Goal: Task Accomplishment & Management: Use online tool/utility

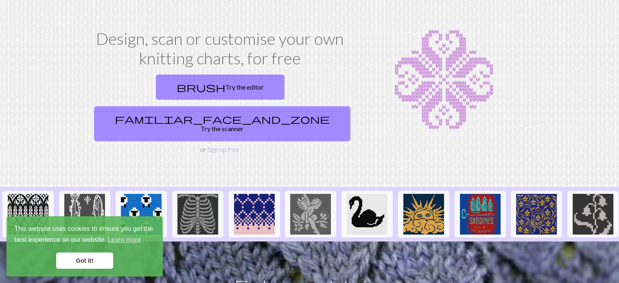
scroll to position [41, 0]
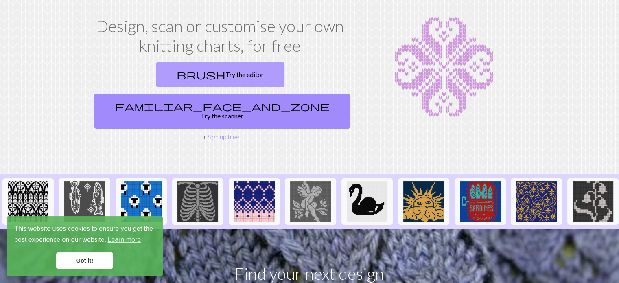
click at [156, 74] on link "brush Try the editor" at bounding box center [220, 74] width 129 height 25
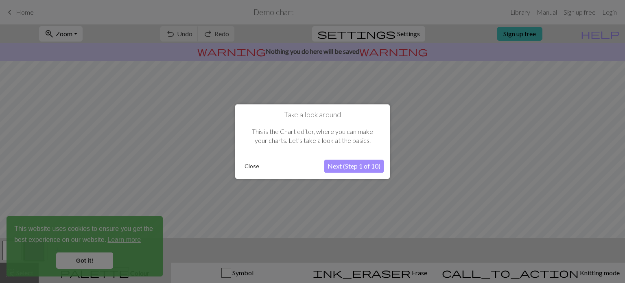
click at [338, 164] on button "Next (Step 1 of 10)" at bounding box center [353, 165] width 59 height 13
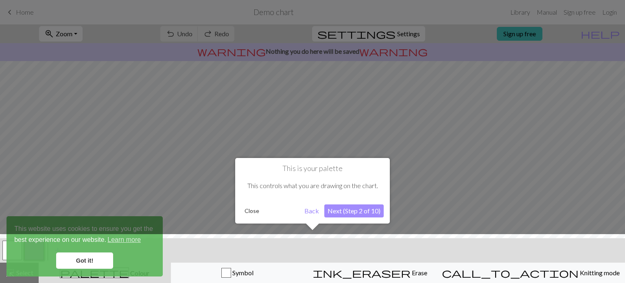
click at [88, 262] on div at bounding box center [312, 260] width 633 height 53
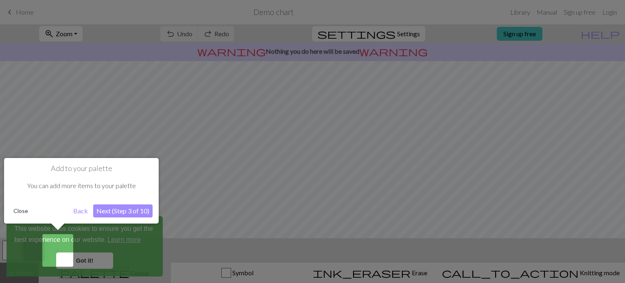
click at [111, 211] on button "Next (Step 3 of 10)" at bounding box center [122, 210] width 59 height 13
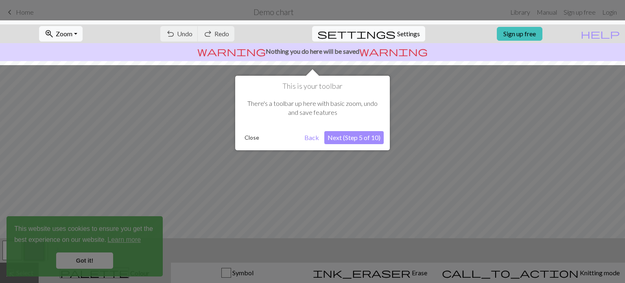
click at [348, 138] on button "Next (Step 5 of 10)" at bounding box center [353, 137] width 59 height 13
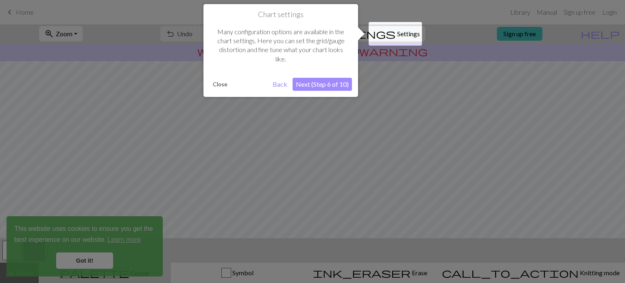
click at [326, 89] on button "Next (Step 6 of 10)" at bounding box center [321, 84] width 59 height 13
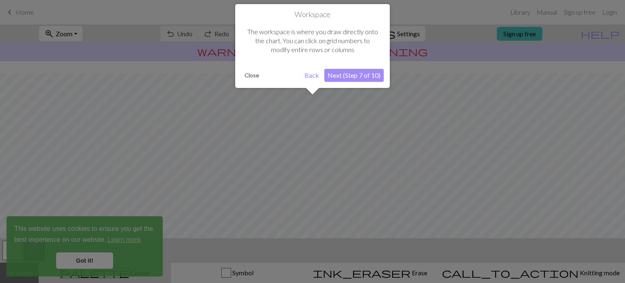
scroll to position [48, 0]
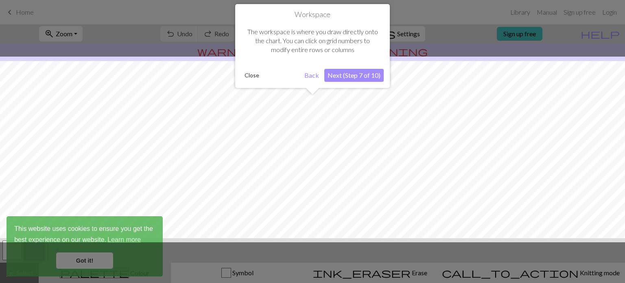
click at [337, 78] on button "Next (Step 7 of 10)" at bounding box center [353, 75] width 59 height 13
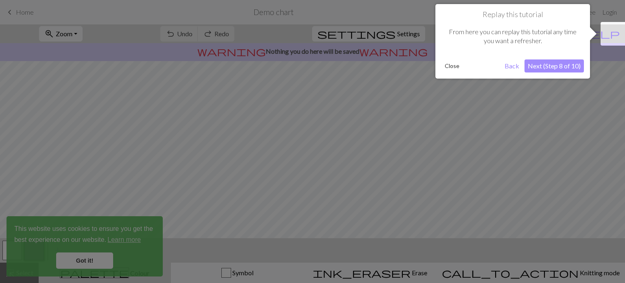
click at [566, 68] on button "Next (Step 8 of 10)" at bounding box center [553, 65] width 59 height 13
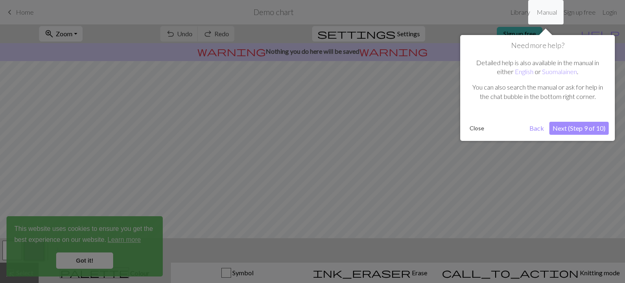
click at [577, 131] on button "Next (Step 9 of 10)" at bounding box center [578, 128] width 59 height 13
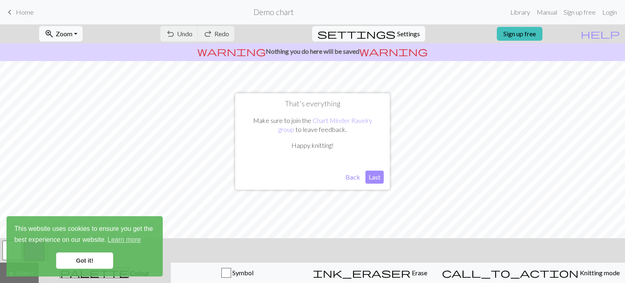
click at [368, 177] on button "Last" at bounding box center [374, 176] width 18 height 13
click at [102, 260] on link "Got it!" at bounding box center [84, 260] width 57 height 16
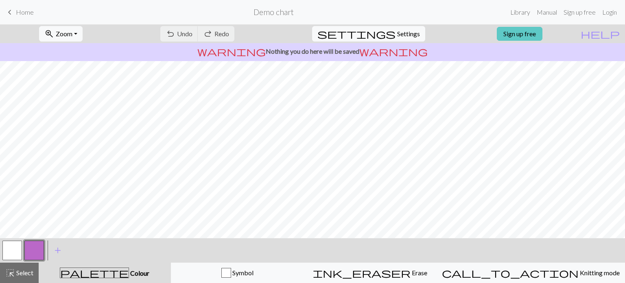
click at [532, 34] on link "Sign up free" at bounding box center [520, 34] width 46 height 14
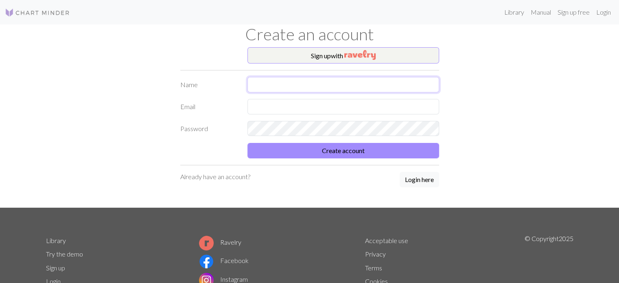
click at [301, 83] on input "text" at bounding box center [343, 84] width 192 height 15
type input "[EMAIL_ADDRESS][DOMAIN_NAME]"
click at [326, 54] on button "Sign up with" at bounding box center [343, 55] width 192 height 16
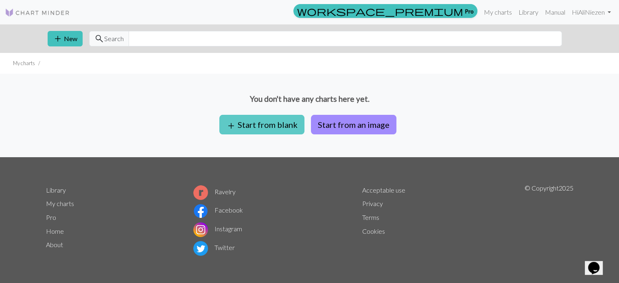
click at [283, 127] on button "add Start from blank" at bounding box center [261, 125] width 85 height 20
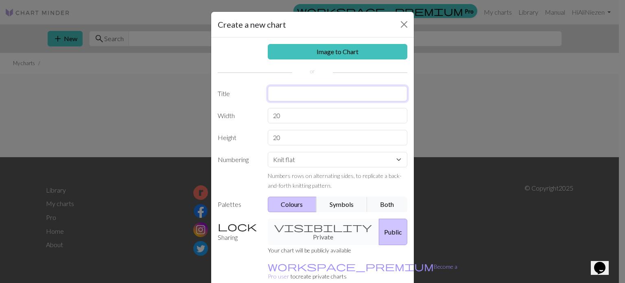
click at [290, 95] on input "text" at bounding box center [338, 93] width 140 height 15
click at [288, 122] on input "20" at bounding box center [338, 115] width 140 height 15
click at [352, 199] on button "Symbols" at bounding box center [341, 203] width 51 height 15
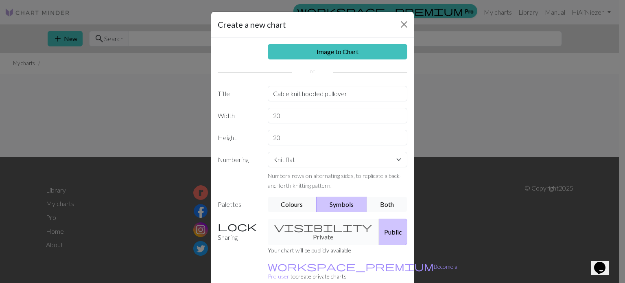
click at [373, 198] on button "Both" at bounding box center [387, 203] width 41 height 15
click at [309, 224] on div "visibility Private Public" at bounding box center [338, 231] width 150 height 26
click at [295, 226] on div "visibility Private Public" at bounding box center [338, 231] width 150 height 26
click at [292, 224] on div "visibility Private Public" at bounding box center [338, 231] width 150 height 26
click at [292, 227] on div "visibility Private Public" at bounding box center [338, 231] width 150 height 26
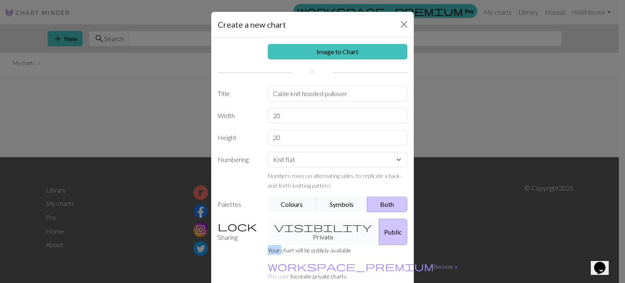
click at [292, 227] on div "visibility Private Public" at bounding box center [338, 231] width 150 height 26
click at [379, 227] on button "Public" at bounding box center [393, 231] width 28 height 26
click at [300, 226] on div "visibility Private Public" at bounding box center [338, 231] width 150 height 26
click at [293, 223] on div "visibility Private Public" at bounding box center [338, 231] width 150 height 26
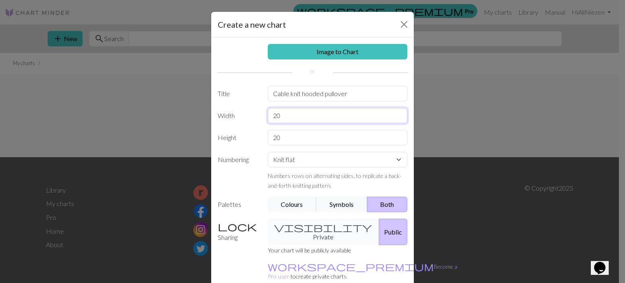
click at [321, 122] on input "20" at bounding box center [338, 115] width 140 height 15
drag, startPoint x: 320, startPoint y: 92, endPoint x: 257, endPoint y: 91, distance: 63.1
click at [257, 91] on div "Title Cable knit hooded pullover" at bounding box center [312, 93] width 199 height 15
click at [298, 109] on input "20" at bounding box center [338, 115] width 140 height 15
click at [289, 96] on input "My pullover" at bounding box center [338, 93] width 140 height 15
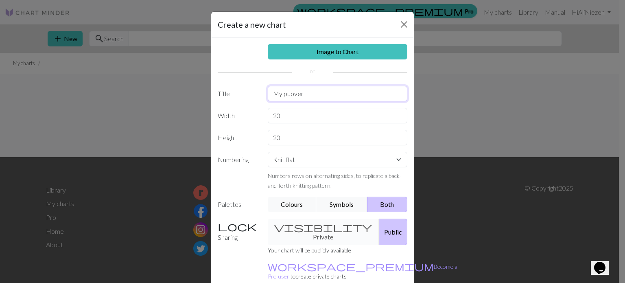
drag, startPoint x: 301, startPoint y: 94, endPoint x: 281, endPoint y: 93, distance: 20.0
click at [281, 93] on input "My puover" at bounding box center [338, 93] width 140 height 15
type input "My Pu//0v3r"
click at [308, 134] on input "20" at bounding box center [338, 137] width 140 height 15
click at [301, 111] on input "20" at bounding box center [338, 115] width 140 height 15
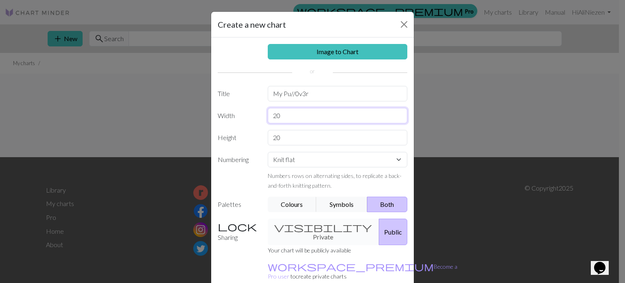
type input "2"
type input "154"
click at [302, 133] on input "20" at bounding box center [338, 137] width 140 height 15
drag, startPoint x: 279, startPoint y: 140, endPoint x: 251, endPoint y: 137, distance: 29.0
click at [251, 137] on div "Height 20" at bounding box center [312, 137] width 199 height 15
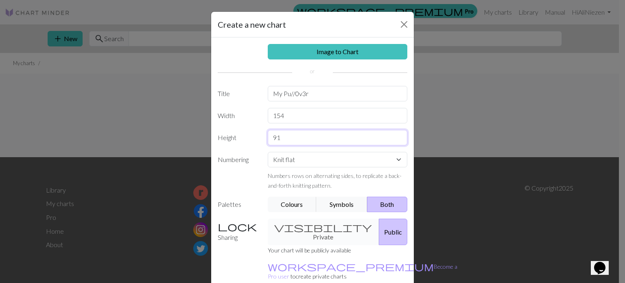
type input "91"
click at [244, 197] on label "Palettes" at bounding box center [238, 203] width 50 height 15
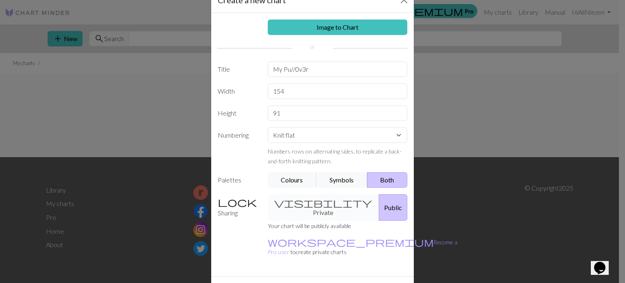
scroll to position [37, 0]
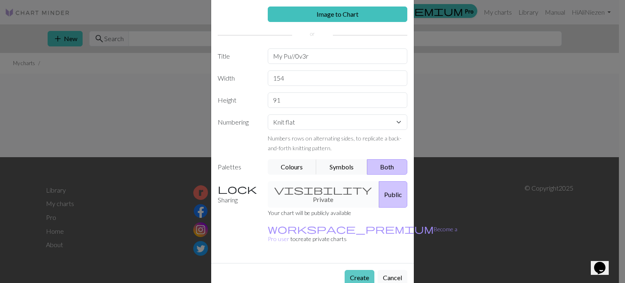
click at [349, 270] on button "Create" at bounding box center [360, 277] width 30 height 15
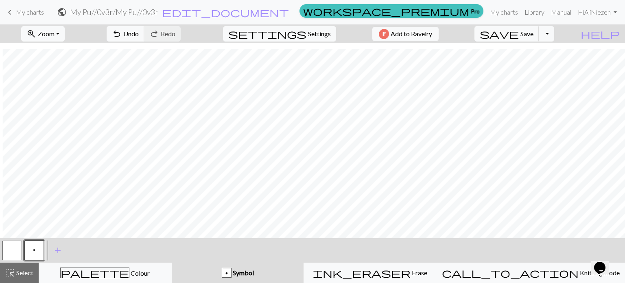
scroll to position [588, 496]
click at [139, 35] on span "Undo" at bounding box center [130, 34] width 15 height 8
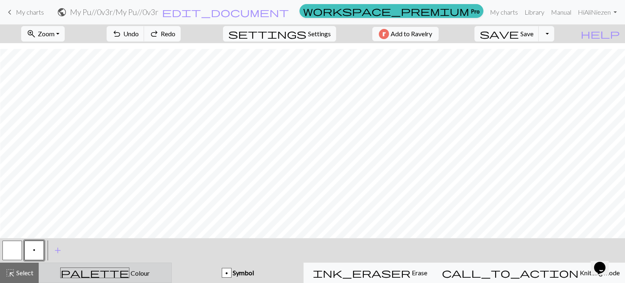
click at [129, 274] on span "Colour" at bounding box center [139, 273] width 20 height 8
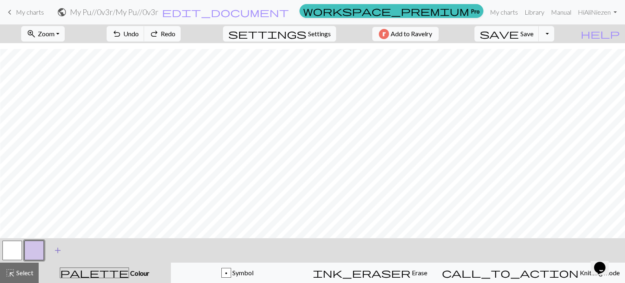
click at [65, 250] on button "add Add a colour" at bounding box center [58, 250] width 20 height 20
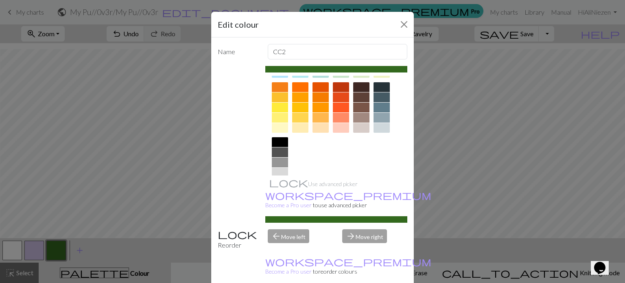
scroll to position [111, 0]
click at [276, 119] on div at bounding box center [280, 117] width 16 height 10
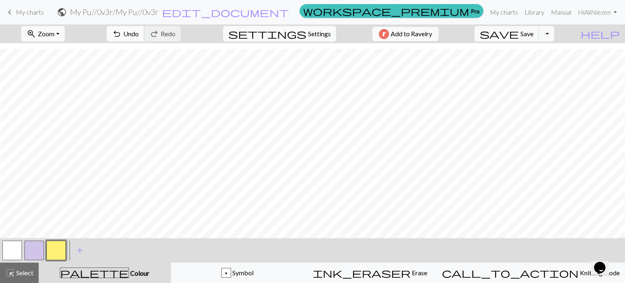
click at [139, 33] on span "Undo" at bounding box center [130, 34] width 15 height 8
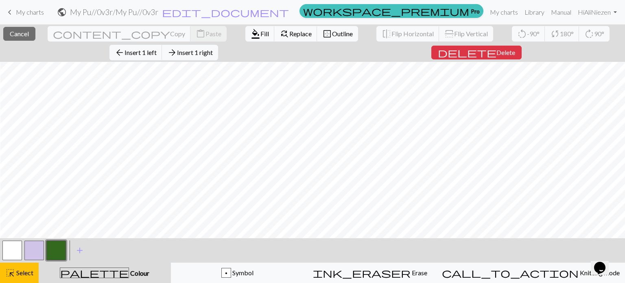
click at [450, 244] on div "< > add Add a colour" at bounding box center [312, 250] width 625 height 24
click at [117, 253] on div "< > add Add a colour" at bounding box center [312, 250] width 625 height 24
click at [366, 262] on div "< > add Add a colour" at bounding box center [312, 250] width 625 height 24
click at [436, 245] on div "< > add Add a colour" at bounding box center [312, 250] width 625 height 24
click at [24, 271] on span "Select" at bounding box center [24, 272] width 18 height 8
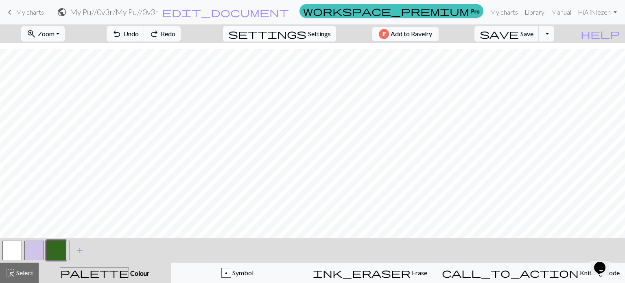
click at [308, 37] on span "Settings" at bounding box center [319, 34] width 23 height 10
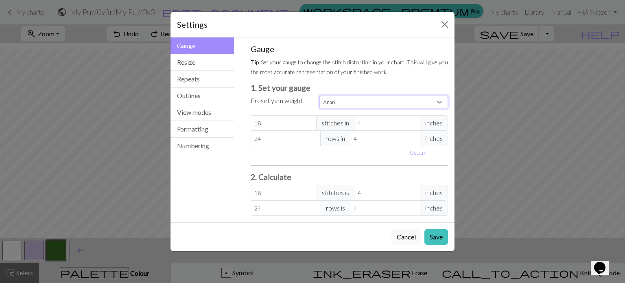
click at [368, 106] on select "Custom Square Lace Light Fingering Fingering Sport Double knit Worsted Aran Bul…" at bounding box center [383, 102] width 129 height 13
select select "dk"
click at [319, 96] on select "Custom Square Lace Light Fingering Fingering Sport Double knit Worsted Aran Bul…" at bounding box center [383, 102] width 129 height 13
type input "22"
type input "30"
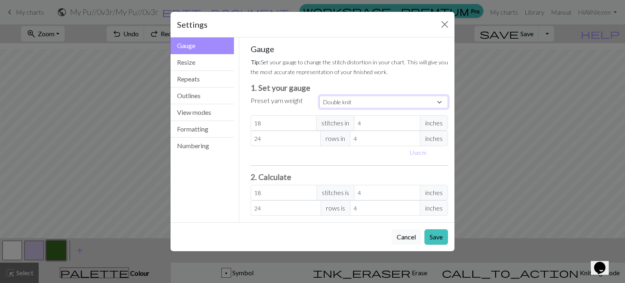
type input "22"
type input "30"
click at [202, 82] on button "Repeats" at bounding box center [201, 79] width 63 height 17
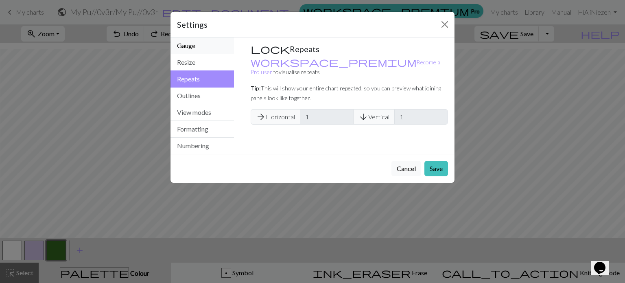
click at [206, 49] on button "Gauge" at bounding box center [201, 45] width 63 height 17
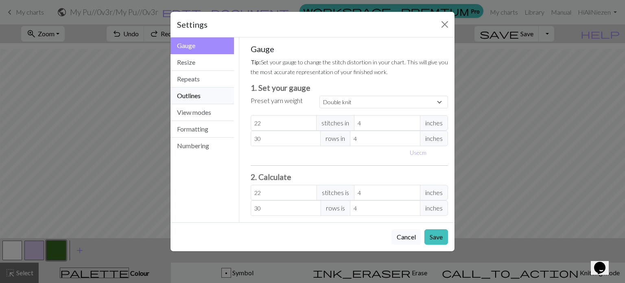
click at [207, 98] on button "Outlines" at bounding box center [201, 95] width 63 height 17
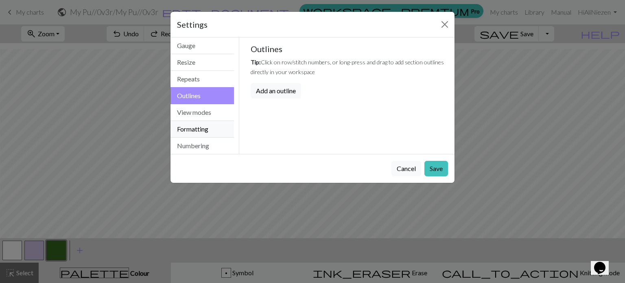
click at [208, 133] on button "Formatting" at bounding box center [201, 129] width 63 height 17
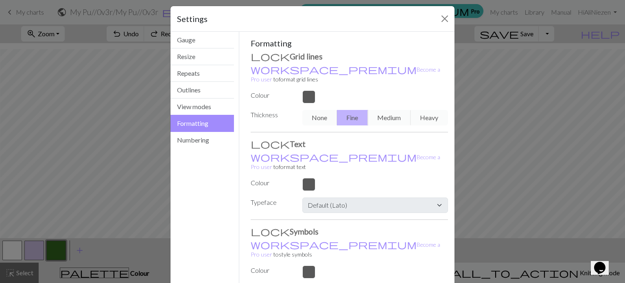
scroll to position [0, 0]
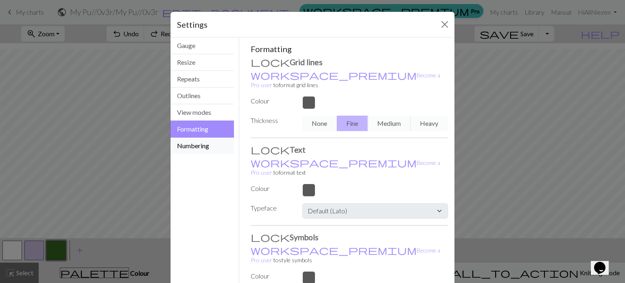
click at [199, 148] on button "Numbering" at bounding box center [201, 145] width 63 height 16
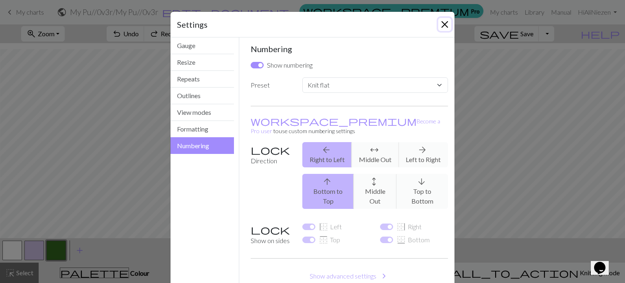
click at [439, 27] on button "Close" at bounding box center [444, 24] width 13 height 13
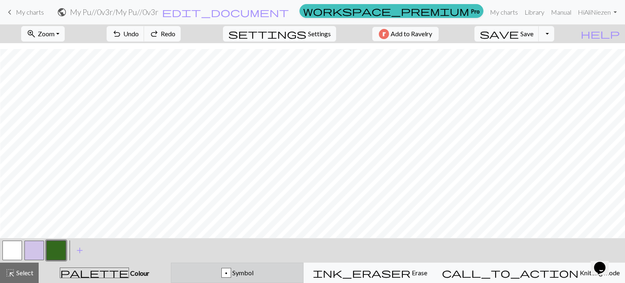
click at [278, 273] on div "p Symbol" at bounding box center [237, 273] width 122 height 10
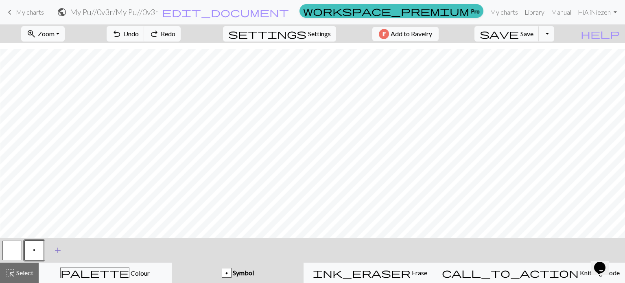
click at [59, 252] on span "add" at bounding box center [58, 249] width 10 height 11
click at [80, 253] on span "add" at bounding box center [80, 249] width 10 height 11
click at [52, 251] on button "button" at bounding box center [56, 250] width 20 height 20
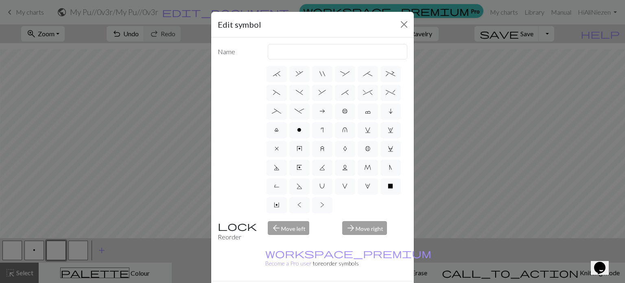
scroll to position [88, 0]
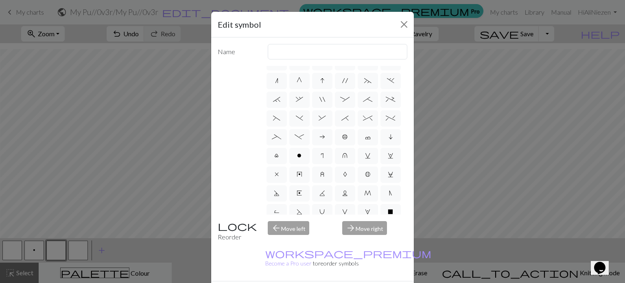
click at [434, 217] on div "Edit symbol Name d f g h j k p s t F H J O P T / | 0 1 2 3 4 5 6 7 8 9 e m n G …" at bounding box center [312, 141] width 625 height 283
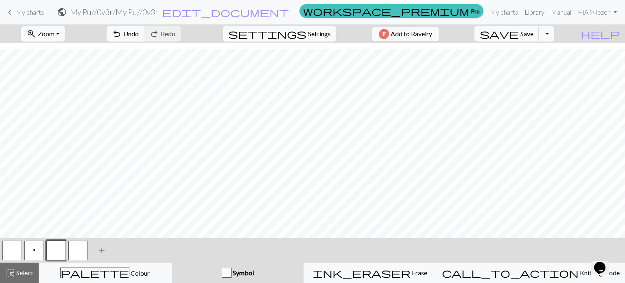
click at [101, 251] on span "add" at bounding box center [102, 249] width 10 height 11
click at [60, 249] on button "button" at bounding box center [56, 250] width 20 height 20
click at [231, 273] on div "button" at bounding box center [227, 273] width 10 height 10
click at [60, 248] on button "button" at bounding box center [56, 250] width 20 height 20
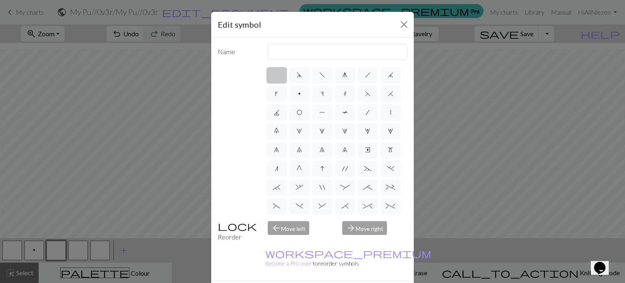
click at [363, 231] on div "arrow_forward Move right" at bounding box center [374, 231] width 75 height 21
click at [363, 230] on div "arrow_forward Move right" at bounding box center [374, 231] width 75 height 21
click at [360, 227] on div "arrow_forward Move right" at bounding box center [374, 231] width 75 height 21
click at [402, 26] on button "Close" at bounding box center [403, 24] width 13 height 13
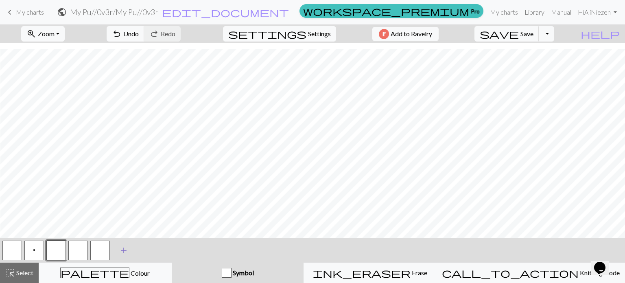
click at [123, 252] on span "add" at bounding box center [124, 249] width 10 height 11
click at [59, 249] on button "button" at bounding box center [56, 250] width 20 height 20
click at [289, 270] on div "Symbol" at bounding box center [238, 273] width 122 height 10
click at [59, 252] on button "button" at bounding box center [56, 250] width 20 height 20
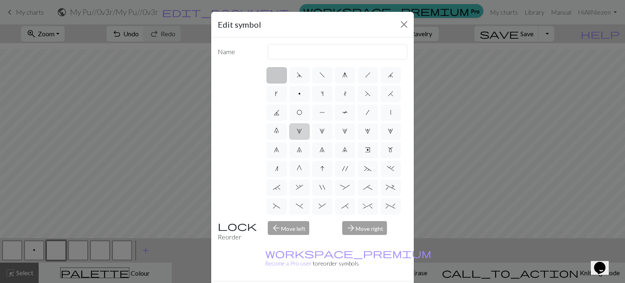
click at [310, 135] on label "1" at bounding box center [299, 131] width 20 height 16
click at [302, 131] on input "1" at bounding box center [299, 128] width 5 height 5
radio input "true"
type input "increase 1"
drag, startPoint x: 360, startPoint y: 279, endPoint x: 358, endPoint y: 275, distance: 4.8
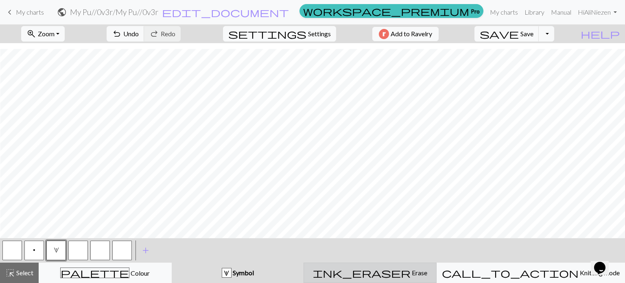
click at [388, 268] on div "ink_eraser Erase Erase" at bounding box center [370, 273] width 122 height 10
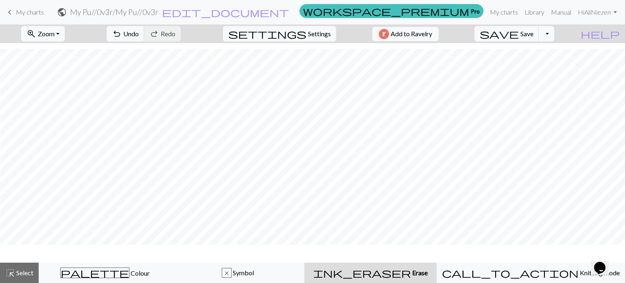
scroll to position [563, 496]
click at [139, 31] on span "Undo" at bounding box center [130, 34] width 15 height 8
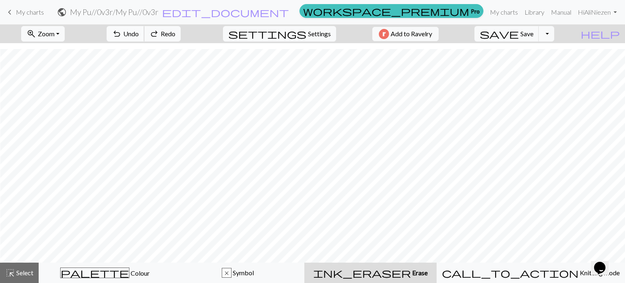
click at [139, 31] on span "Undo" at bounding box center [130, 34] width 15 height 8
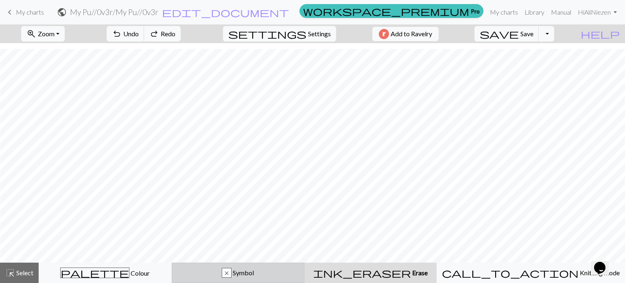
click at [252, 280] on button "x Symbol" at bounding box center [238, 272] width 133 height 20
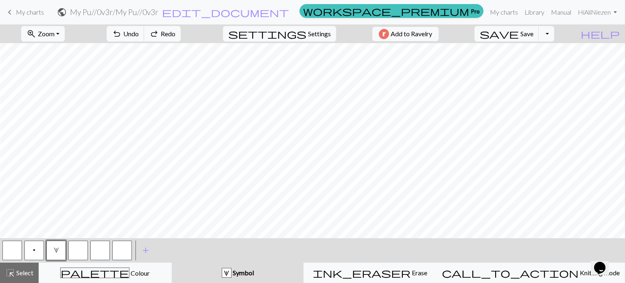
click at [83, 251] on button "button" at bounding box center [78, 250] width 20 height 20
click at [146, 252] on span "add" at bounding box center [146, 249] width 10 height 11
click at [168, 253] on span "add" at bounding box center [168, 249] width 10 height 11
click at [77, 248] on button "button" at bounding box center [78, 250] width 20 height 20
click at [18, 274] on span "Select" at bounding box center [24, 272] width 18 height 8
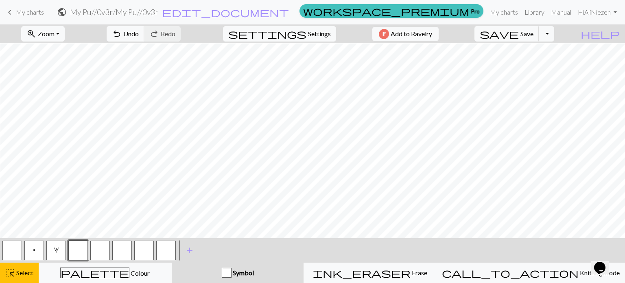
click at [80, 249] on button "button" at bounding box center [78, 250] width 20 height 20
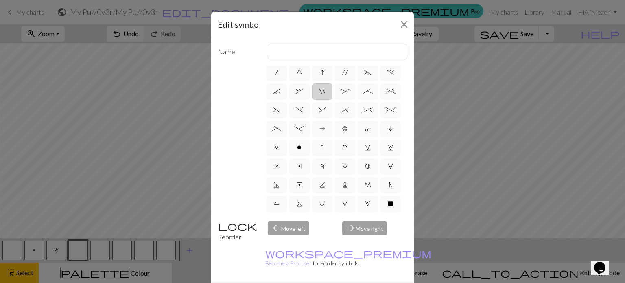
scroll to position [88, 0]
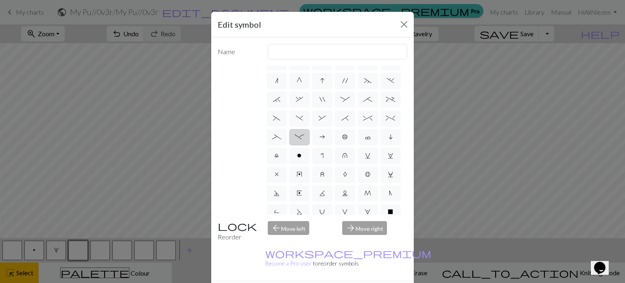
click at [304, 140] on span "-" at bounding box center [299, 136] width 9 height 7
click at [300, 220] on input "-" at bounding box center [297, 222] width 5 height 5
radio input "true"
type input "Right part of left 4+ cable"
click at [442, 264] on div "Edit symbol Name Right part of left 4+ cable d f g h j k p s t F H J O P T / | …" at bounding box center [312, 141] width 625 height 283
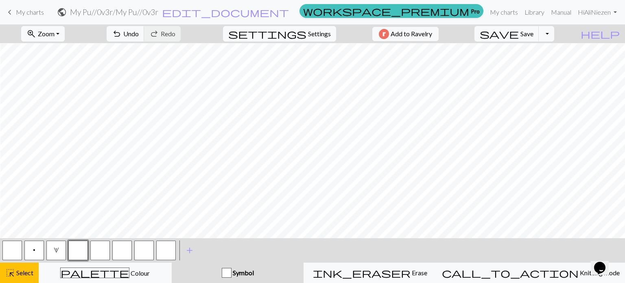
click at [76, 251] on button "button" at bounding box center [78, 250] width 20 height 20
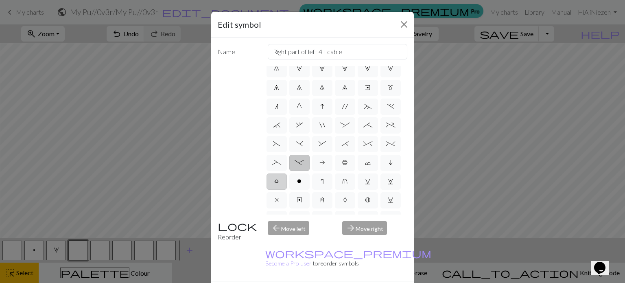
scroll to position [81, 0]
click at [304, 146] on span "-" at bounding box center [299, 143] width 9 height 7
click at [300, 220] on input "-" at bounding box center [297, 222] width 5 height 5
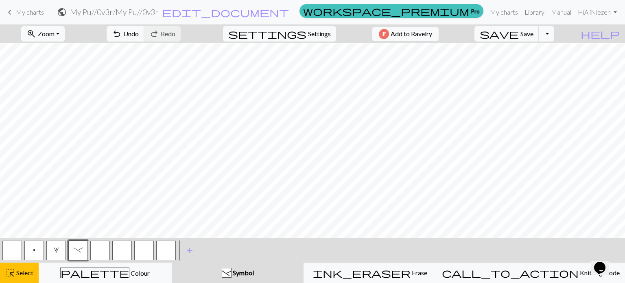
click at [83, 253] on span "-" at bounding box center [78, 250] width 9 height 7
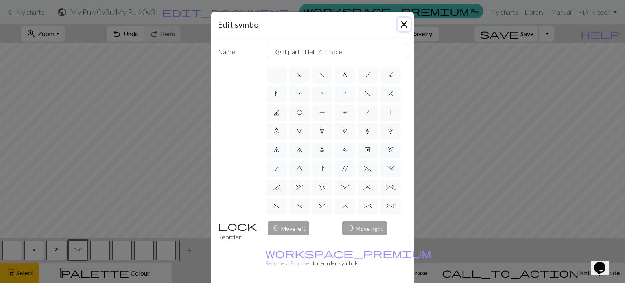
click at [397, 23] on button "Close" at bounding box center [403, 24] width 13 height 13
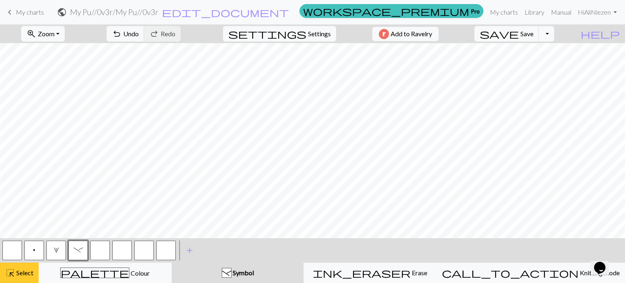
click at [3, 271] on button "highlight_alt Select Select" at bounding box center [19, 272] width 39 height 20
click at [73, 251] on button "-" at bounding box center [78, 250] width 20 height 20
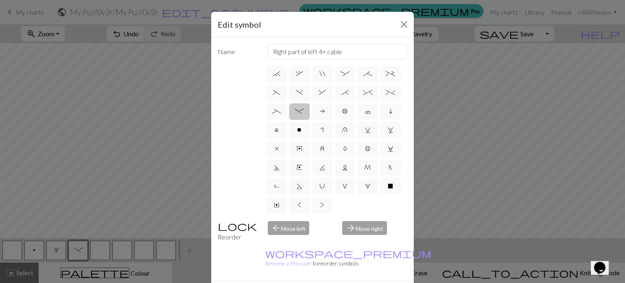
scroll to position [163, 0]
click at [310, 103] on label "-" at bounding box center [299, 111] width 20 height 16
click at [300, 220] on input "-" at bounding box center [297, 222] width 5 height 5
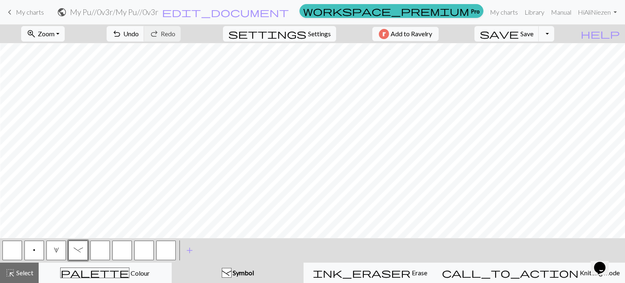
click at [102, 250] on button "button" at bounding box center [100, 250] width 20 height 20
click at [103, 248] on button "button" at bounding box center [100, 250] width 20 height 20
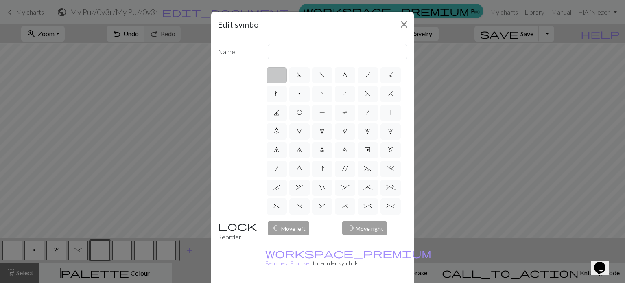
scroll to position [41, 0]
click at [358, 155] on label ";" at bounding box center [368, 147] width 20 height 16
click at [363, 182] on input ";" at bounding box center [365, 184] width 5 height 5
radio input "true"
type input "right part of 4+ stitch cable wyib"
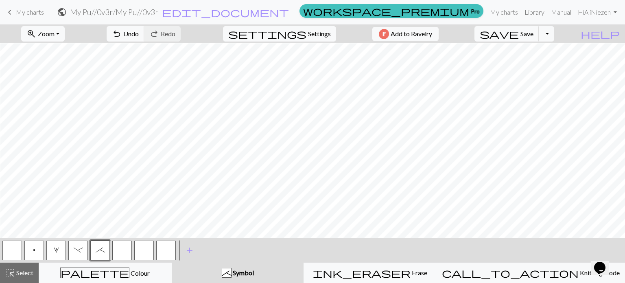
click at [127, 253] on button "button" at bounding box center [122, 250] width 20 height 20
click at [7, 274] on span "highlight_alt" at bounding box center [10, 272] width 10 height 11
click at [26, 275] on span "Select" at bounding box center [24, 272] width 18 height 8
click at [122, 251] on button "button" at bounding box center [122, 250] width 20 height 20
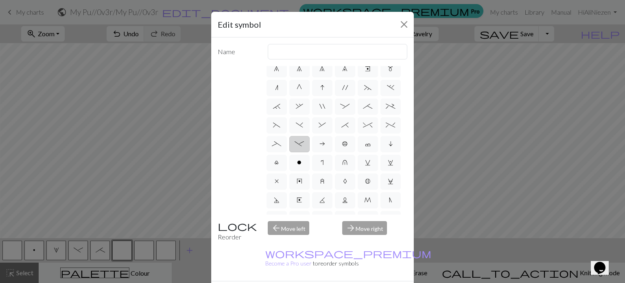
scroll to position [81, 0]
click at [287, 152] on label "_" at bounding box center [276, 143] width 20 height 16
click at [277, 220] on input "_" at bounding box center [274, 222] width 5 height 5
radio input "true"
type input "Left part of left 4+ cable"
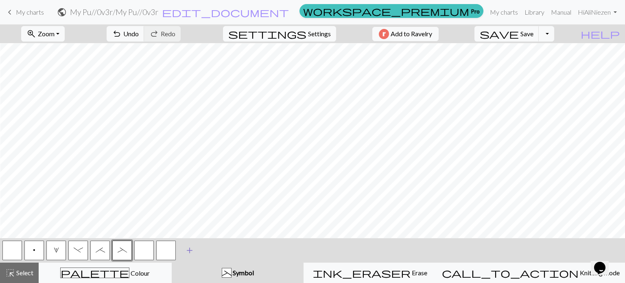
click at [192, 247] on span "add" at bounding box center [190, 249] width 10 height 11
drag, startPoint x: 24, startPoint y: 273, endPoint x: 96, endPoint y: 254, distance: 74.1
click at [26, 274] on span "Select" at bounding box center [24, 272] width 18 height 8
click at [137, 249] on button "button" at bounding box center [144, 250] width 20 height 20
click at [148, 249] on button "button" at bounding box center [144, 250] width 20 height 20
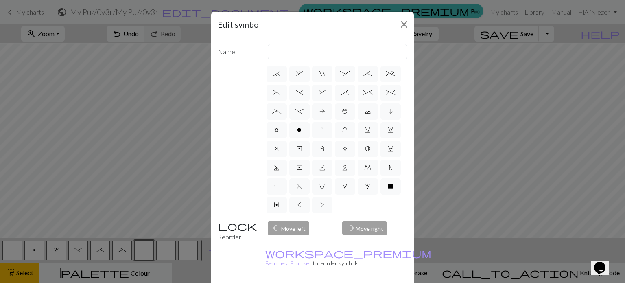
scroll to position [88, 0]
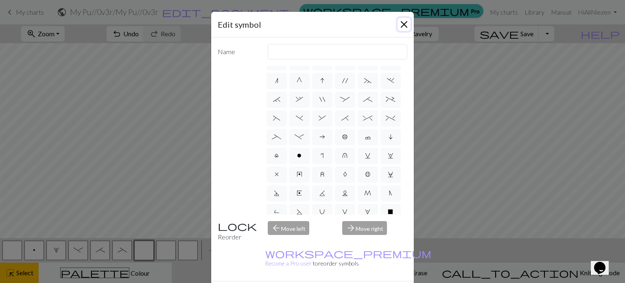
click at [397, 20] on button "Close" at bounding box center [403, 24] width 13 height 13
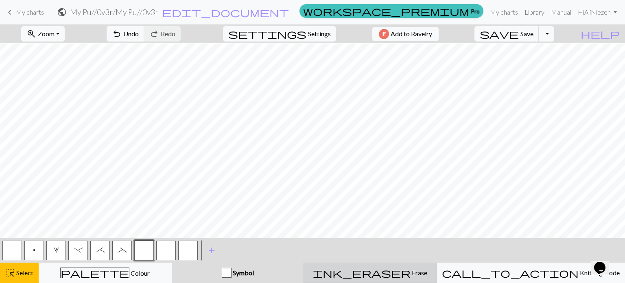
click at [366, 271] on div "ink_eraser Erase Erase" at bounding box center [370, 273] width 122 height 10
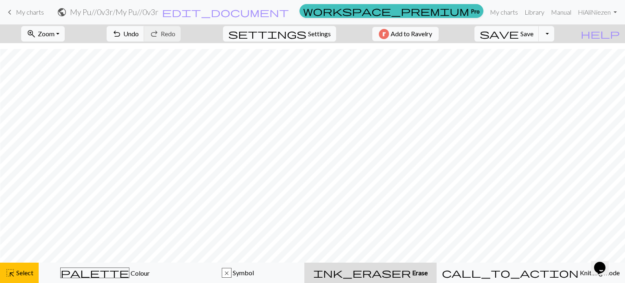
click at [350, 277] on button "ink_eraser Erase Erase" at bounding box center [370, 272] width 132 height 20
click at [139, 33] on span "Undo" at bounding box center [130, 34] width 15 height 8
click at [122, 32] on span "undo" at bounding box center [117, 33] width 10 height 11
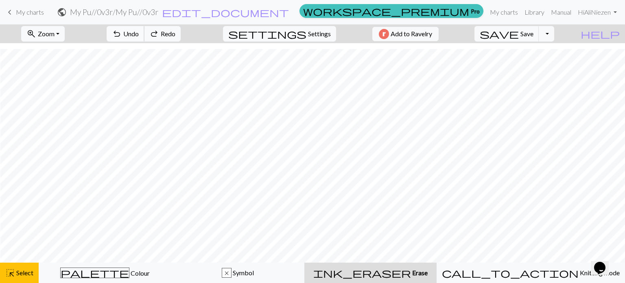
click at [122, 32] on span "undo" at bounding box center [117, 33] width 10 height 11
click at [27, 279] on button "highlight_alt Select Select" at bounding box center [19, 272] width 39 height 20
click at [25, 268] on div "highlight_alt Select Select" at bounding box center [19, 273] width 28 height 10
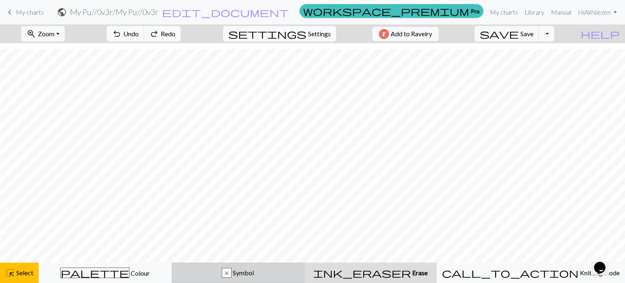
click at [231, 270] on div "x" at bounding box center [226, 273] width 9 height 10
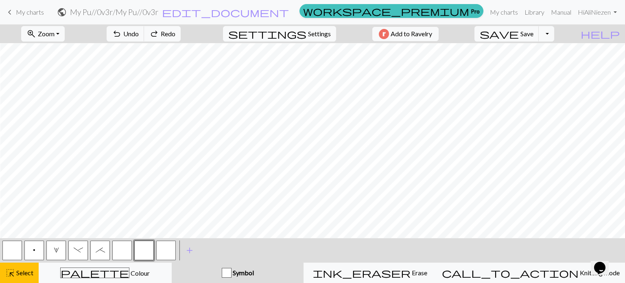
click at [119, 252] on button "button" at bounding box center [122, 250] width 20 height 20
click at [12, 272] on span "highlight_alt" at bounding box center [10, 272] width 10 height 11
click at [119, 249] on button "button" at bounding box center [122, 250] width 20 height 20
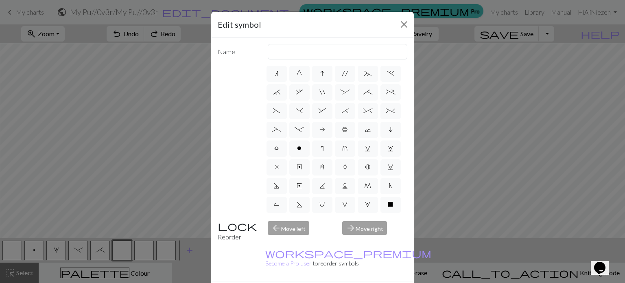
scroll to position [81, 0]
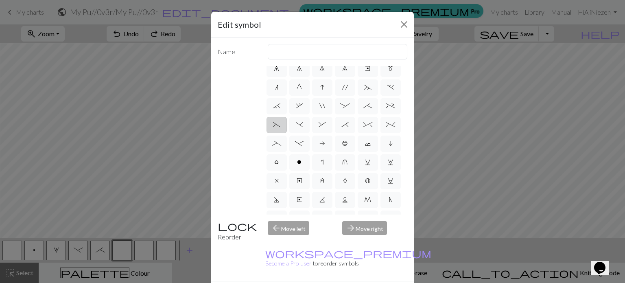
click at [287, 133] on label "(" at bounding box center [276, 125] width 20 height 16
click at [278, 201] on input "(" at bounding box center [275, 203] width 5 height 5
radio input "true"
type input "left part of left 3+ stitch cable, wyif"
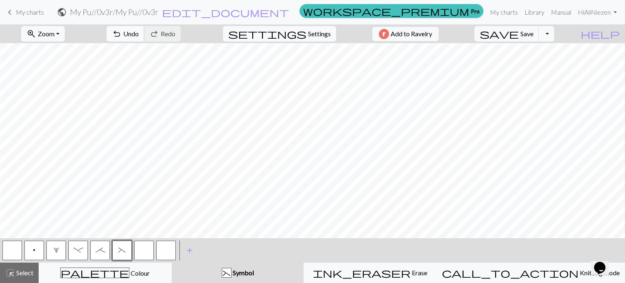
click at [139, 34] on span "Undo" at bounding box center [130, 34] width 15 height 8
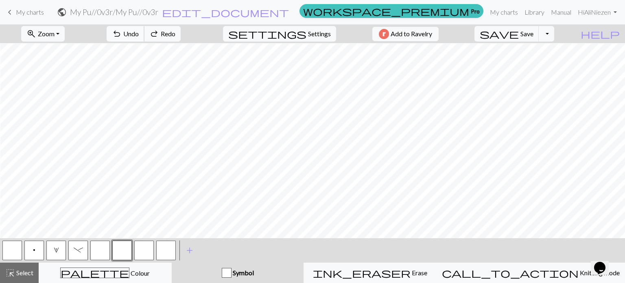
click at [139, 34] on span "Undo" at bounding box center [130, 34] width 15 height 8
click at [99, 248] on button "button" at bounding box center [100, 250] width 20 height 20
click at [220, 273] on div "Symbol" at bounding box center [238, 273] width 122 height 10
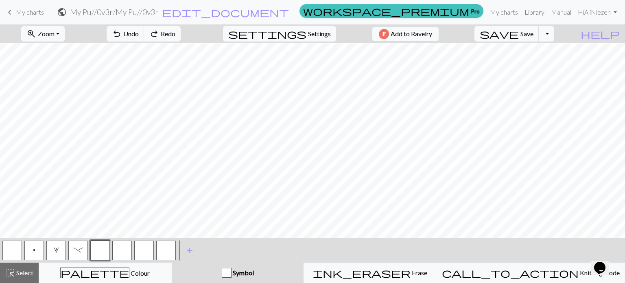
click at [97, 249] on button "button" at bounding box center [100, 250] width 20 height 20
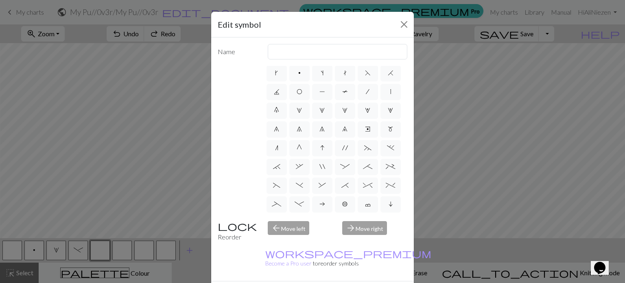
scroll to position [41, 0]
click at [304, 187] on span "-" at bounding box center [299, 184] width 9 height 7
click at [300, 220] on input "-" at bounding box center [297, 222] width 5 height 5
radio input "true"
type input "Right part of left 4+ cable"
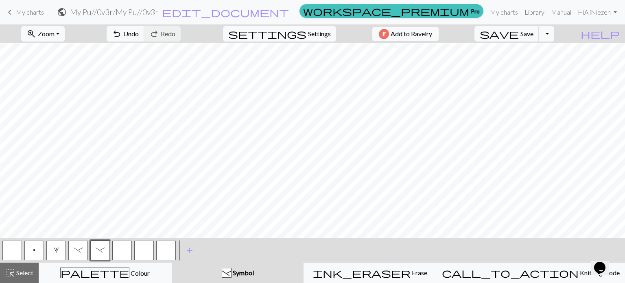
click at [127, 250] on button "button" at bounding box center [122, 250] width 20 height 20
click at [254, 273] on span "Symbol" at bounding box center [242, 272] width 22 height 8
click at [13, 271] on span "highlight_alt" at bounding box center [10, 272] width 10 height 11
click at [231, 273] on div "button" at bounding box center [227, 273] width 10 height 10
click at [124, 251] on button "button" at bounding box center [122, 250] width 20 height 20
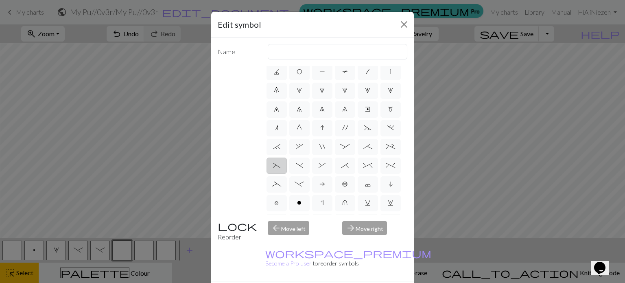
click at [280, 168] on span "(" at bounding box center [276, 165] width 7 height 7
click at [278, 201] on input "(" at bounding box center [275, 203] width 5 height 5
radio input "true"
type input "left part of left 3+ stitch cable, wyif"
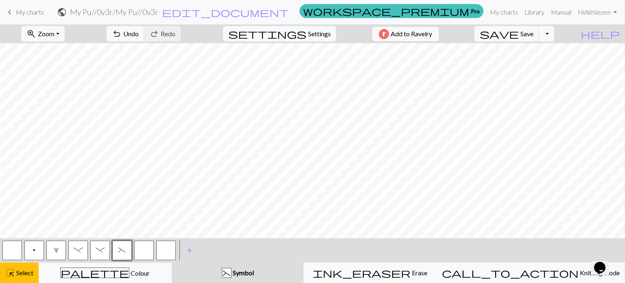
click at [122, 251] on span "(" at bounding box center [121, 250] width 7 height 7
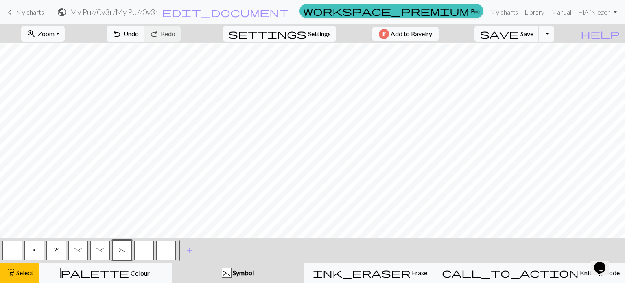
click at [281, 275] on div "( Symbol" at bounding box center [238, 273] width 122 height 10
click at [254, 271] on span "Symbol" at bounding box center [242, 272] width 22 height 8
click at [1, 273] on button "highlight_alt Select Select" at bounding box center [19, 272] width 39 height 20
click at [26, 272] on span "Select" at bounding box center [24, 272] width 18 height 8
click at [281, 276] on div "( Symbol" at bounding box center [238, 273] width 122 height 10
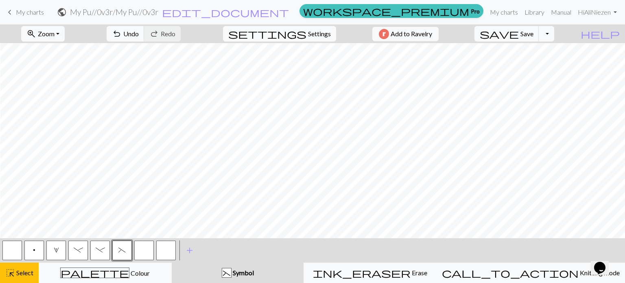
click at [120, 251] on span "(" at bounding box center [121, 250] width 7 height 7
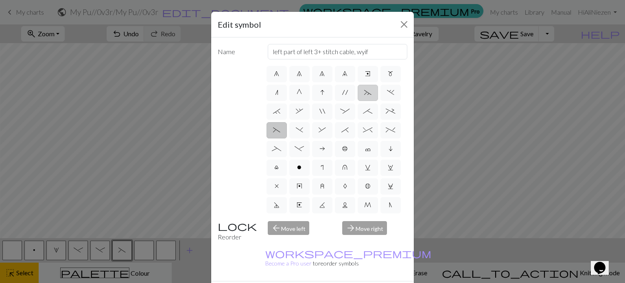
scroll to position [81, 0]
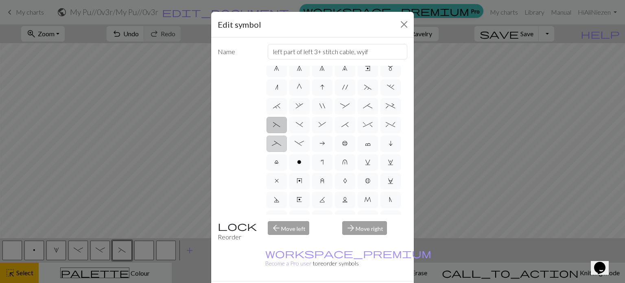
click at [287, 152] on label "_" at bounding box center [276, 143] width 20 height 16
click at [277, 220] on input "_" at bounding box center [274, 222] width 5 height 5
radio input "true"
type input "Left part of left 4+ cable"
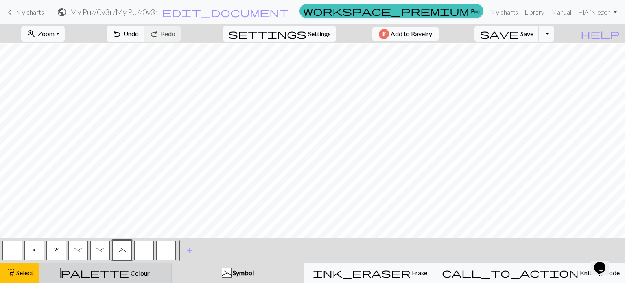
click at [129, 274] on span "Colour" at bounding box center [139, 273] width 20 height 8
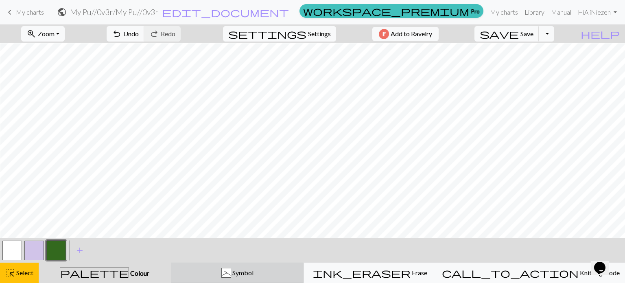
click at [231, 271] on div "_" at bounding box center [226, 273] width 9 height 10
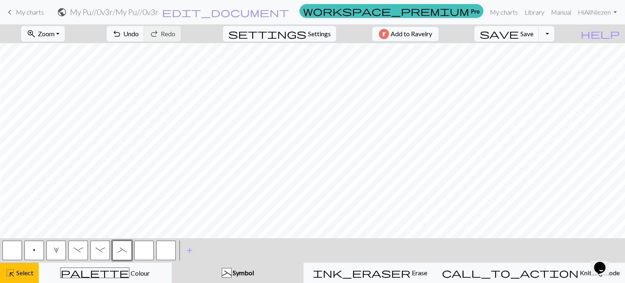
click at [122, 250] on span "_" at bounding box center [122, 250] width 9 height 7
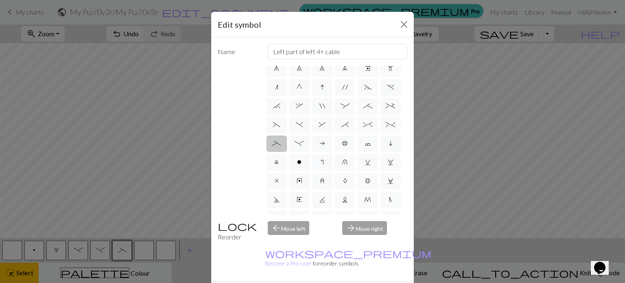
click at [281, 146] on span "_" at bounding box center [276, 143] width 9 height 7
click at [277, 220] on input "_" at bounding box center [274, 222] width 5 height 5
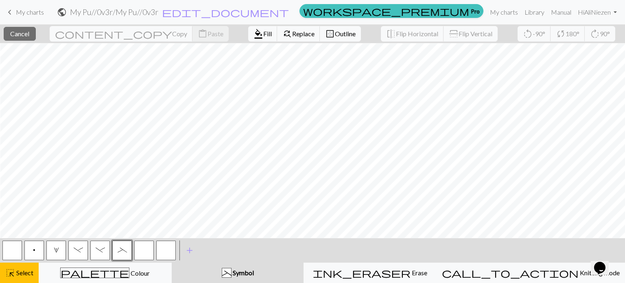
click at [306, 260] on div "< p 1 - - _ > add Add a symbol" at bounding box center [312, 250] width 625 height 24
click at [323, 251] on div "< p 1 - - _ > add Add a symbol" at bounding box center [312, 250] width 625 height 24
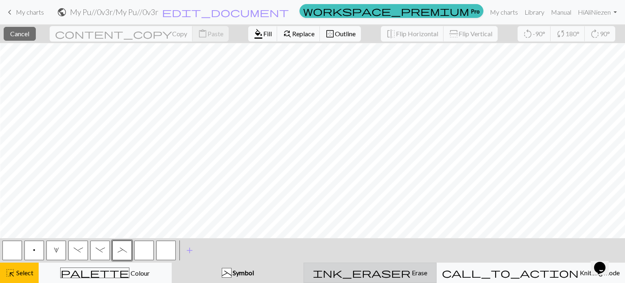
click at [410, 276] on span "Erase" at bounding box center [418, 272] width 17 height 8
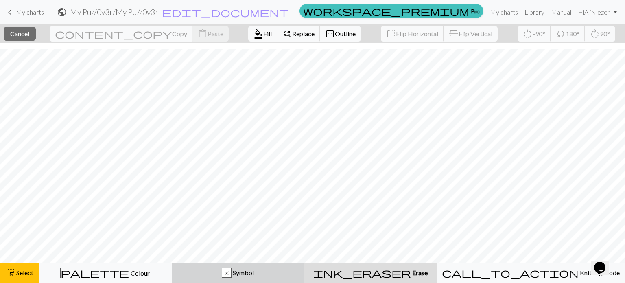
click at [254, 272] on span "Symbol" at bounding box center [242, 272] width 22 height 8
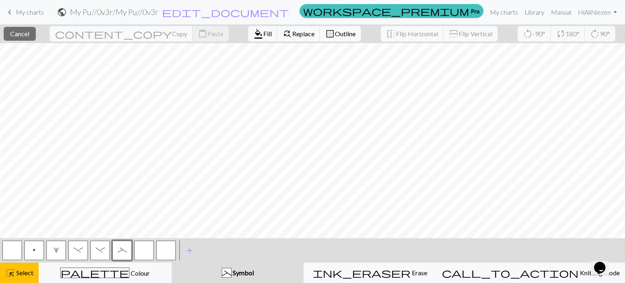
click at [124, 250] on span "_" at bounding box center [122, 250] width 9 height 7
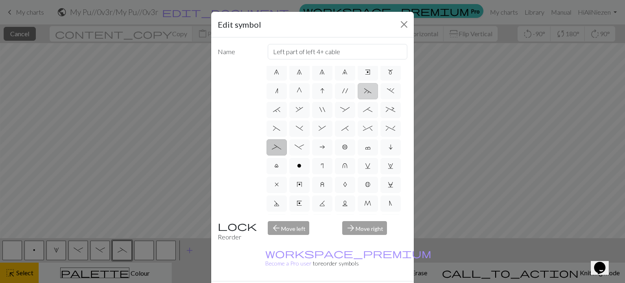
scroll to position [163, 0]
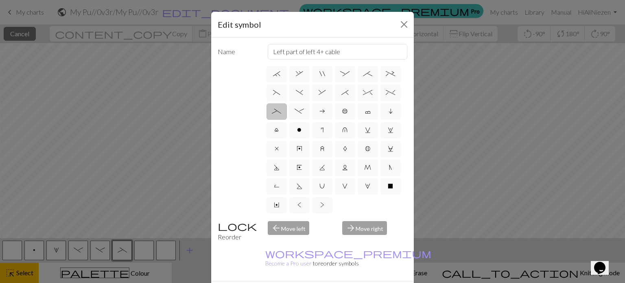
click at [287, 103] on label "_" at bounding box center [276, 111] width 20 height 16
click at [277, 220] on input "_" at bounding box center [274, 222] width 5 height 5
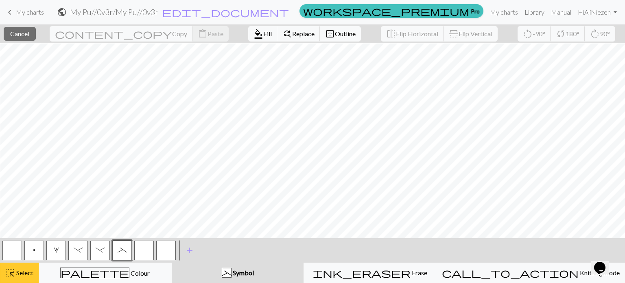
click at [0, 278] on button "highlight_alt Select Select" at bounding box center [19, 272] width 39 height 20
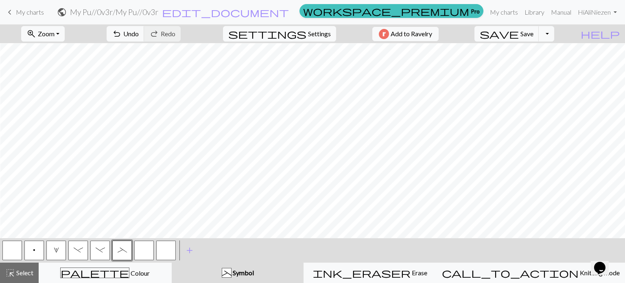
click at [124, 248] on span "_" at bounding box center [122, 250] width 9 height 7
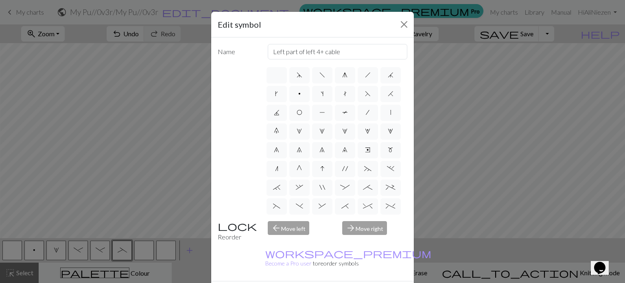
scroll to position [122, 0]
click at [287, 117] on label "_" at bounding box center [276, 111] width 20 height 16
click at [277, 220] on input "_" at bounding box center [274, 222] width 5 height 5
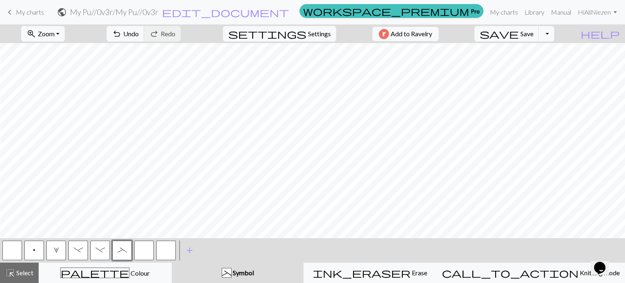
click at [142, 247] on button "button" at bounding box center [144, 250] width 20 height 20
click at [23, 276] on span "Select" at bounding box center [24, 272] width 18 height 8
click at [142, 251] on button "button" at bounding box center [144, 250] width 20 height 20
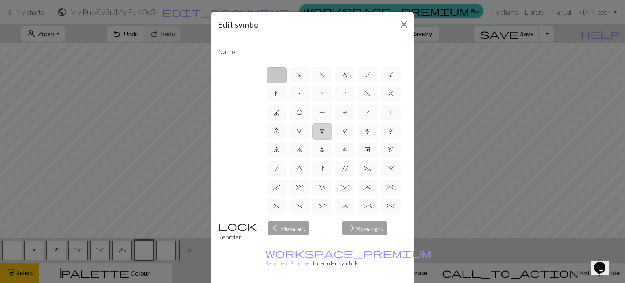
click at [319, 134] on span "2" at bounding box center [321, 131] width 5 height 7
click at [319, 131] on input "2" at bounding box center [321, 128] width 5 height 5
radio input "true"
type input "increase 2"
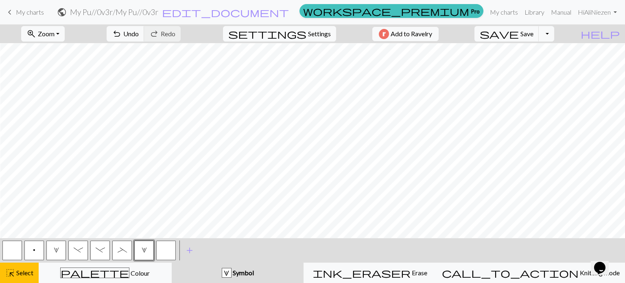
click at [146, 251] on span "2" at bounding box center [144, 250] width 5 height 7
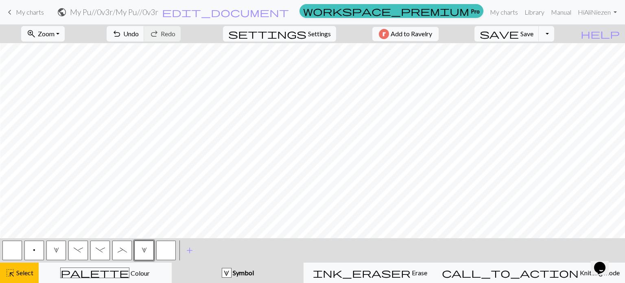
click at [242, 273] on div "2 Symbol" at bounding box center [238, 273] width 122 height 10
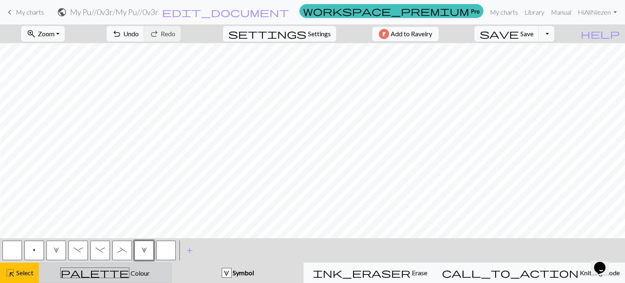
click at [63, 273] on div "palette Colour Colour" at bounding box center [105, 272] width 122 height 11
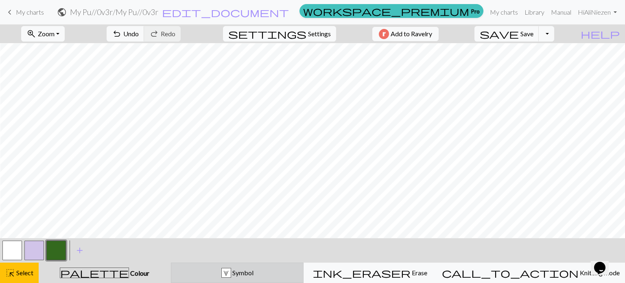
click at [210, 269] on div "2 Symbol" at bounding box center [237, 273] width 122 height 10
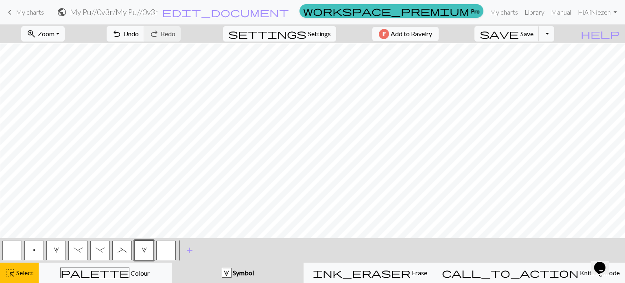
click at [138, 249] on button "2" at bounding box center [144, 250] width 20 height 20
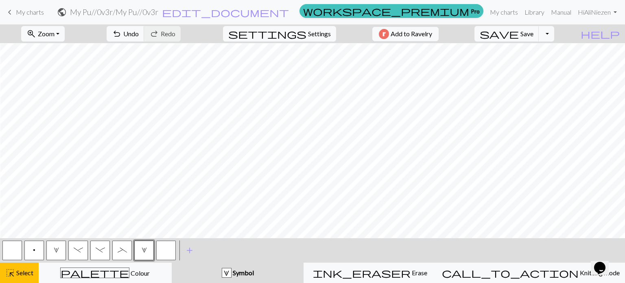
click at [143, 244] on button "2" at bounding box center [144, 250] width 20 height 20
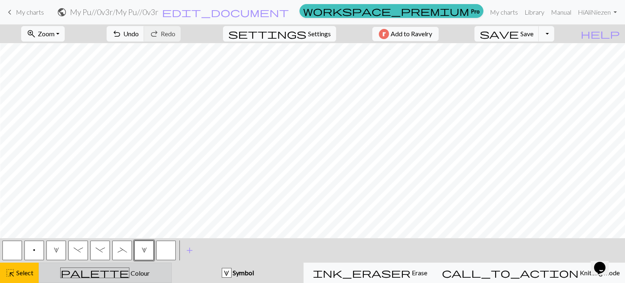
click at [72, 272] on div "palette Colour Colour" at bounding box center [105, 272] width 122 height 11
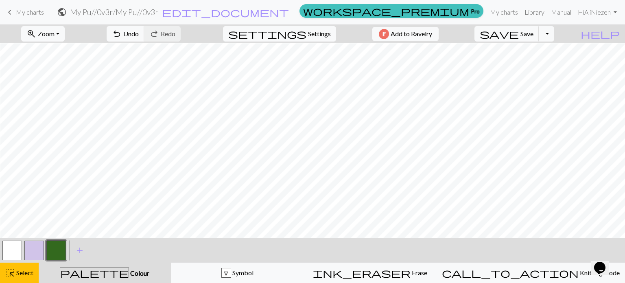
click at [72, 272] on div "palette Colour Colour" at bounding box center [105, 272] width 122 height 11
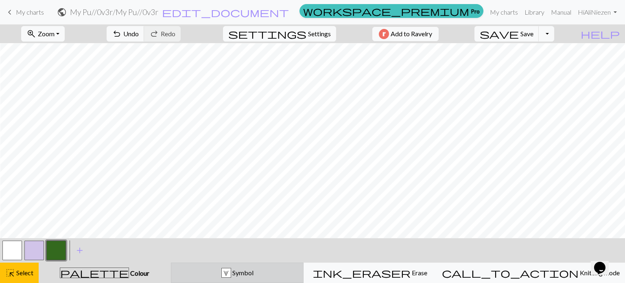
click at [229, 273] on div "2 Symbol" at bounding box center [237, 273] width 122 height 10
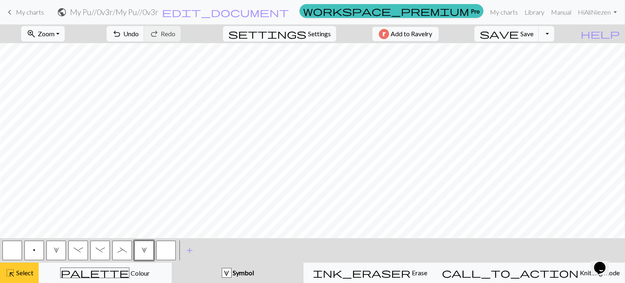
click at [13, 271] on span "highlight_alt" at bounding box center [10, 272] width 10 height 11
click at [140, 246] on button "2" at bounding box center [144, 250] width 20 height 20
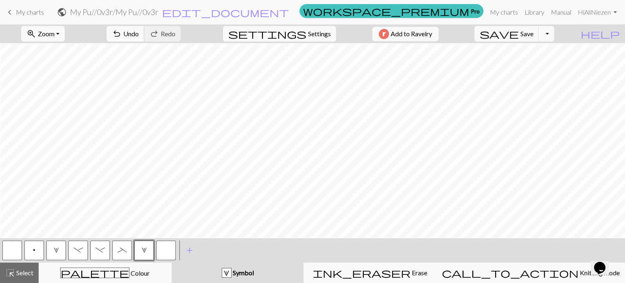
click at [139, 34] on span "Undo" at bounding box center [130, 34] width 15 height 8
click at [139, 32] on span "Undo" at bounding box center [130, 34] width 15 height 8
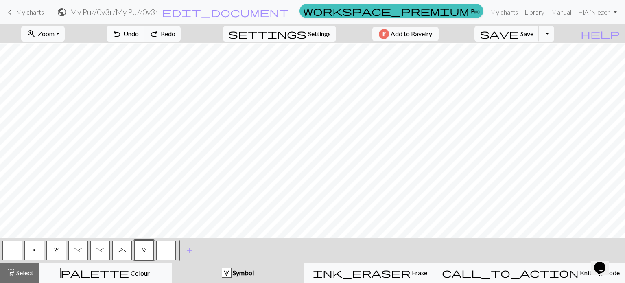
click at [139, 32] on span "Undo" at bounding box center [130, 34] width 15 height 8
click at [122, 35] on span "undo" at bounding box center [117, 33] width 10 height 11
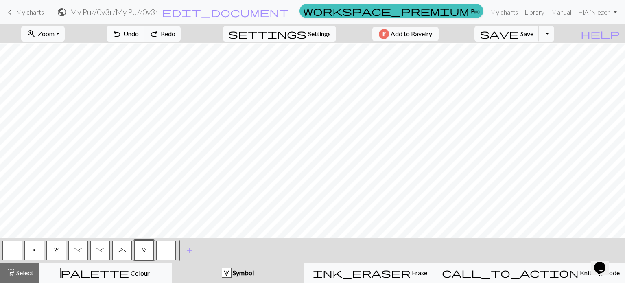
click at [122, 35] on span "undo" at bounding box center [117, 33] width 10 height 11
click at [116, 255] on button "_" at bounding box center [122, 250] width 20 height 20
click at [124, 248] on span "_" at bounding box center [122, 250] width 9 height 7
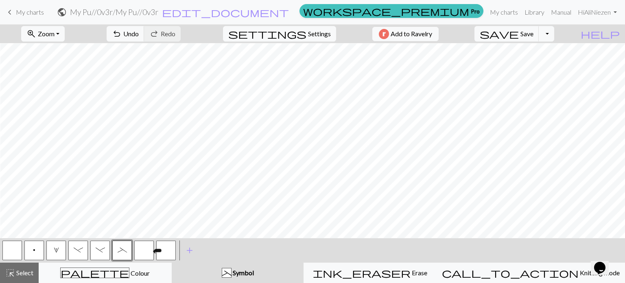
click at [147, 249] on button "button" at bounding box center [144, 250] width 20 height 20
click at [24, 275] on span "Select" at bounding box center [24, 272] width 18 height 8
click at [7, 272] on span "highlight_alt" at bounding box center [10, 272] width 10 height 11
drag, startPoint x: 249, startPoint y: 281, endPoint x: 245, endPoint y: 278, distance: 4.7
click at [249, 281] on button "Symbol" at bounding box center [238, 272] width 132 height 20
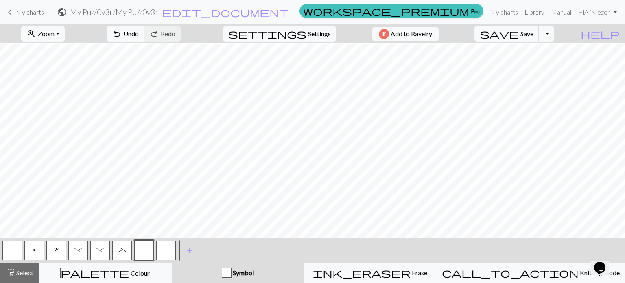
click at [231, 271] on div "button" at bounding box center [227, 273] width 10 height 10
click at [275, 274] on div "Symbol" at bounding box center [238, 273] width 122 height 10
click at [146, 252] on button "button" at bounding box center [144, 250] width 20 height 20
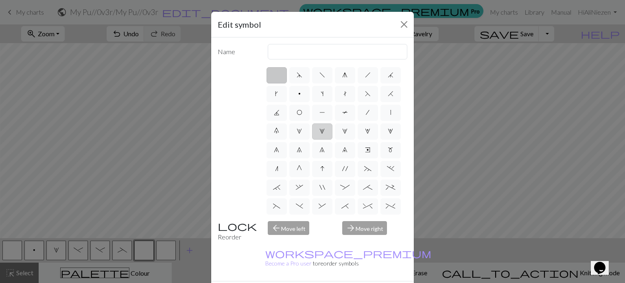
click at [319, 134] on span "2" at bounding box center [321, 131] width 5 height 7
click at [319, 131] on input "2" at bounding box center [321, 128] width 5 height 5
radio input "true"
type input "increase 2"
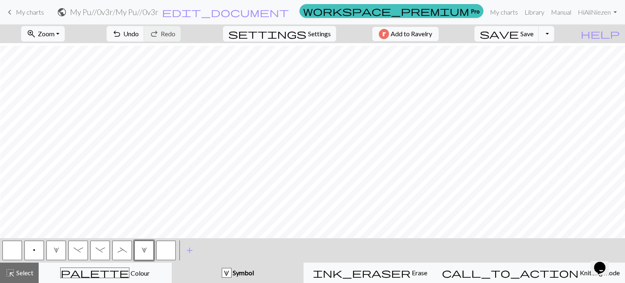
scroll to position [588, 496]
click at [33, 254] on button "p" at bounding box center [34, 250] width 20 height 20
click at [24, 248] on div "p" at bounding box center [34, 250] width 22 height 22
click at [32, 252] on button "p" at bounding box center [34, 250] width 20 height 20
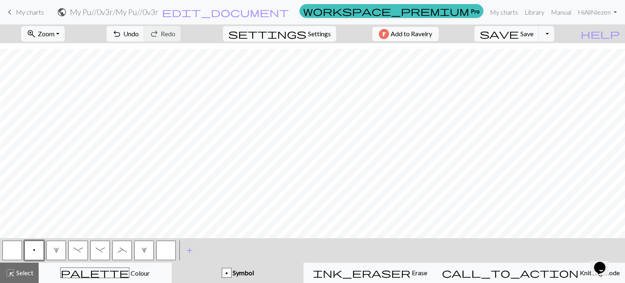
click at [161, 251] on button "button" at bounding box center [166, 250] width 20 height 20
click at [187, 250] on span "add" at bounding box center [190, 249] width 10 height 11
click at [22, 275] on span "Select" at bounding box center [24, 272] width 18 height 8
click at [254, 272] on span "Symbol" at bounding box center [242, 272] width 22 height 8
click at [159, 249] on button "button" at bounding box center [166, 250] width 20 height 20
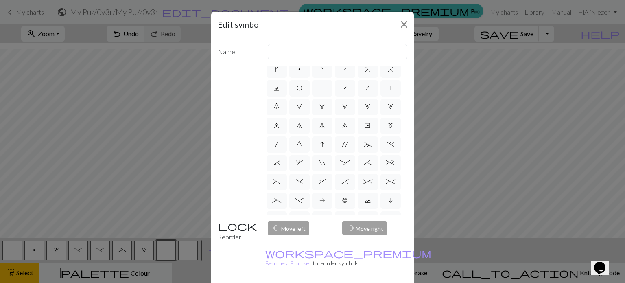
scroll to position [15, 0]
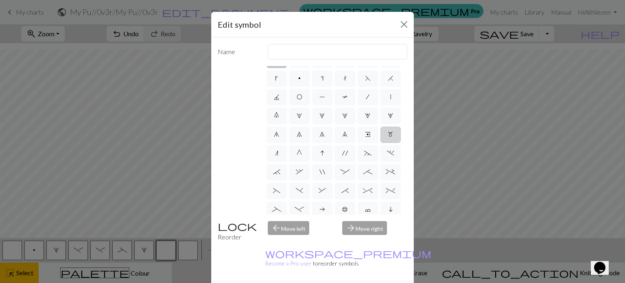
click at [388, 137] on span "m" at bounding box center [390, 134] width 5 height 7
click at [388, 150] on input "m" at bounding box center [390, 147] width 5 height 5
radio input "true"
type input "m1"
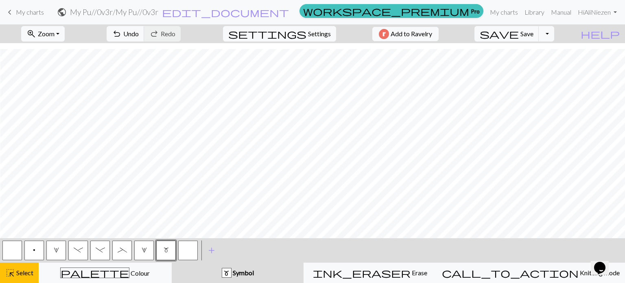
click at [163, 252] on button "m" at bounding box center [166, 250] width 20 height 20
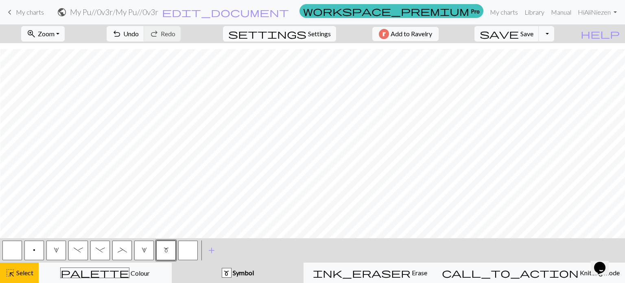
click at [254, 273] on span "Symbol" at bounding box center [242, 272] width 22 height 8
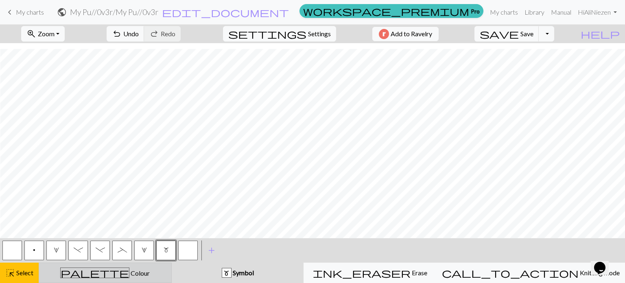
click at [129, 273] on span "Colour" at bounding box center [139, 273] width 20 height 8
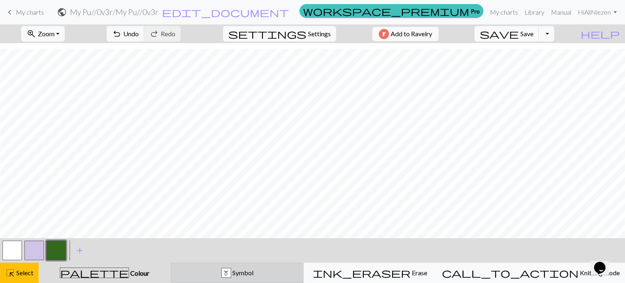
click at [236, 274] on div "m Symbol" at bounding box center [237, 273] width 122 height 10
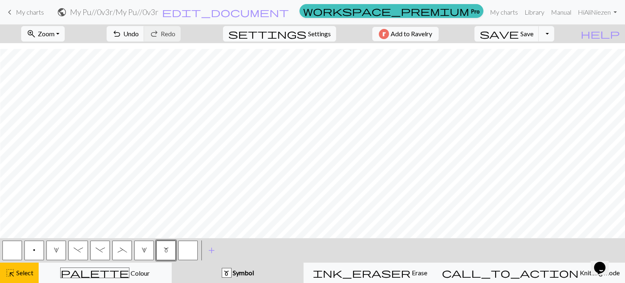
click at [170, 248] on button "m" at bounding box center [166, 250] width 20 height 20
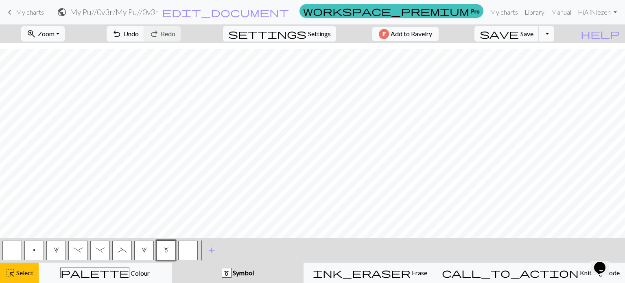
click at [166, 250] on span "m" at bounding box center [166, 250] width 5 height 7
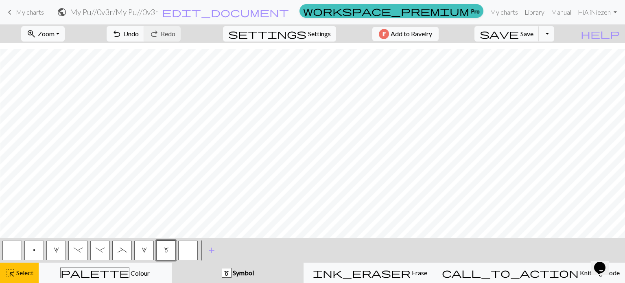
click at [254, 273] on span "Symbol" at bounding box center [242, 272] width 22 height 8
click at [241, 271] on div "m Symbol" at bounding box center [238, 273] width 122 height 10
click at [10, 279] on button "highlight_alt Select Select" at bounding box center [19, 272] width 39 height 20
click at [280, 273] on div "m Symbol" at bounding box center [238, 273] width 122 height 10
click at [29, 252] on button "p" at bounding box center [34, 250] width 20 height 20
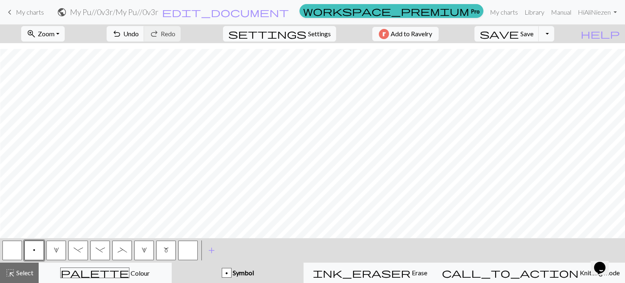
click at [37, 248] on button "p" at bounding box center [34, 250] width 20 height 20
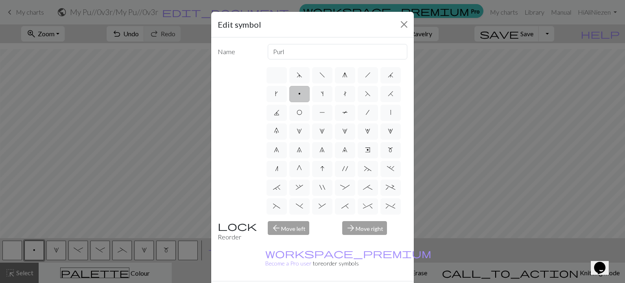
drag, startPoint x: 356, startPoint y: 278, endPoint x: 265, endPoint y: 258, distance: 92.4
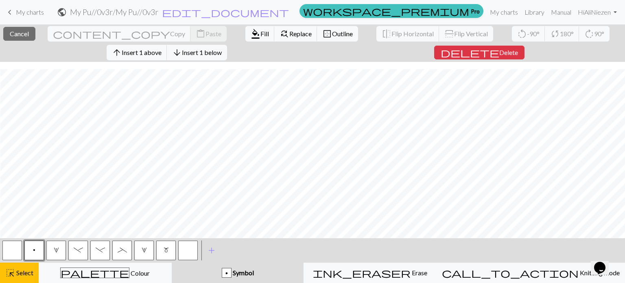
scroll to position [607, 496]
click at [29, 276] on span "Select" at bounding box center [24, 272] width 18 height 8
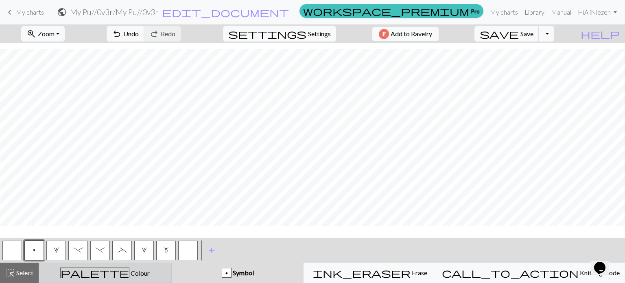
scroll to position [588, 496]
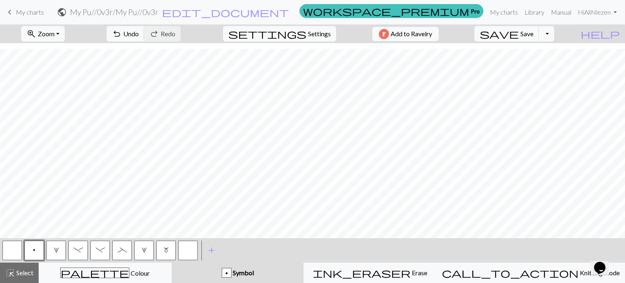
click at [99, 250] on span "-" at bounding box center [100, 250] width 9 height 7
click at [289, 273] on div "- Symbol" at bounding box center [238, 273] width 122 height 10
click at [107, 250] on button "-" at bounding box center [100, 250] width 20 height 20
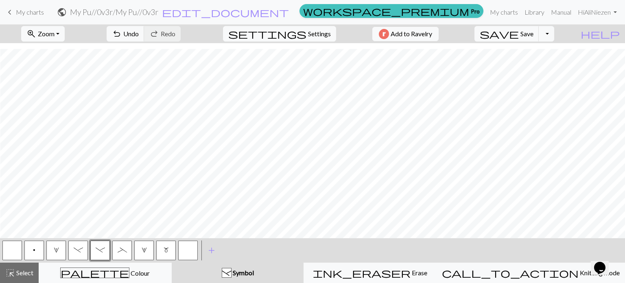
click at [134, 249] on button "2" at bounding box center [144, 250] width 20 height 20
click at [116, 251] on button "_" at bounding box center [122, 250] width 20 height 20
click at [254, 272] on span "Symbol" at bounding box center [242, 272] width 22 height 8
click at [122, 250] on span "_" at bounding box center [122, 250] width 9 height 7
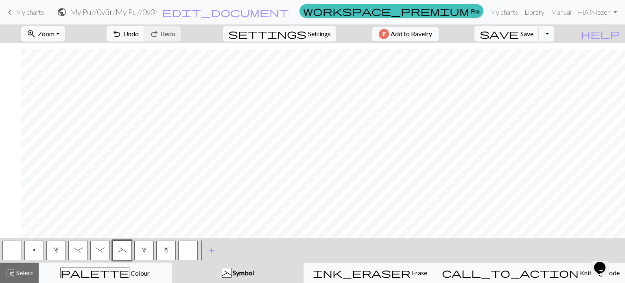
scroll to position [588, 574]
click at [35, 250] on span "p" at bounding box center [34, 250] width 2 height 7
click at [292, 275] on div "p Symbol" at bounding box center [238, 273] width 122 height 10
click at [37, 248] on button "p" at bounding box center [34, 250] width 20 height 20
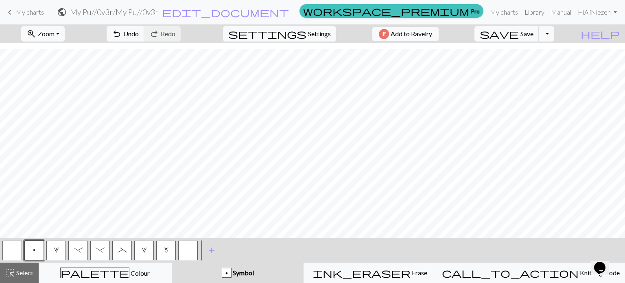
click at [168, 249] on span "m" at bounding box center [166, 250] width 5 height 7
click at [254, 275] on span "Symbol" at bounding box center [242, 272] width 22 height 8
click at [170, 251] on button "m" at bounding box center [166, 250] width 20 height 20
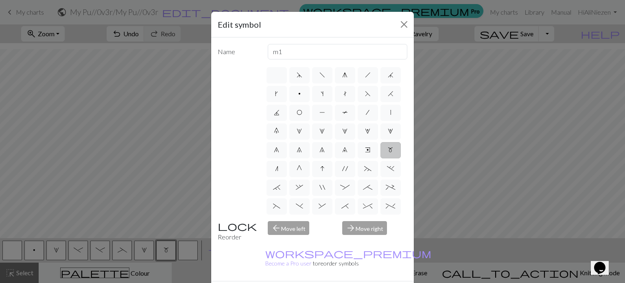
click at [369, 223] on div "arrow_forward Move right" at bounding box center [374, 231] width 75 height 21
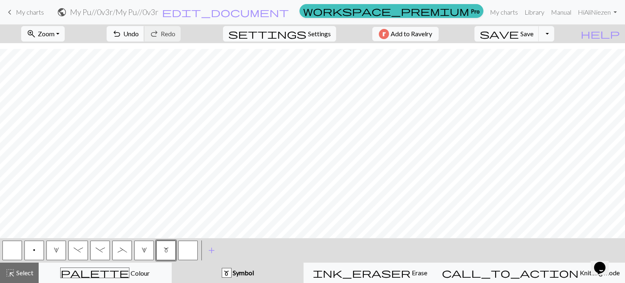
click at [139, 37] on span "Undo" at bounding box center [130, 34] width 15 height 8
click at [139, 36] on span "Undo" at bounding box center [130, 34] width 15 height 8
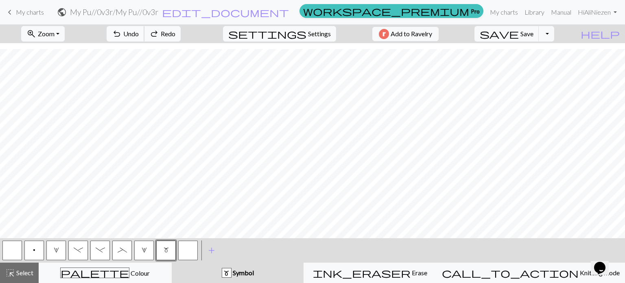
click at [139, 36] on span "Undo" at bounding box center [130, 34] width 15 height 8
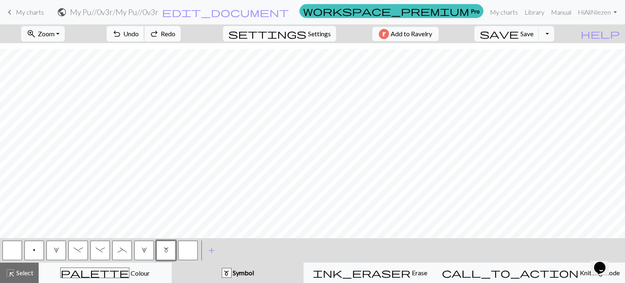
click at [139, 36] on span "Undo" at bounding box center [130, 34] width 15 height 8
click at [36, 248] on button "p" at bounding box center [34, 250] width 20 height 20
click at [254, 268] on span "Symbol" at bounding box center [242, 272] width 22 height 8
click at [43, 244] on button "p" at bounding box center [34, 250] width 20 height 20
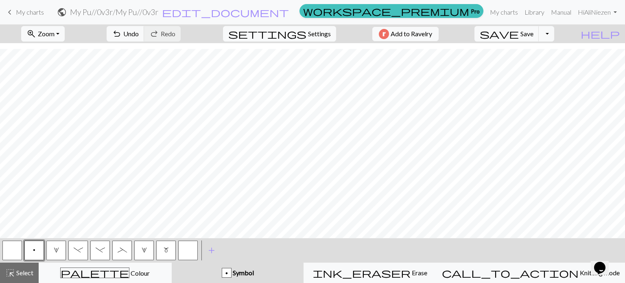
click at [105, 252] on button "-" at bounding box center [100, 250] width 20 height 20
click at [277, 271] on div "- Symbol" at bounding box center [238, 273] width 122 height 10
click at [106, 253] on button "-" at bounding box center [100, 250] width 20 height 20
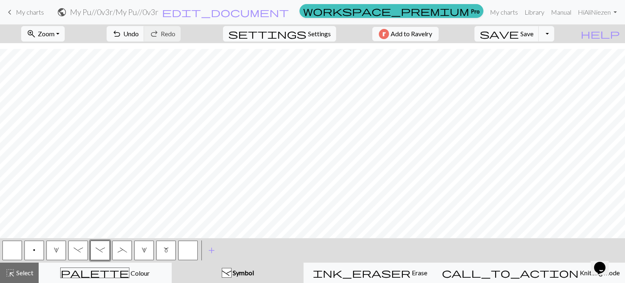
click at [127, 250] on button "_" at bounding box center [122, 250] width 20 height 20
click at [254, 272] on span "Symbol" at bounding box center [242, 272] width 22 height 8
click at [121, 251] on span "_" at bounding box center [122, 250] width 9 height 7
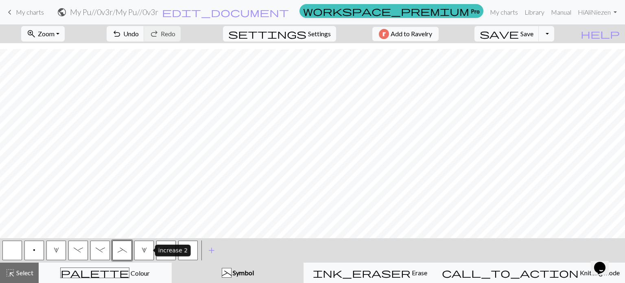
click at [139, 248] on button "2" at bounding box center [144, 250] width 20 height 20
click at [210, 248] on span "add" at bounding box center [212, 249] width 10 height 11
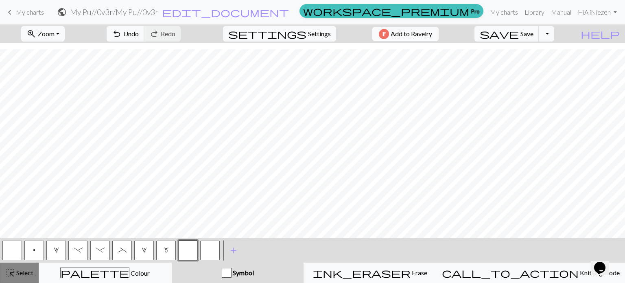
click at [24, 275] on span "Select" at bounding box center [24, 272] width 18 height 8
click at [183, 244] on button "button" at bounding box center [188, 250] width 20 height 20
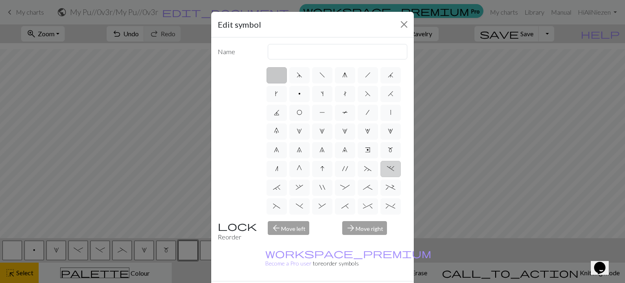
click at [387, 172] on span "." at bounding box center [390, 168] width 7 height 7
click at [387, 169] on input "." at bounding box center [389, 166] width 5 height 5
radio input "true"
type input "3+ stitch left twist"
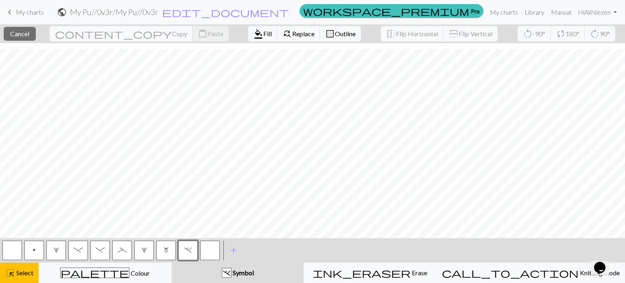
click at [186, 247] on span "." at bounding box center [187, 250] width 7 height 7
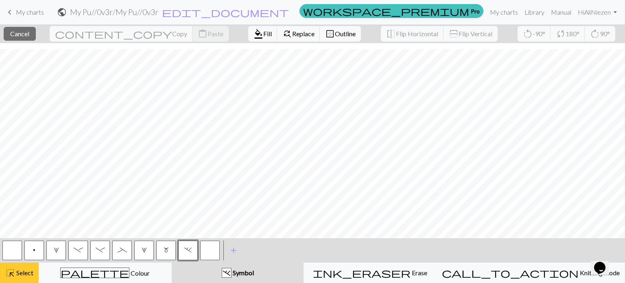
click at [23, 276] on span "Select" at bounding box center [24, 272] width 18 height 8
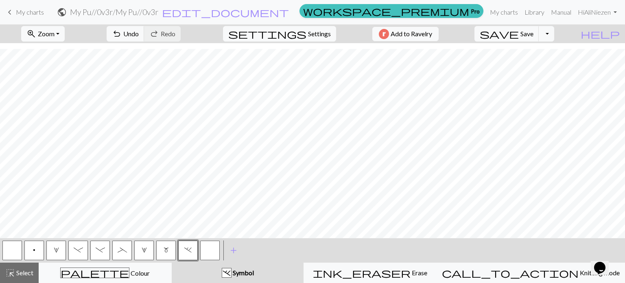
click at [190, 246] on button "." at bounding box center [188, 250] width 20 height 20
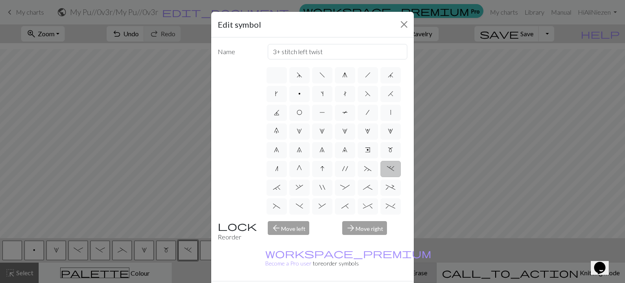
drag, startPoint x: 356, startPoint y: 281, endPoint x: 354, endPoint y: 276, distance: 4.9
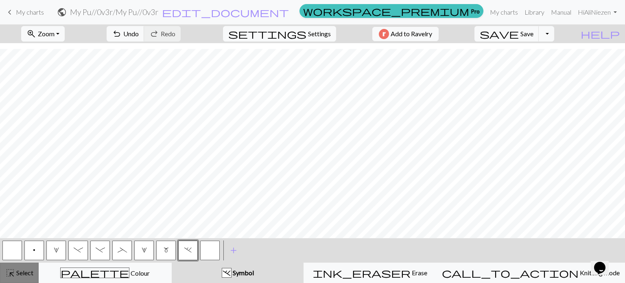
click at [24, 273] on span "Select" at bounding box center [24, 272] width 18 height 8
click at [142, 246] on button "2" at bounding box center [144, 250] width 20 height 20
click at [144, 251] on span "2" at bounding box center [144, 250] width 5 height 7
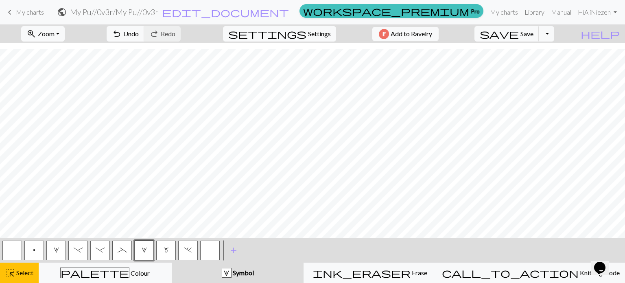
click at [146, 249] on button "2" at bounding box center [144, 250] width 20 height 20
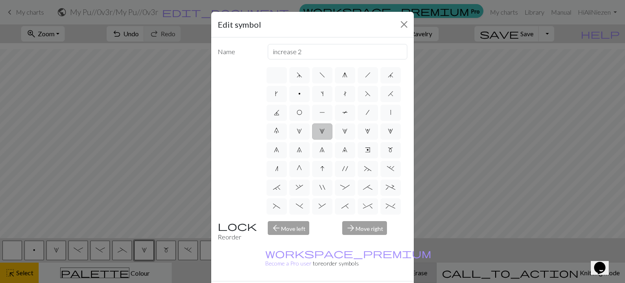
drag, startPoint x: 348, startPoint y: 274, endPoint x: 345, endPoint y: 266, distance: 8.6
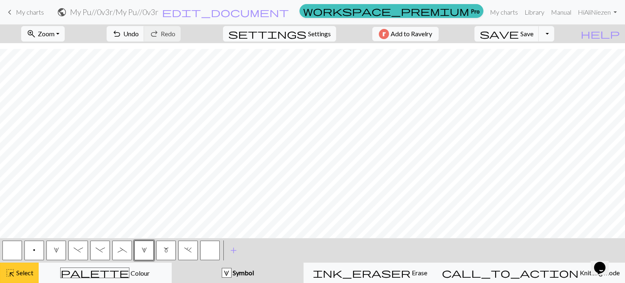
click at [18, 270] on span "Select" at bounding box center [24, 272] width 18 height 8
click at [146, 246] on button "2" at bounding box center [144, 250] width 20 height 20
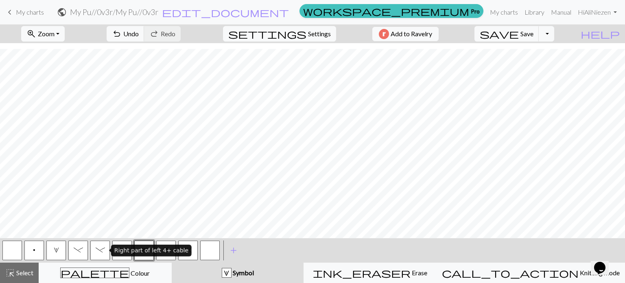
click at [101, 252] on span "-" at bounding box center [100, 250] width 9 height 7
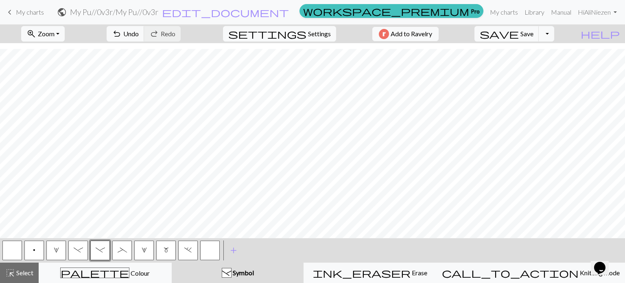
click at [184, 250] on span "." at bounding box center [187, 250] width 7 height 7
click at [78, 252] on span "-" at bounding box center [78, 250] width 9 height 7
click at [254, 274] on span "Symbol" at bounding box center [242, 272] width 22 height 8
click at [72, 251] on button "-" at bounding box center [78, 250] width 20 height 20
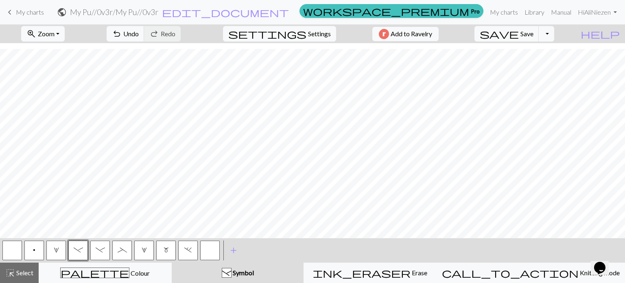
scroll to position [588, 949]
click at [34, 250] on span "p" at bounding box center [34, 250] width 2 height 7
drag, startPoint x: 388, startPoint y: 235, endPoint x: 12, endPoint y: 17, distance: 434.5
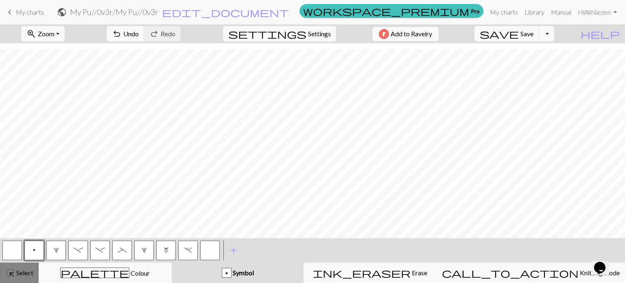
click at [15, 279] on button "highlight_alt Select Select" at bounding box center [19, 272] width 39 height 20
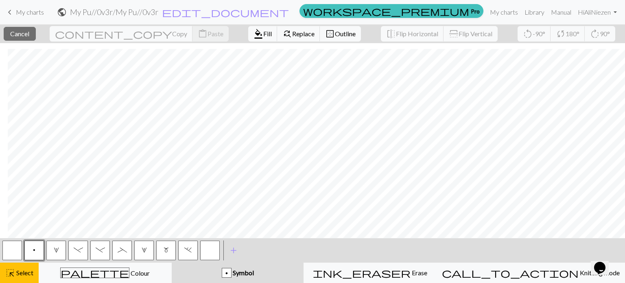
scroll to position [588, 540]
click at [278, 274] on div "p Symbol" at bounding box center [238, 273] width 122 height 10
click at [22, 34] on span "Cancel" at bounding box center [19, 34] width 19 height 8
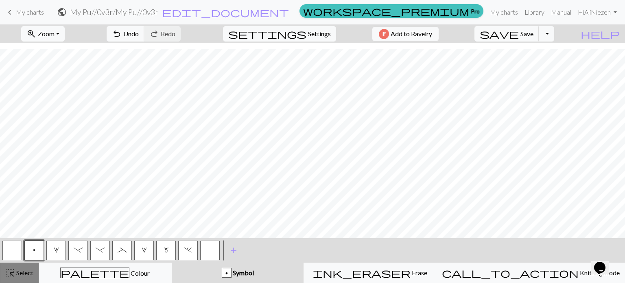
click at [15, 275] on span "Select" at bounding box center [24, 272] width 18 height 8
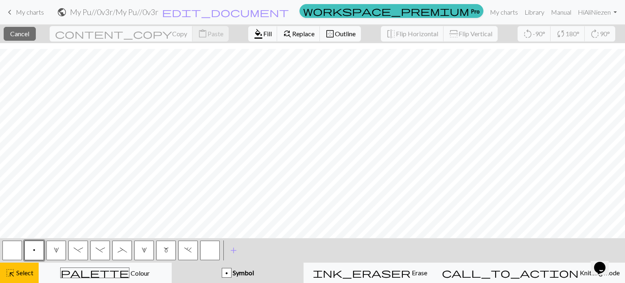
click at [137, 34] on div "content_copy Copy content_paste Paste" at bounding box center [139, 33] width 191 height 19
click at [292, 271] on div "p Symbol" at bounding box center [238, 273] width 122 height 10
click at [28, 31] on span "Cancel" at bounding box center [19, 34] width 19 height 8
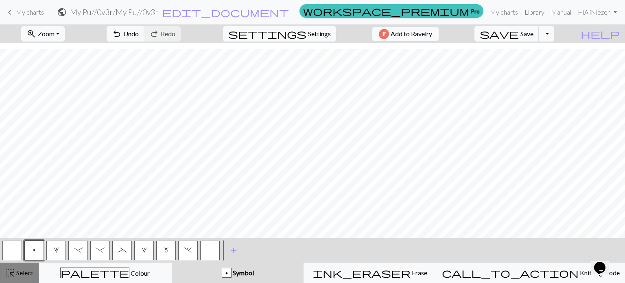
click at [11, 279] on button "highlight_alt Select Select" at bounding box center [19, 272] width 39 height 20
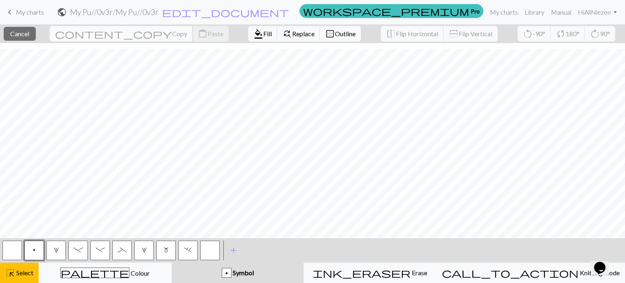
click at [172, 33] on span "Copy" at bounding box center [179, 34] width 15 height 8
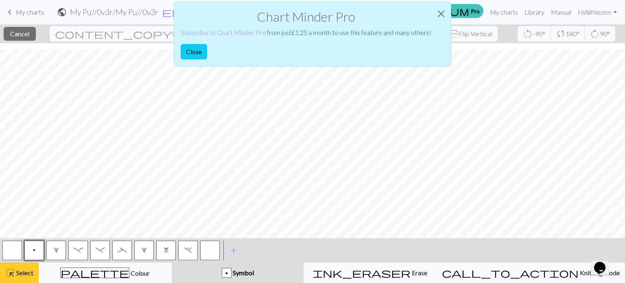
click at [11, 274] on span "highlight_alt" at bounding box center [10, 272] width 10 height 11
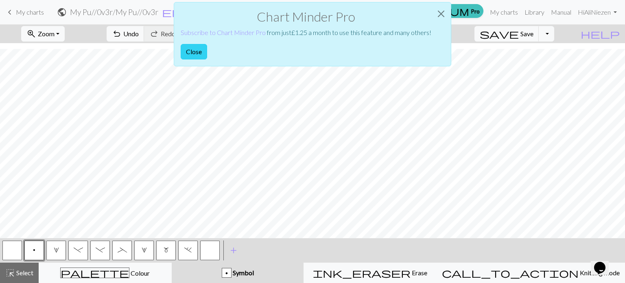
click at [185, 52] on button "Close" at bounding box center [194, 51] width 26 height 15
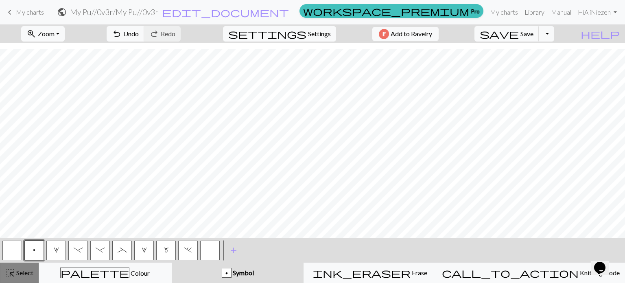
click at [15, 276] on span "Select" at bounding box center [24, 272] width 18 height 8
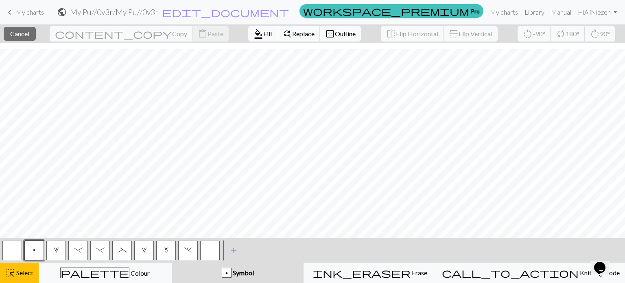
click at [292, 31] on span "Replace" at bounding box center [303, 34] width 22 height 8
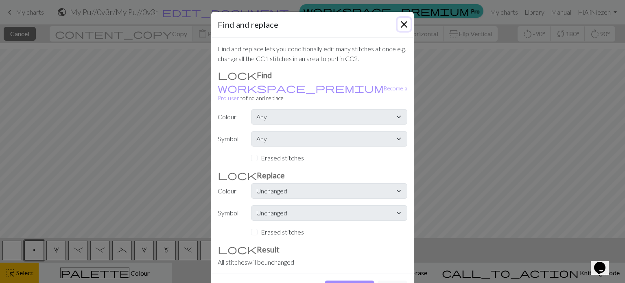
drag, startPoint x: 400, startPoint y: 24, endPoint x: 394, endPoint y: 24, distance: 6.5
click at [401, 24] on button "Close" at bounding box center [403, 24] width 13 height 13
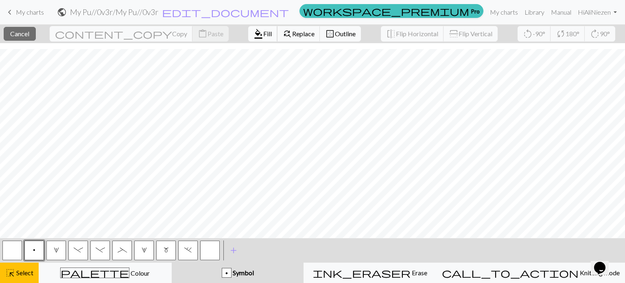
click at [253, 33] on span "format_color_fill" at bounding box center [258, 33] width 10 height 11
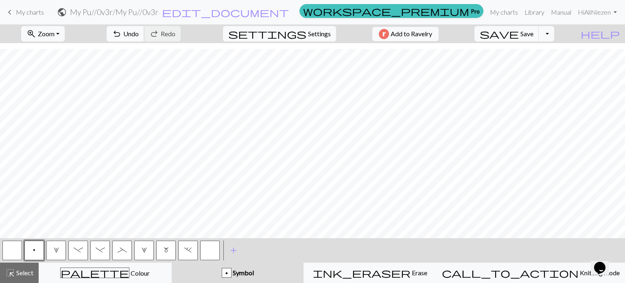
click at [144, 30] on button "undo Undo Undo" at bounding box center [126, 33] width 38 height 15
click at [169, 249] on button "m" at bounding box center [166, 250] width 20 height 20
click at [296, 278] on button "m Symbol" at bounding box center [238, 272] width 132 height 20
click at [175, 244] on div "m" at bounding box center [166, 250] width 22 height 22
click at [20, 274] on span "Select" at bounding box center [24, 272] width 18 height 8
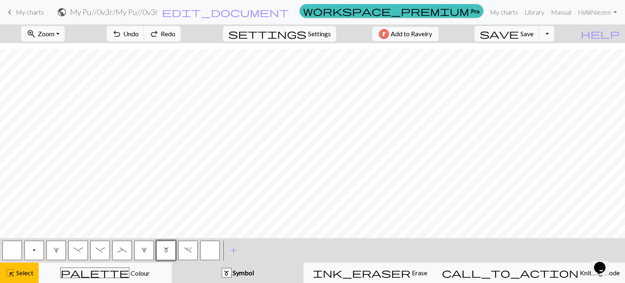
click at [173, 248] on button "m" at bounding box center [166, 250] width 20 height 20
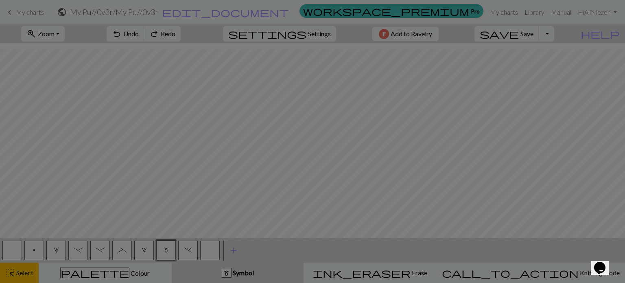
click at [171, 249] on div "Edit symbol Name m1 d f g h j k p s t F H J O P T / | 0 1 2 3 4 5 6 7 8 9 e m n…" at bounding box center [312, 141] width 625 height 283
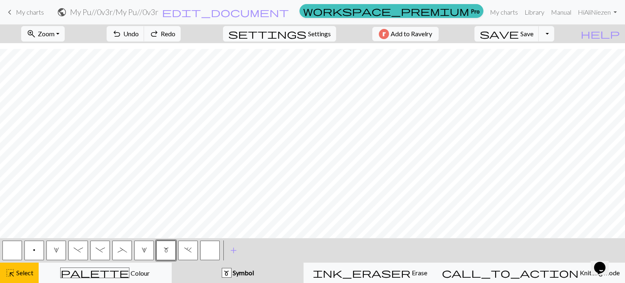
click at [171, 249] on button "m" at bounding box center [166, 250] width 20 height 20
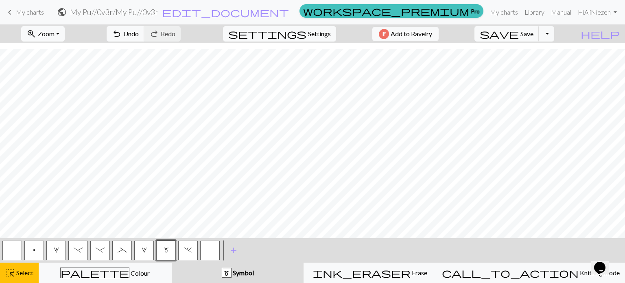
click at [218, 273] on div "m Symbol" at bounding box center [238, 273] width 122 height 10
click at [8, 275] on span "highlight_alt" at bounding box center [10, 272] width 10 height 11
click at [170, 248] on button "m" at bounding box center [166, 250] width 20 height 20
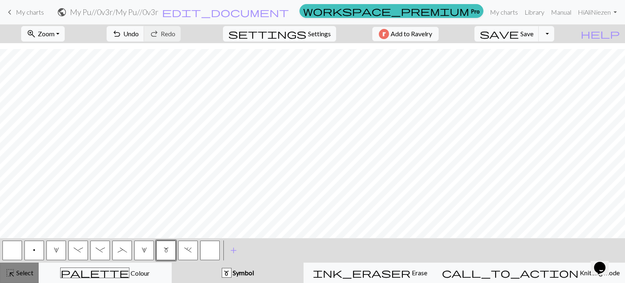
click at [15, 275] on span "Select" at bounding box center [24, 272] width 18 height 8
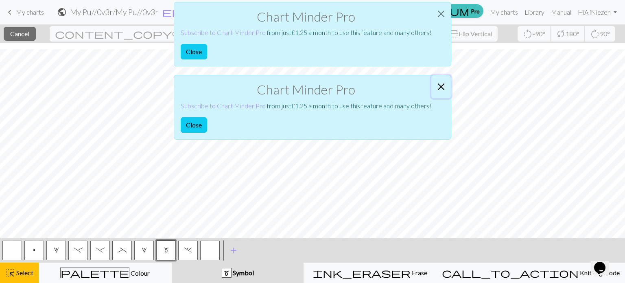
click at [441, 83] on button "Close" at bounding box center [441, 86] width 20 height 23
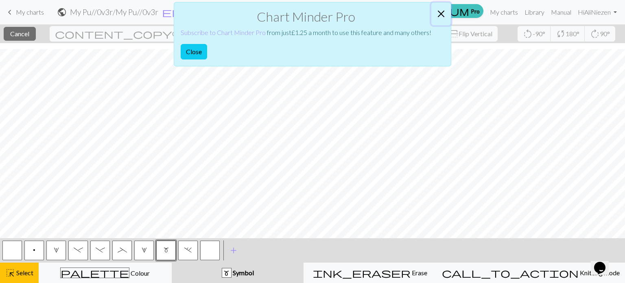
click at [445, 13] on button "Close" at bounding box center [441, 13] width 20 height 23
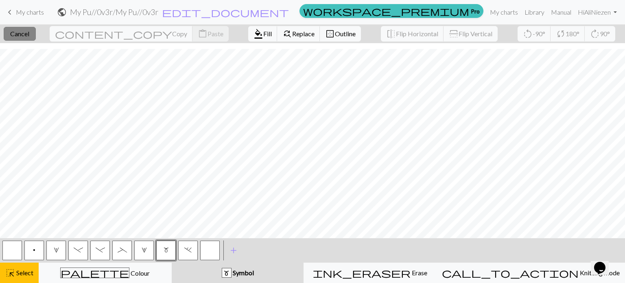
click at [26, 35] on span "Cancel" at bounding box center [19, 34] width 19 height 8
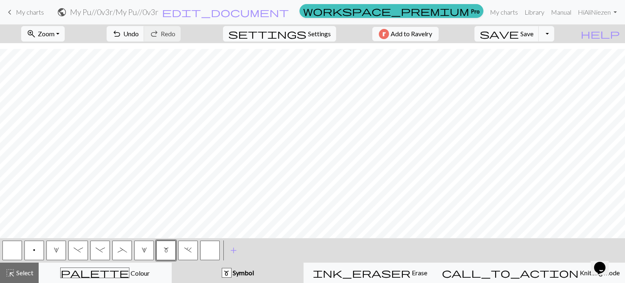
click at [124, 254] on button "_" at bounding box center [122, 250] width 20 height 20
click at [17, 273] on span "Select" at bounding box center [24, 272] width 18 height 8
click at [124, 247] on span "_" at bounding box center [122, 250] width 9 height 7
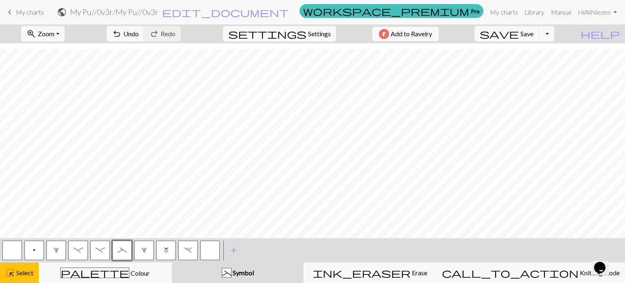
click at [283, 270] on div "_ Symbol" at bounding box center [238, 273] width 122 height 10
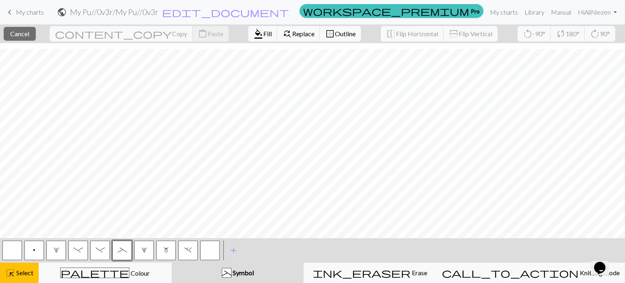
click at [120, 252] on span "_" at bounding box center [122, 250] width 9 height 7
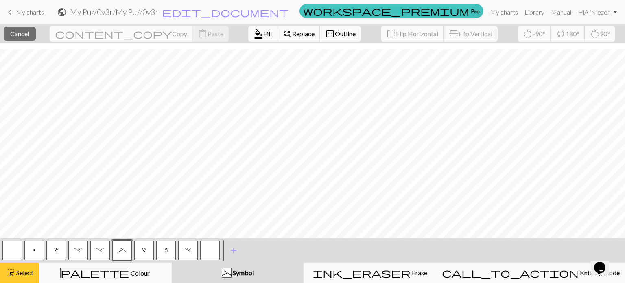
click at [24, 279] on button "highlight_alt Select Select" at bounding box center [19, 272] width 39 height 20
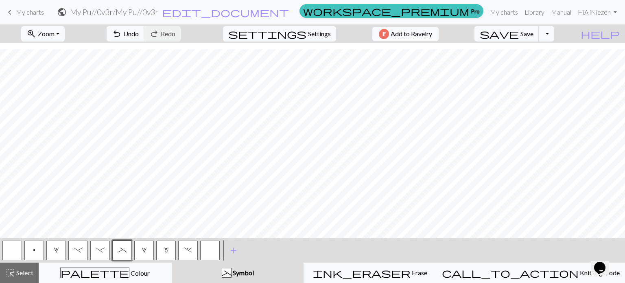
click at [249, 265] on button "_ Symbol" at bounding box center [238, 272] width 132 height 20
click at [262, 278] on button "_ Symbol" at bounding box center [238, 272] width 132 height 20
click at [103, 248] on span "-" at bounding box center [100, 250] width 9 height 7
click at [239, 275] on div "- Symbol" at bounding box center [238, 273] width 122 height 10
click at [100, 252] on span "-" at bounding box center [100, 250] width 9 height 7
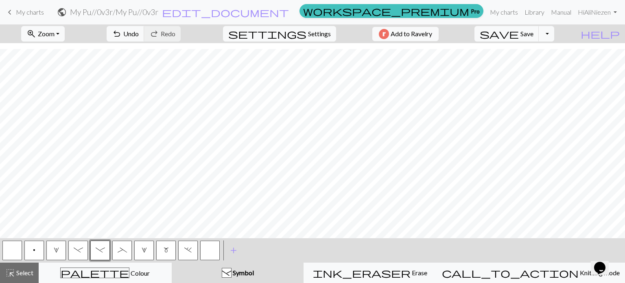
click at [254, 271] on span "Symbol" at bounding box center [242, 272] width 22 height 8
click at [21, 278] on button "highlight_alt Select Select" at bounding box center [19, 272] width 39 height 20
click at [192, 250] on button "." at bounding box center [188, 250] width 20 height 20
click at [278, 278] on button ". Symbol" at bounding box center [238, 272] width 132 height 20
click at [195, 249] on button "." at bounding box center [188, 250] width 20 height 20
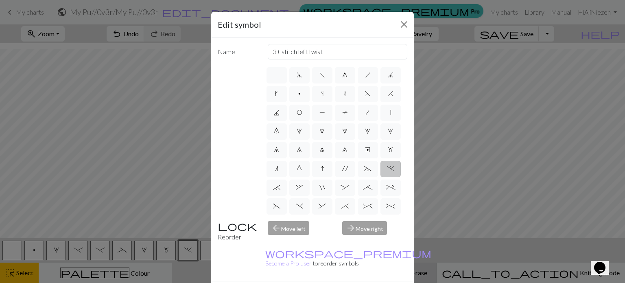
drag, startPoint x: 364, startPoint y: 273, endPoint x: 357, endPoint y: 275, distance: 6.6
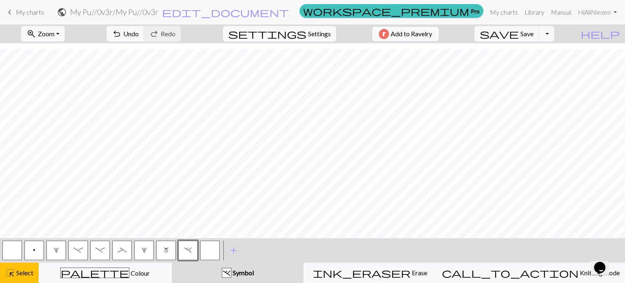
click at [231, 270] on div "." at bounding box center [226, 273] width 9 height 10
click at [179, 250] on button "." at bounding box center [188, 250] width 20 height 20
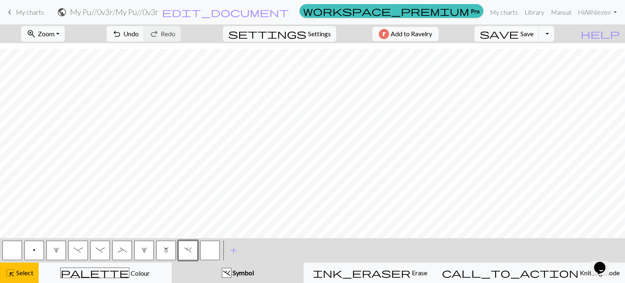
click at [231, 275] on div "." at bounding box center [226, 273] width 9 height 10
click at [22, 277] on div "highlight_alt Select Select" at bounding box center [19, 273] width 28 height 10
click at [192, 250] on button "." at bounding box center [188, 250] width 20 height 20
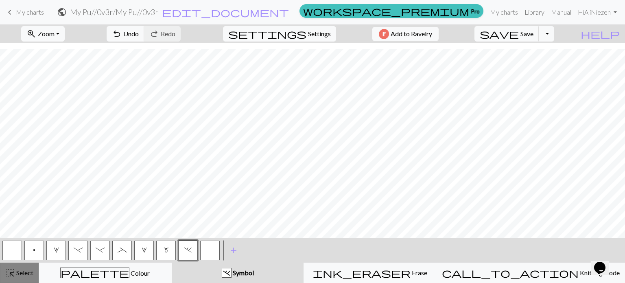
click at [15, 278] on button "highlight_alt Select Select" at bounding box center [19, 272] width 39 height 20
click at [137, 247] on button "2" at bounding box center [144, 250] width 20 height 20
click at [254, 273] on span "Symbol" at bounding box center [242, 272] width 22 height 8
click at [19, 271] on span "Select" at bounding box center [24, 272] width 18 height 8
click at [148, 242] on button "2" at bounding box center [144, 250] width 20 height 20
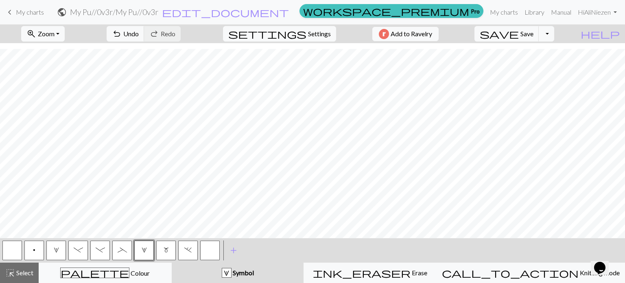
click at [105, 250] on button "-" at bounding box center [100, 250] width 20 height 20
click at [18, 275] on span "Select" at bounding box center [24, 272] width 18 height 8
click at [99, 248] on span "-" at bounding box center [100, 250] width 9 height 7
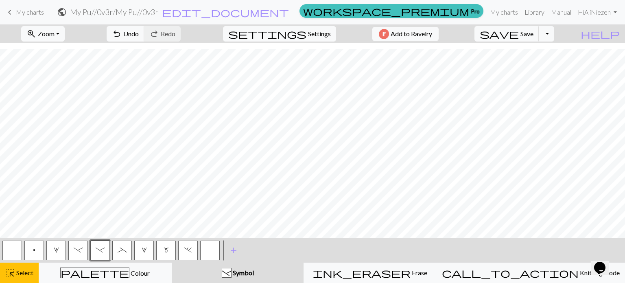
click at [254, 271] on span "Symbol" at bounding box center [242, 272] width 22 height 8
click at [6, 271] on span "highlight_alt" at bounding box center [10, 272] width 10 height 11
click at [288, 273] on div "- Symbol" at bounding box center [238, 273] width 122 height 10
click at [19, 242] on button "button" at bounding box center [12, 250] width 20 height 20
click at [281, 271] on div "Symbol" at bounding box center [238, 273] width 122 height 10
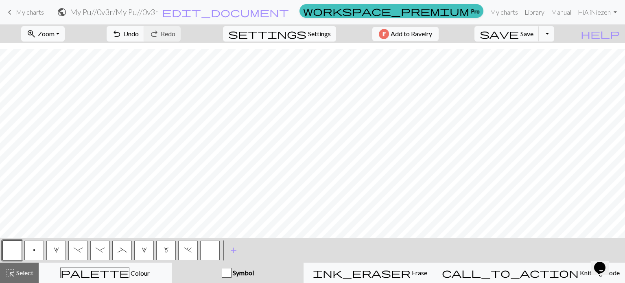
click at [9, 249] on button "button" at bounding box center [12, 250] width 20 height 20
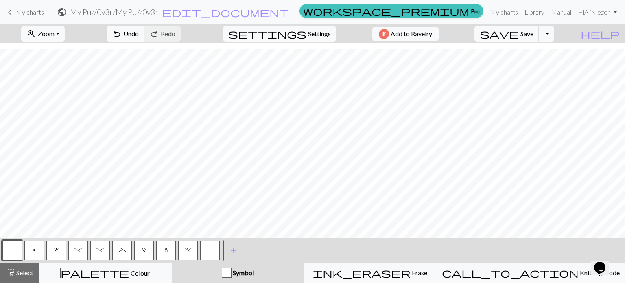
click at [231, 270] on div "button" at bounding box center [227, 273] width 10 height 10
click at [37, 247] on button "p" at bounding box center [34, 250] width 20 height 20
click at [18, 276] on span "Select" at bounding box center [24, 272] width 18 height 8
click at [36, 247] on button "p" at bounding box center [34, 250] width 20 height 20
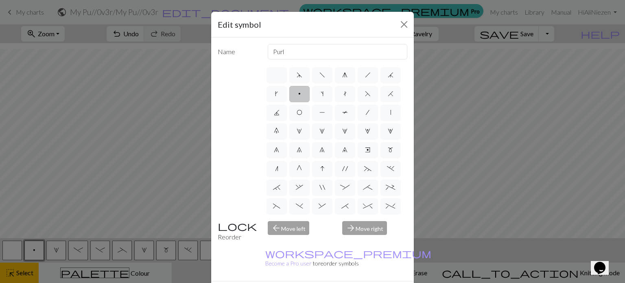
drag, startPoint x: 355, startPoint y: 279, endPoint x: 278, endPoint y: 269, distance: 78.0
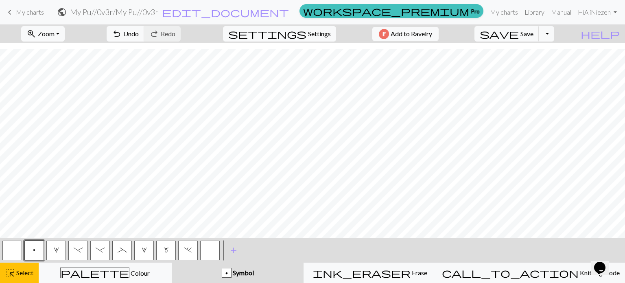
click at [231, 270] on div "p" at bounding box center [226, 273] width 9 height 10
click at [36, 249] on button "p" at bounding box center [34, 250] width 20 height 20
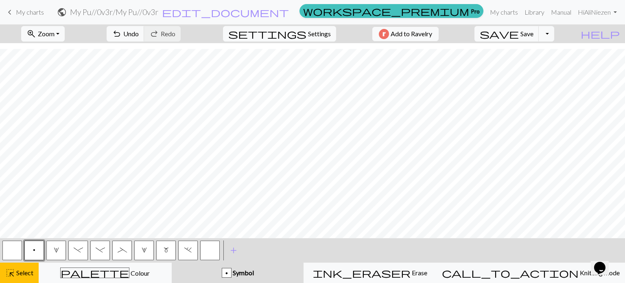
click at [254, 273] on span "Symbol" at bounding box center [242, 272] width 22 height 8
click at [13, 273] on span "highlight_alt" at bounding box center [10, 272] width 10 height 11
click at [224, 273] on div "p Symbol" at bounding box center [238, 273] width 122 height 10
click at [169, 249] on button "m" at bounding box center [166, 250] width 20 height 20
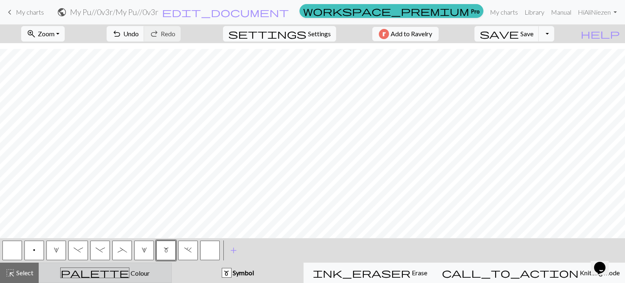
drag, startPoint x: 15, startPoint y: 273, endPoint x: 48, endPoint y: 273, distance: 33.8
click at [15, 273] on span "Select" at bounding box center [24, 272] width 18 height 8
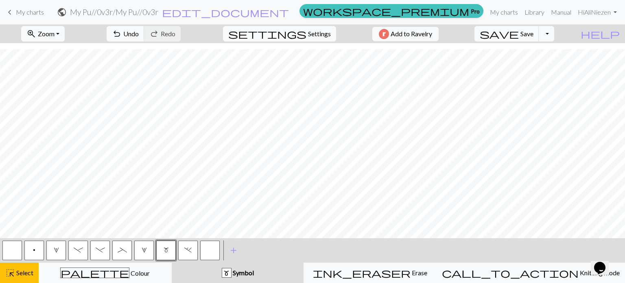
click at [225, 275] on div "m Symbol" at bounding box center [238, 273] width 122 height 10
click at [13, 275] on span "highlight_alt" at bounding box center [10, 272] width 10 height 11
click at [228, 271] on div "m Symbol" at bounding box center [238, 273] width 122 height 10
click at [96, 252] on span "-" at bounding box center [100, 250] width 9 height 7
click at [24, 276] on span "Select" at bounding box center [24, 272] width 18 height 8
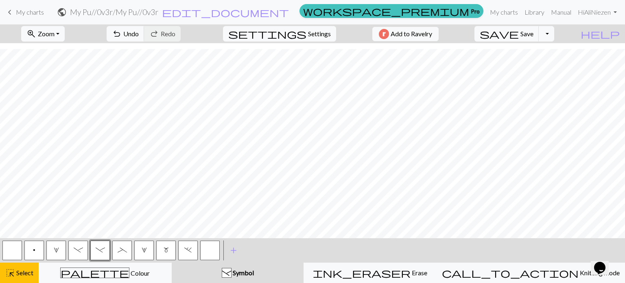
click at [254, 271] on span "Symbol" at bounding box center [242, 272] width 22 height 8
click at [18, 276] on span "Select" at bounding box center [24, 272] width 18 height 8
click at [240, 271] on div "- Symbol" at bounding box center [238, 273] width 122 height 10
click at [120, 251] on span "_" at bounding box center [122, 250] width 9 height 7
click at [22, 273] on span "Select" at bounding box center [24, 272] width 18 height 8
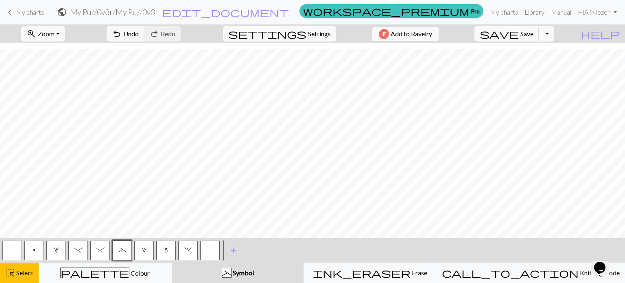
click at [231, 275] on div "_" at bounding box center [226, 273] width 9 height 10
click at [13, 275] on span "highlight_alt" at bounding box center [10, 272] width 10 height 11
click at [254, 270] on span "Symbol" at bounding box center [242, 272] width 22 height 8
click at [234, 252] on span "add" at bounding box center [234, 249] width 10 height 11
click at [206, 253] on button "button" at bounding box center [210, 250] width 20 height 20
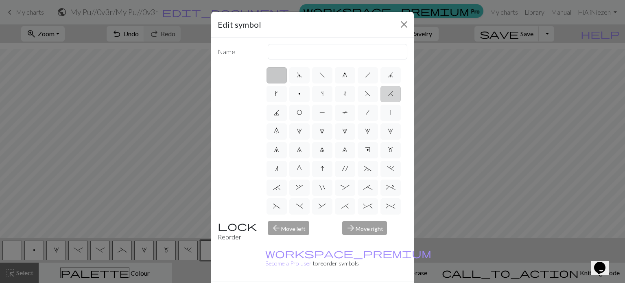
click at [380, 102] on label "H" at bounding box center [390, 94] width 20 height 16
click at [388, 94] on input "H" at bounding box center [390, 91] width 5 height 5
radio input "true"
type input "k2tog"
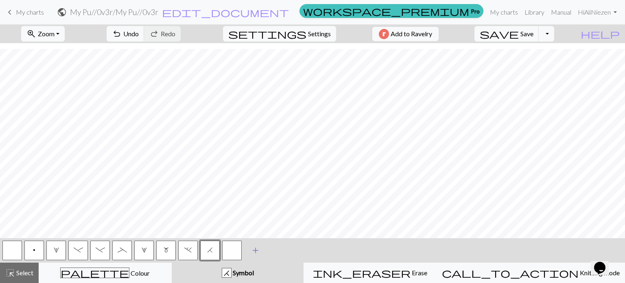
click at [254, 249] on span "add" at bounding box center [256, 249] width 10 height 11
click at [232, 250] on button "button" at bounding box center [232, 250] width 20 height 20
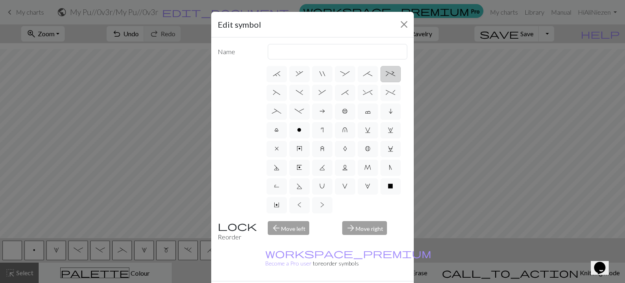
scroll to position [169, 0]
click at [418, 262] on div "Edit symbol Name d f g h j k p s t F H J O P T / | 0 1 2 3 4 5 6 7 8 9 e m n G …" at bounding box center [312, 141] width 625 height 283
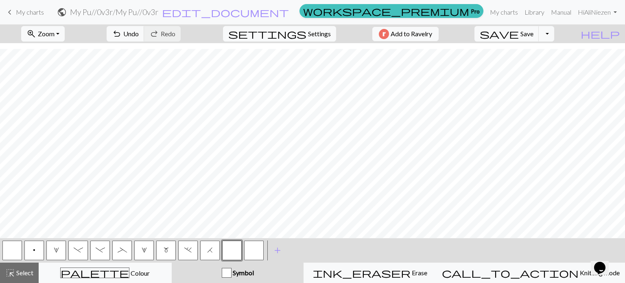
click at [172, 250] on button "m" at bounding box center [166, 250] width 20 height 20
click at [289, 272] on div "m Symbol" at bounding box center [238, 273] width 122 height 10
click at [30, 271] on span "Select" at bounding box center [24, 272] width 18 height 8
click at [231, 275] on div "m" at bounding box center [226, 273] width 9 height 10
click at [162, 245] on button "m" at bounding box center [166, 250] width 20 height 20
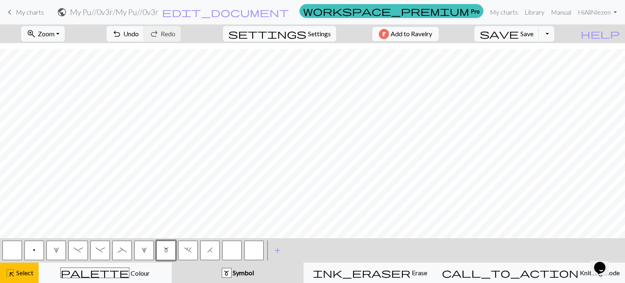
click at [246, 279] on button "m Symbol" at bounding box center [238, 272] width 132 height 20
click at [17, 272] on span "Select" at bounding box center [24, 272] width 18 height 8
click at [278, 272] on div "m Symbol" at bounding box center [238, 273] width 122 height 10
click at [9, 251] on button "button" at bounding box center [12, 250] width 20 height 20
click at [30, 276] on span "Select" at bounding box center [24, 272] width 18 height 8
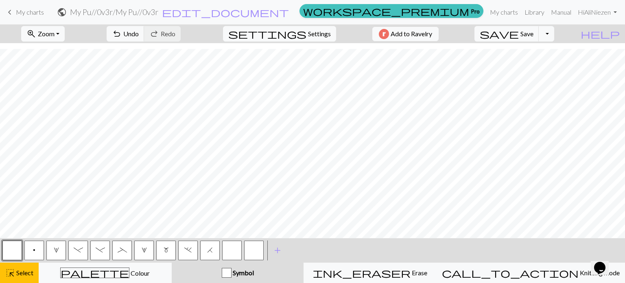
click at [231, 275] on div "button" at bounding box center [227, 273] width 10 height 10
click at [11, 276] on span "highlight_alt" at bounding box center [10, 272] width 10 height 11
click at [277, 273] on div "Symbol" at bounding box center [238, 273] width 122 height 10
click at [35, 253] on button "p" at bounding box center [34, 250] width 20 height 20
click at [28, 277] on div "highlight_alt Select Select" at bounding box center [19, 273] width 28 height 10
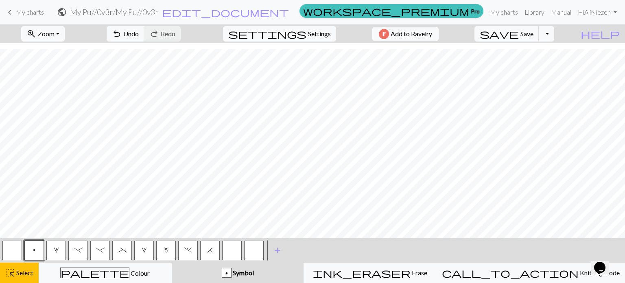
click at [254, 275] on span "Symbol" at bounding box center [242, 272] width 22 height 8
click at [31, 269] on span "Select" at bounding box center [24, 272] width 18 height 8
click at [231, 271] on div "p" at bounding box center [226, 273] width 9 height 10
click at [170, 248] on button "m" at bounding box center [166, 250] width 20 height 20
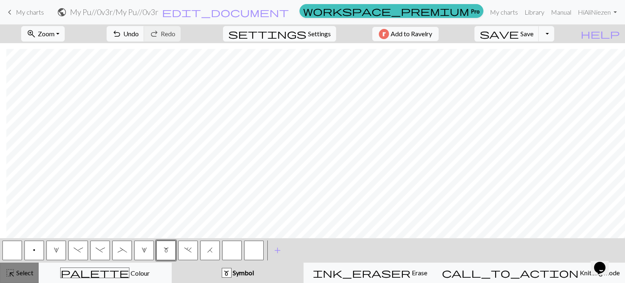
click at [15, 277] on button "highlight_alt Select Select" at bounding box center [19, 272] width 39 height 20
click at [254, 273] on span "Symbol" at bounding box center [242, 272] width 22 height 8
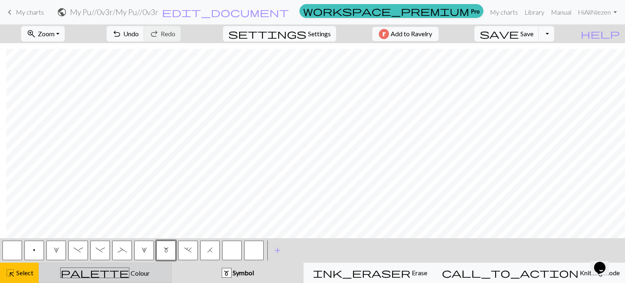
drag, startPoint x: 22, startPoint y: 273, endPoint x: 50, endPoint y: 267, distance: 27.8
click at [23, 273] on span "Select" at bounding box center [24, 272] width 18 height 8
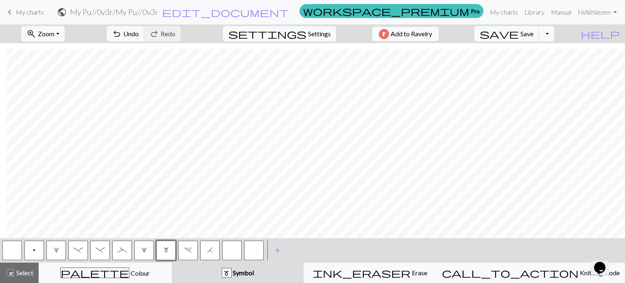
click at [231, 268] on div "m" at bounding box center [227, 273] width 10 height 10
click at [13, 249] on button "button" at bounding box center [12, 250] width 20 height 20
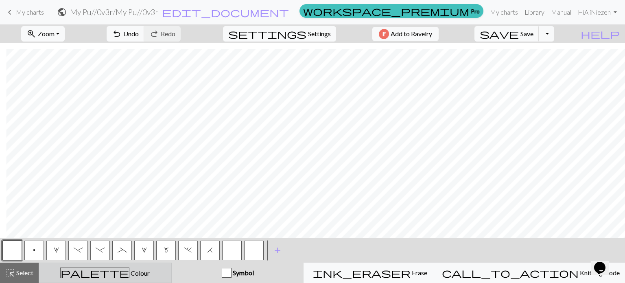
click at [28, 276] on span "Select" at bounding box center [24, 272] width 18 height 8
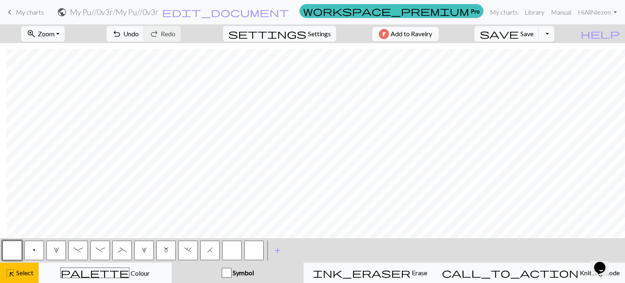
click at [254, 274] on span "Symbol" at bounding box center [242, 272] width 22 height 8
click at [18, 271] on span "Select" at bounding box center [24, 272] width 18 height 8
click at [231, 269] on div "button" at bounding box center [227, 273] width 10 height 10
click at [36, 256] on button "p" at bounding box center [34, 250] width 20 height 20
click at [18, 275] on span "Select" at bounding box center [24, 272] width 18 height 8
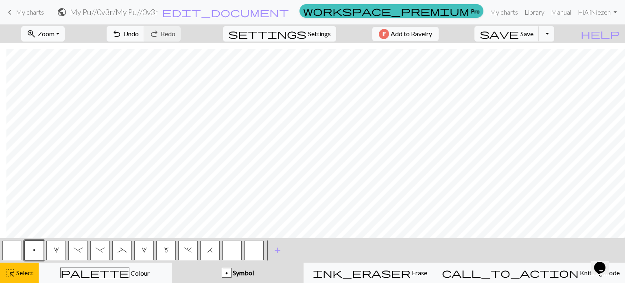
click at [254, 270] on span "Symbol" at bounding box center [242, 272] width 22 height 8
click at [14, 274] on span "highlight_alt" at bounding box center [10, 272] width 10 height 11
click at [231, 275] on div "p" at bounding box center [226, 273] width 9 height 10
click at [162, 253] on button "m" at bounding box center [166, 250] width 20 height 20
click at [10, 278] on span "highlight_alt" at bounding box center [10, 272] width 10 height 11
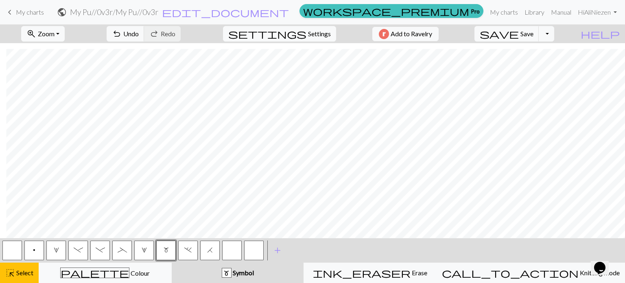
click at [233, 279] on button "m Symbol" at bounding box center [238, 272] width 132 height 20
click at [16, 272] on span "Select" at bounding box center [24, 272] width 18 height 8
click at [231, 274] on div "m" at bounding box center [226, 273] width 9 height 10
click at [36, 250] on button "p" at bounding box center [34, 250] width 20 height 20
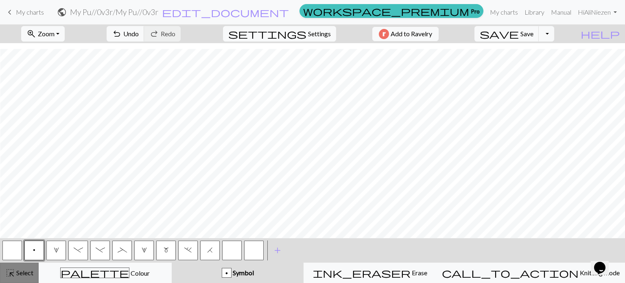
click at [26, 269] on span "Select" at bounding box center [24, 272] width 18 height 8
click at [221, 273] on div "p Symbol" at bounding box center [238, 273] width 122 height 10
click at [12, 271] on span "highlight_alt" at bounding box center [10, 272] width 10 height 11
click at [254, 276] on span "Symbol" at bounding box center [242, 272] width 22 height 8
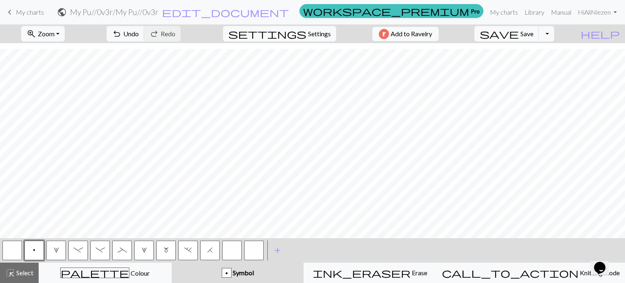
click at [103, 249] on span "-" at bounding box center [100, 250] width 9 height 7
click at [30, 275] on span "Select" at bounding box center [24, 272] width 18 height 8
click at [215, 268] on div "- Symbol" at bounding box center [238, 273] width 122 height 10
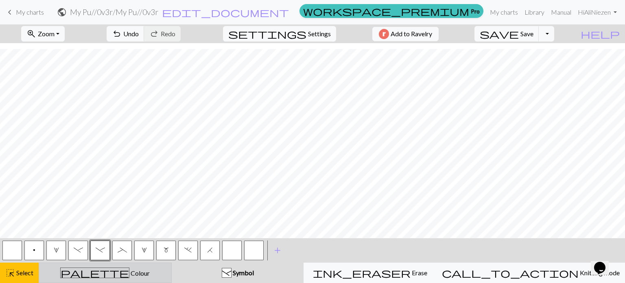
drag, startPoint x: 13, startPoint y: 275, endPoint x: 70, endPoint y: 264, distance: 57.7
click at [14, 275] on span "highlight_alt" at bounding box center [10, 272] width 10 height 11
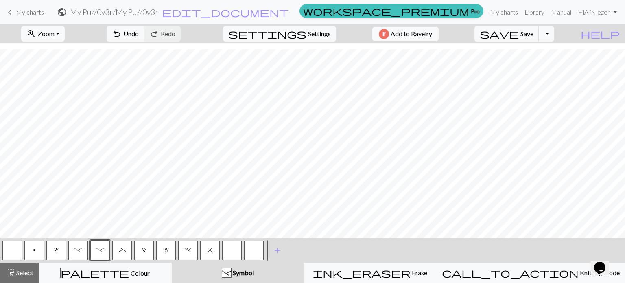
click at [254, 275] on span "Symbol" at bounding box center [242, 272] width 22 height 8
click at [7, 248] on button "button" at bounding box center [12, 250] width 20 height 20
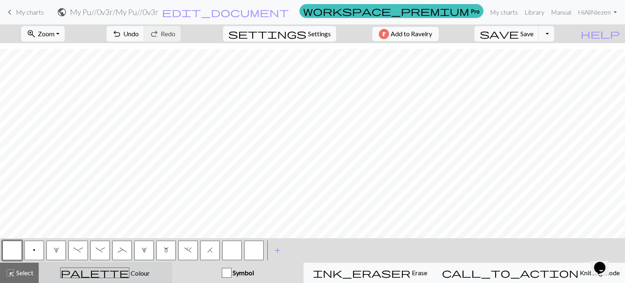
drag, startPoint x: 269, startPoint y: 273, endPoint x: 125, endPoint y: 275, distance: 144.0
click at [254, 273] on span "Symbol" at bounding box center [242, 272] width 22 height 8
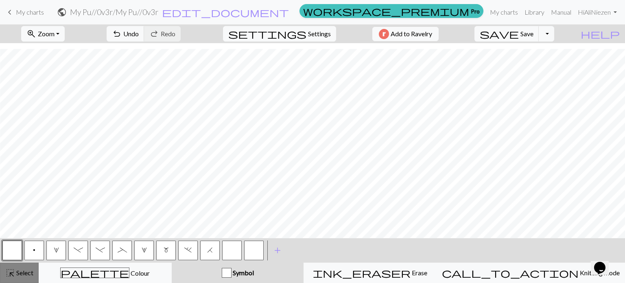
click at [25, 277] on button "highlight_alt Select Select" at bounding box center [19, 272] width 39 height 20
click at [205, 275] on div "Symbol" at bounding box center [238, 273] width 122 height 10
click at [15, 271] on span "highlight_alt" at bounding box center [10, 272] width 10 height 11
click at [242, 275] on div "Symbol" at bounding box center [238, 273] width 122 height 10
click at [121, 253] on button "_" at bounding box center [122, 250] width 20 height 20
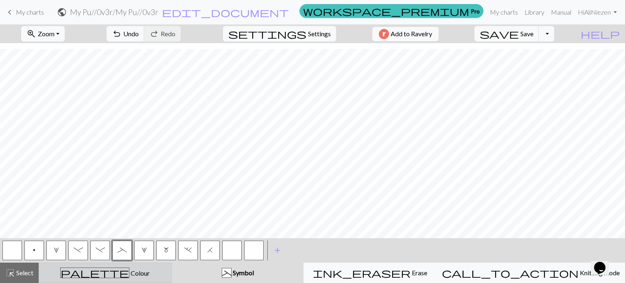
drag, startPoint x: 20, startPoint y: 269, endPoint x: 155, endPoint y: 270, distance: 135.5
click at [22, 269] on span "Select" at bounding box center [24, 272] width 18 height 8
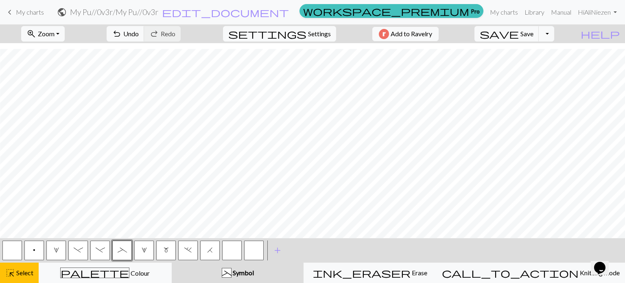
click at [279, 276] on div "_ Symbol" at bounding box center [238, 273] width 122 height 10
click at [13, 275] on span "highlight_alt" at bounding box center [10, 272] width 10 height 11
click at [215, 281] on button "_ Symbol" at bounding box center [238, 272] width 132 height 20
click at [34, 252] on span "p" at bounding box center [34, 250] width 2 height 7
drag, startPoint x: 26, startPoint y: 273, endPoint x: 52, endPoint y: 268, distance: 26.4
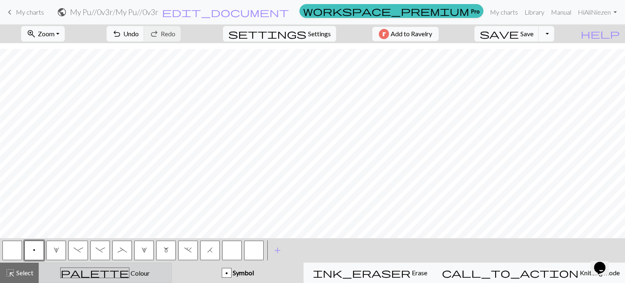
click at [26, 273] on span "Select" at bounding box center [24, 272] width 18 height 8
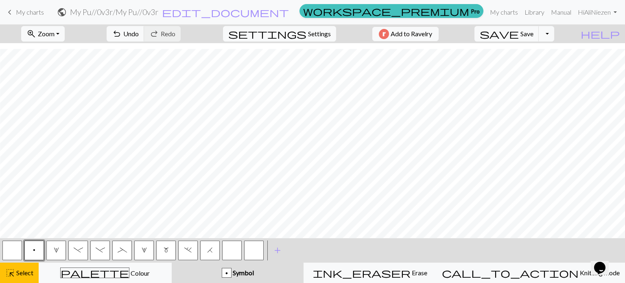
click at [222, 273] on div "p Symbol" at bounding box center [238, 273] width 122 height 10
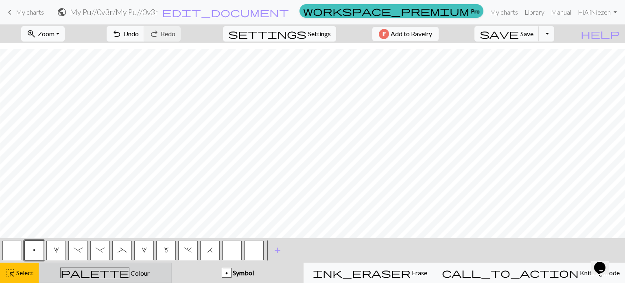
drag, startPoint x: 26, startPoint y: 269, endPoint x: 48, endPoint y: 268, distance: 21.6
click at [27, 269] on span "Select" at bounding box center [24, 272] width 18 height 8
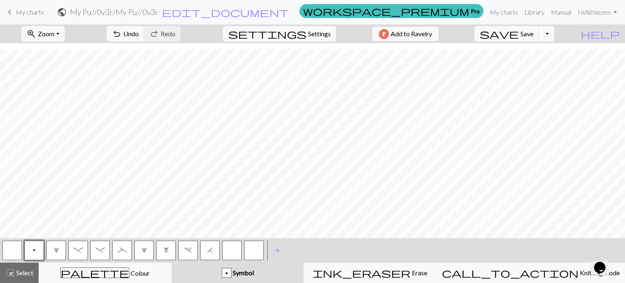
click at [215, 268] on div "p Symbol" at bounding box center [238, 273] width 122 height 10
click at [166, 249] on span "m" at bounding box center [166, 250] width 5 height 7
click at [12, 272] on span "highlight_alt" at bounding box center [10, 272] width 10 height 11
click at [213, 275] on div "m Symbol" at bounding box center [238, 273] width 122 height 10
drag, startPoint x: 9, startPoint y: 272, endPoint x: 258, endPoint y: 279, distance: 248.7
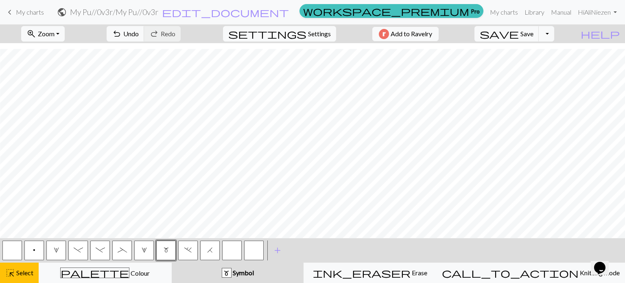
click at [10, 272] on span "highlight_alt" at bounding box center [10, 272] width 10 height 11
click at [254, 275] on span "Symbol" at bounding box center [242, 272] width 22 height 8
click at [33, 251] on button "p" at bounding box center [34, 250] width 20 height 20
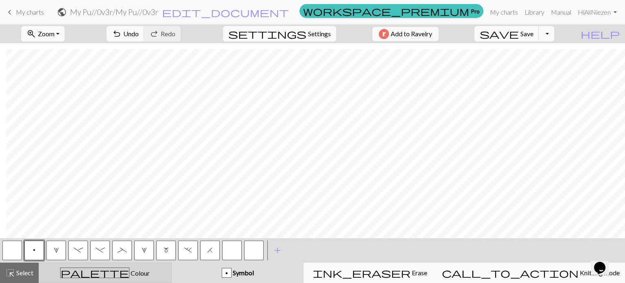
drag, startPoint x: 7, startPoint y: 273, endPoint x: 59, endPoint y: 270, distance: 51.8
click at [8, 274] on span "highlight_alt" at bounding box center [10, 272] width 10 height 11
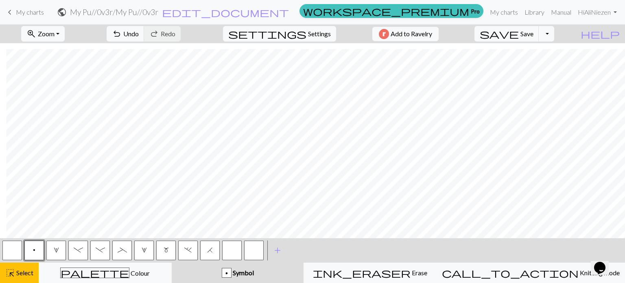
drag, startPoint x: 257, startPoint y: 275, endPoint x: 294, endPoint y: 236, distance: 53.8
click at [254, 275] on span "Symbol" at bounding box center [242, 272] width 22 height 8
drag, startPoint x: 9, startPoint y: 274, endPoint x: 108, endPoint y: 262, distance: 99.3
click at [12, 274] on span "highlight_alt" at bounding box center [10, 272] width 10 height 11
drag, startPoint x: 242, startPoint y: 276, endPoint x: 251, endPoint y: 269, distance: 11.9
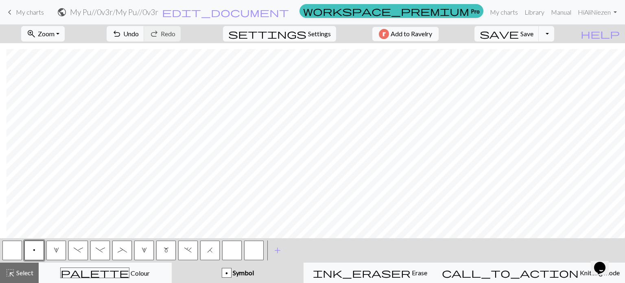
click at [243, 276] on div "p Symbol" at bounding box center [238, 273] width 122 height 10
click at [144, 40] on button "undo Undo Undo" at bounding box center [126, 33] width 38 height 15
click at [161, 253] on button "m" at bounding box center [166, 250] width 20 height 20
click at [231, 273] on div "m" at bounding box center [226, 273] width 9 height 10
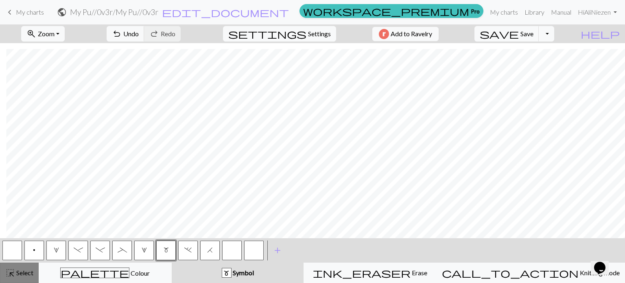
click at [30, 274] on span "Select" at bounding box center [24, 272] width 18 height 8
drag, startPoint x: 249, startPoint y: 274, endPoint x: 268, endPoint y: 266, distance: 20.5
click at [231, 274] on div "m" at bounding box center [226, 273] width 9 height 10
click at [13, 271] on span "highlight_alt" at bounding box center [10, 272] width 10 height 11
click at [234, 273] on div "m Symbol" at bounding box center [238, 273] width 122 height 10
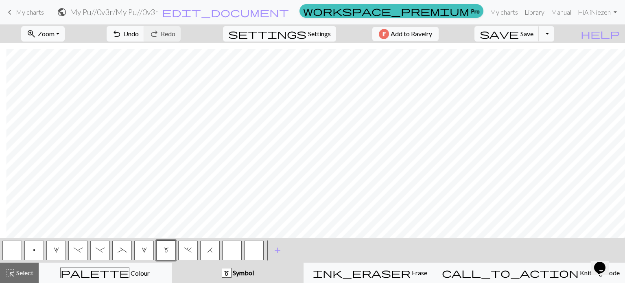
click at [11, 252] on button "button" at bounding box center [12, 250] width 20 height 20
click at [277, 273] on div "Symbol" at bounding box center [238, 273] width 122 height 10
drag, startPoint x: 24, startPoint y: 276, endPoint x: 197, endPoint y: 272, distance: 172.9
click at [33, 275] on span "Select" at bounding box center [24, 272] width 18 height 8
click at [223, 271] on div "Symbol" at bounding box center [238, 273] width 122 height 10
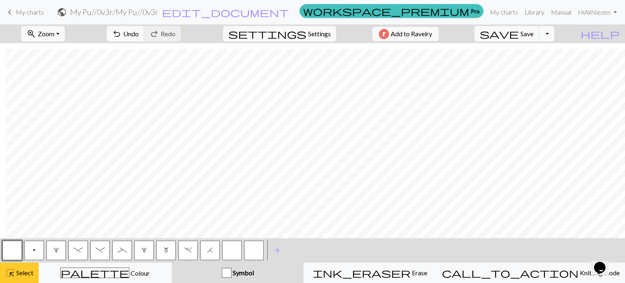
drag, startPoint x: 28, startPoint y: 275, endPoint x: 78, endPoint y: 264, distance: 50.7
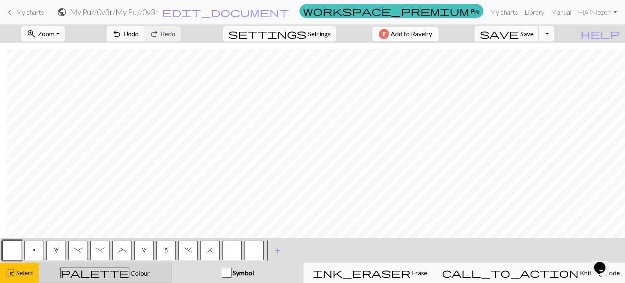
click at [29, 275] on span "Select" at bounding box center [24, 272] width 18 height 8
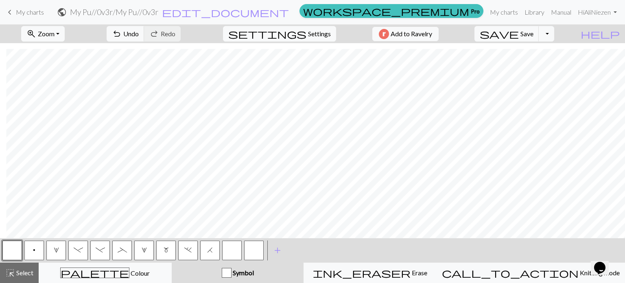
click at [215, 263] on button "Symbol" at bounding box center [238, 272] width 132 height 20
click at [41, 246] on button "p" at bounding box center [34, 250] width 20 height 20
click at [231, 271] on div "p" at bounding box center [226, 273] width 9 height 10
click at [26, 275] on span "Select" at bounding box center [24, 272] width 18 height 8
click at [207, 273] on div "p Symbol" at bounding box center [238, 273] width 122 height 10
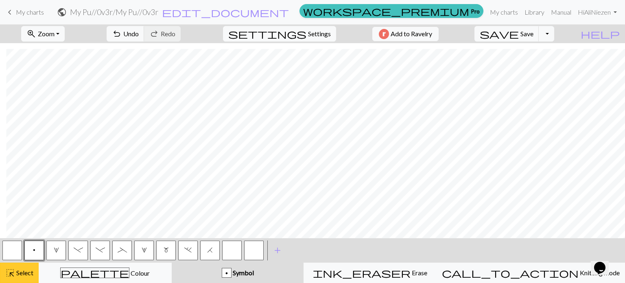
click at [11, 271] on span "highlight_alt" at bounding box center [10, 272] width 10 height 11
click at [235, 273] on div "p Symbol" at bounding box center [238, 273] width 122 height 10
click at [172, 249] on button "m" at bounding box center [166, 250] width 20 height 20
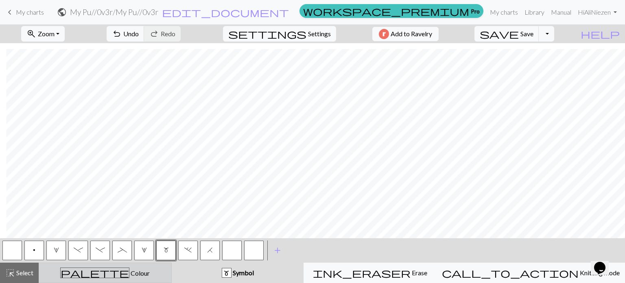
drag, startPoint x: 20, startPoint y: 268, endPoint x: 86, endPoint y: 268, distance: 66.7
click at [24, 268] on div "highlight_alt Select Select" at bounding box center [19, 273] width 28 height 10
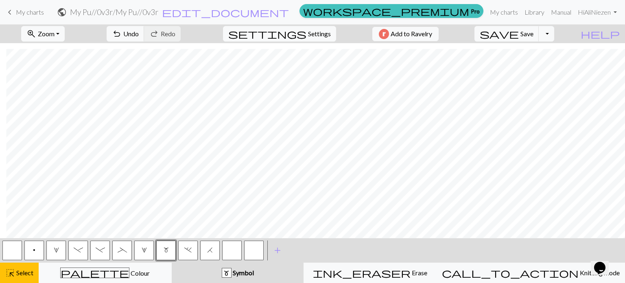
click at [231, 272] on div "m" at bounding box center [226, 273] width 9 height 10
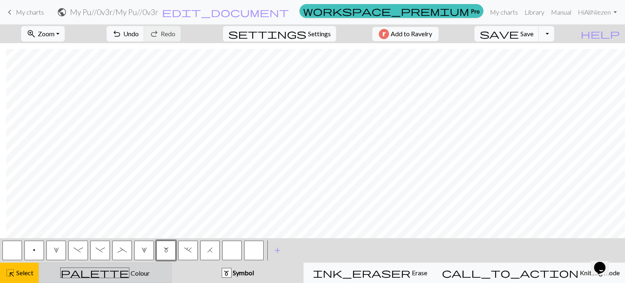
drag, startPoint x: 16, startPoint y: 273, endPoint x: 81, endPoint y: 271, distance: 64.3
click at [18, 273] on span "Select" at bounding box center [24, 272] width 18 height 8
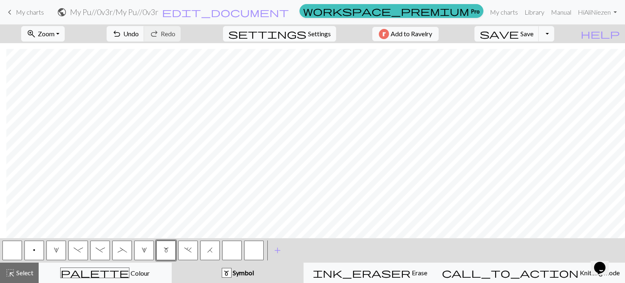
click at [240, 275] on div "m Symbol" at bounding box center [238, 273] width 122 height 10
click at [98, 249] on span "-" at bounding box center [100, 250] width 9 height 7
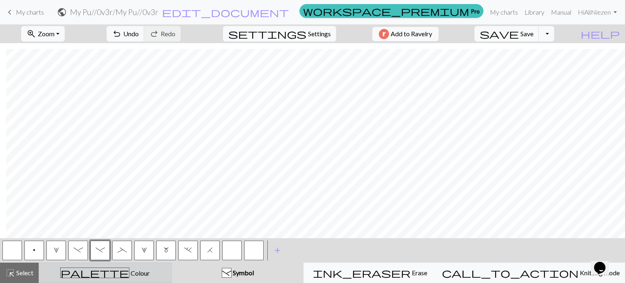
click at [9, 270] on span "highlight_alt" at bounding box center [10, 272] width 10 height 11
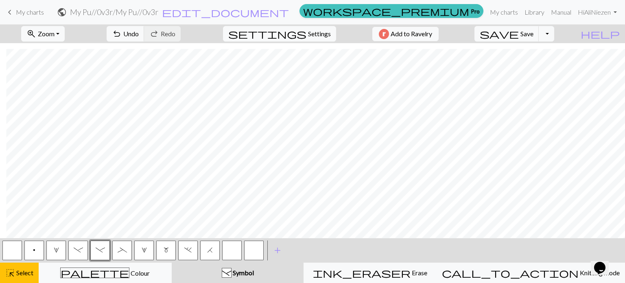
click at [223, 269] on div "- Symbol" at bounding box center [238, 273] width 122 height 10
click at [18, 274] on span "Select" at bounding box center [24, 272] width 18 height 8
click at [128, 249] on button "_" at bounding box center [122, 250] width 20 height 20
click at [254, 274] on span "Symbol" at bounding box center [242, 272] width 22 height 8
click at [20, 273] on span "Select" at bounding box center [24, 272] width 18 height 8
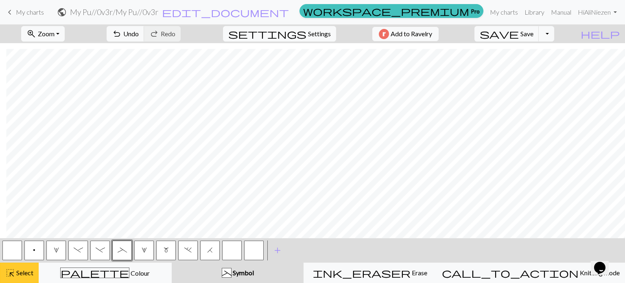
click at [7, 273] on span "highlight_alt" at bounding box center [10, 272] width 10 height 11
click at [209, 273] on div "_ Symbol" at bounding box center [238, 273] width 122 height 10
click at [231, 271] on div "_" at bounding box center [226, 273] width 9 height 10
click at [15, 250] on button "button" at bounding box center [12, 250] width 20 height 20
click at [241, 270] on div "Symbol" at bounding box center [238, 273] width 122 height 10
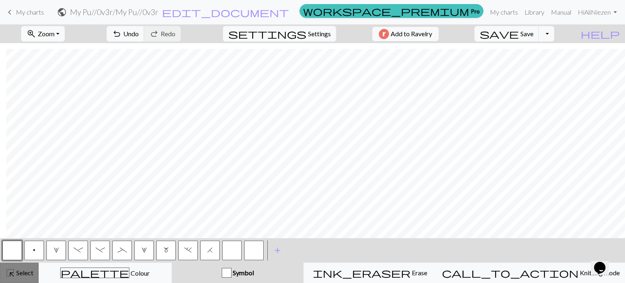
click at [20, 275] on span "Select" at bounding box center [24, 272] width 18 height 8
click at [34, 253] on span "p" at bounding box center [34, 250] width 2 height 7
click at [29, 274] on span "Select" at bounding box center [24, 272] width 18 height 8
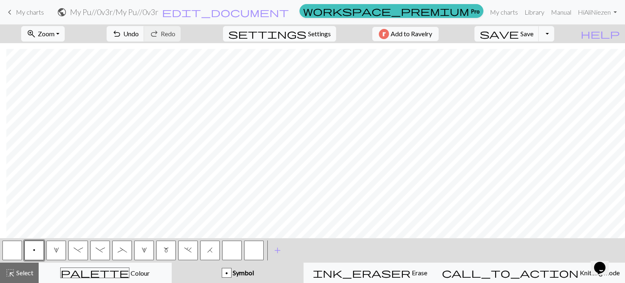
click at [168, 253] on button "m" at bounding box center [166, 250] width 20 height 20
click at [27, 275] on span "Select" at bounding box center [24, 272] width 18 height 8
click at [28, 275] on span "Select" at bounding box center [24, 272] width 18 height 8
click at [139, 31] on span "Undo" at bounding box center [130, 34] width 15 height 8
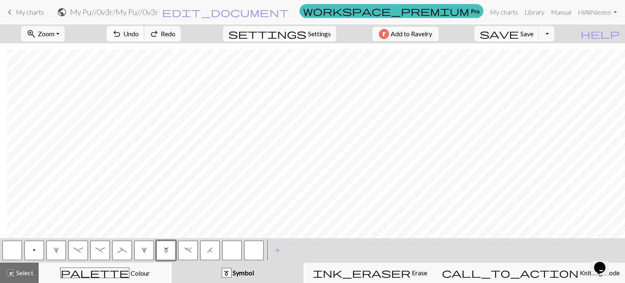
click at [139, 31] on span "Undo" at bounding box center [130, 34] width 15 height 8
click at [26, 268] on span "Select" at bounding box center [24, 272] width 18 height 8
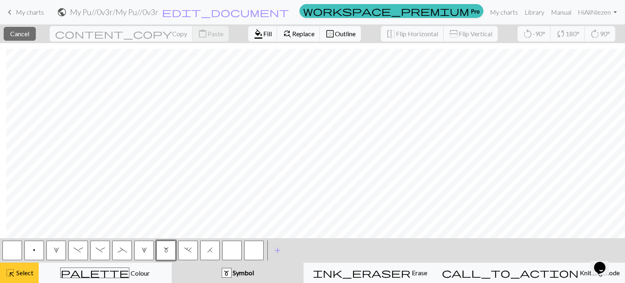
click at [15, 275] on div "highlight_alt Select Select" at bounding box center [19, 273] width 28 height 10
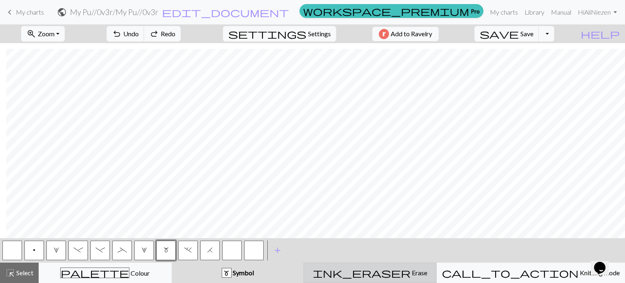
click at [426, 272] on div "ink_eraser Erase Erase" at bounding box center [370, 273] width 122 height 10
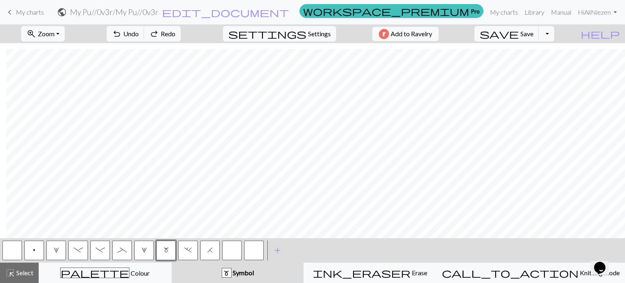
scroll to position [563, 1094]
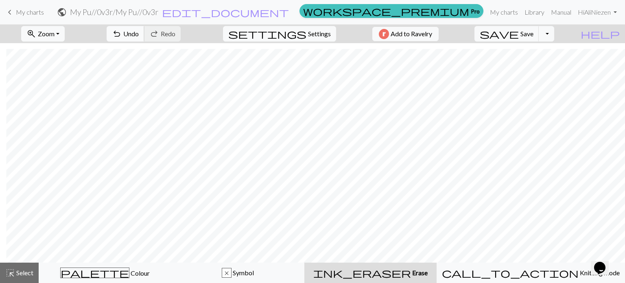
click at [139, 32] on span "Undo" at bounding box center [130, 34] width 15 height 8
click at [24, 271] on span "Select" at bounding box center [24, 272] width 18 height 8
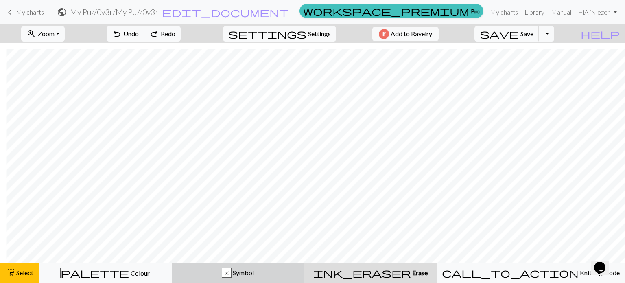
click at [231, 275] on div "x" at bounding box center [226, 273] width 9 height 10
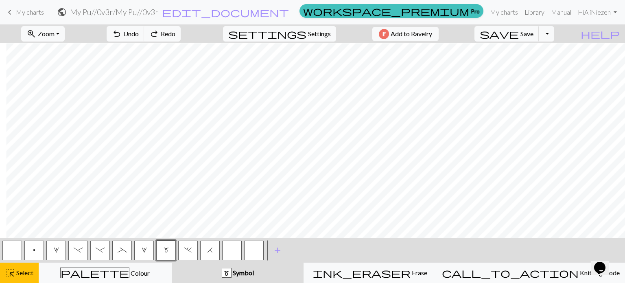
click at [10, 245] on button "button" at bounding box center [12, 250] width 20 height 20
click at [10, 271] on span "highlight_alt" at bounding box center [10, 272] width 10 height 11
click at [222, 268] on div "Symbol" at bounding box center [238, 273] width 122 height 10
click at [37, 250] on button "p" at bounding box center [34, 250] width 20 height 20
click at [254, 275] on span "Symbol" at bounding box center [242, 272] width 22 height 8
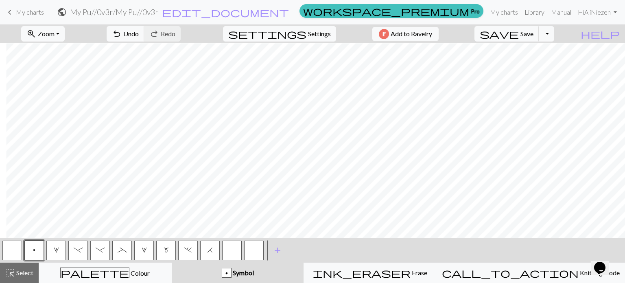
drag, startPoint x: 100, startPoint y: 251, endPoint x: 132, endPoint y: 244, distance: 32.7
click at [101, 249] on span "-" at bounding box center [100, 250] width 9 height 7
click at [254, 271] on span "Symbol" at bounding box center [242, 272] width 22 height 8
click at [25, 273] on span "Select" at bounding box center [24, 272] width 18 height 8
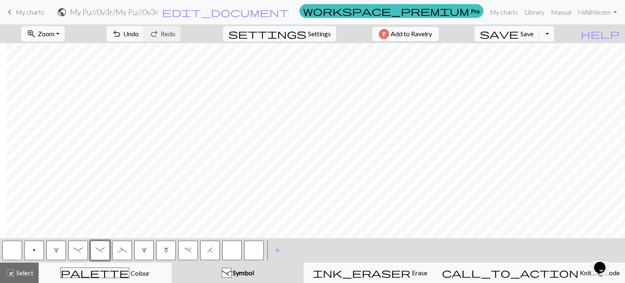
click at [231, 276] on div "-" at bounding box center [226, 273] width 9 height 10
click at [123, 251] on span "_" at bounding box center [122, 250] width 9 height 7
click at [26, 276] on span "Select" at bounding box center [24, 272] width 18 height 8
click at [14, 253] on button "button" at bounding box center [12, 250] width 20 height 20
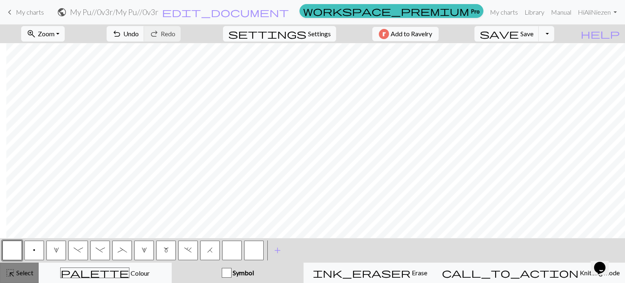
click at [32, 275] on span "Select" at bounding box center [24, 272] width 18 height 8
click at [33, 275] on span "Select" at bounding box center [24, 272] width 18 height 8
click at [35, 250] on button "p" at bounding box center [34, 250] width 20 height 20
click at [164, 248] on span "m" at bounding box center [166, 250] width 5 height 7
drag, startPoint x: 274, startPoint y: 279, endPoint x: 274, endPoint y: 272, distance: 7.7
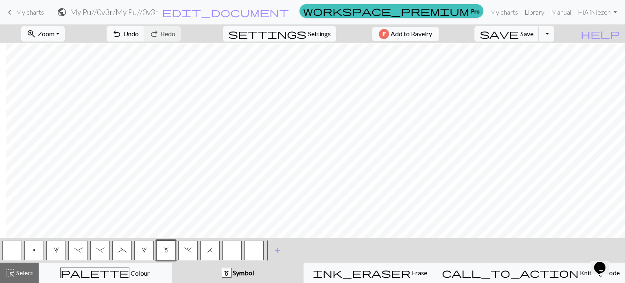
click at [274, 279] on button "m Symbol" at bounding box center [238, 272] width 132 height 20
click at [21, 266] on button "highlight_alt Select Select" at bounding box center [19, 272] width 39 height 20
click at [21, 267] on button "highlight_alt Select Select" at bounding box center [19, 272] width 39 height 20
click at [279, 273] on div "m Symbol" at bounding box center [238, 273] width 122 height 10
click at [100, 250] on span "-" at bounding box center [100, 250] width 9 height 7
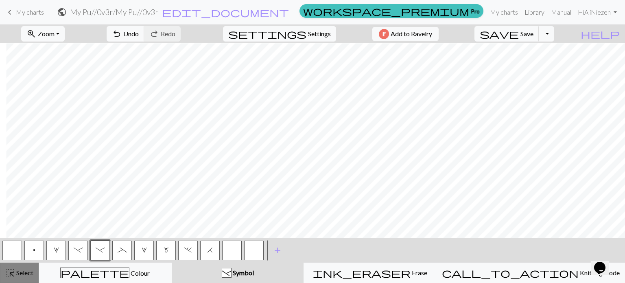
click at [10, 277] on span "highlight_alt" at bounding box center [10, 272] width 10 height 11
click at [121, 252] on span "_" at bounding box center [122, 250] width 9 height 7
click at [427, 248] on div "< p 1 - - _ 2 m . H > add Add a symbol" at bounding box center [312, 250] width 625 height 24
click at [26, 279] on button "highlight_alt Select Select" at bounding box center [19, 272] width 39 height 20
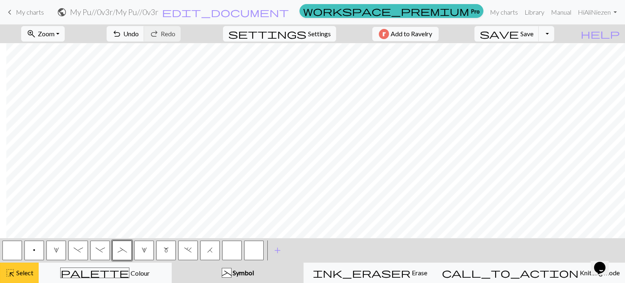
click at [27, 279] on button "highlight_alt Select Select" at bounding box center [19, 272] width 39 height 20
click at [36, 251] on button "p" at bounding box center [34, 250] width 20 height 20
click at [16, 272] on span "Select" at bounding box center [24, 272] width 18 height 8
click at [168, 249] on button "m" at bounding box center [166, 250] width 20 height 20
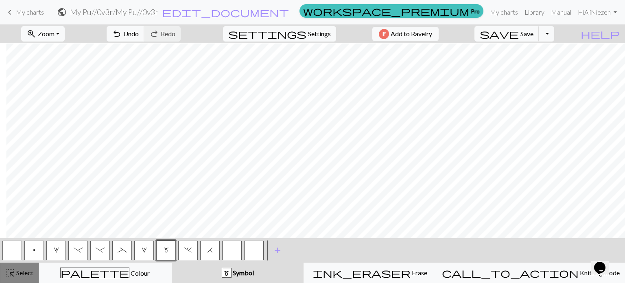
click at [14, 275] on span "highlight_alt" at bounding box center [10, 272] width 10 height 11
click at [10, 252] on button "button" at bounding box center [12, 250] width 20 height 20
click at [7, 270] on span "highlight_alt" at bounding box center [10, 272] width 10 height 11
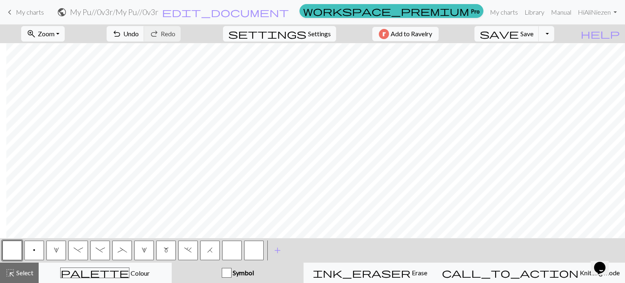
click at [35, 250] on span "p" at bounding box center [34, 250] width 2 height 7
click at [17, 274] on span "Select" at bounding box center [24, 272] width 18 height 8
click at [161, 252] on button "m" at bounding box center [166, 250] width 20 height 20
click at [2, 275] on button "highlight_alt Select Select" at bounding box center [19, 272] width 39 height 20
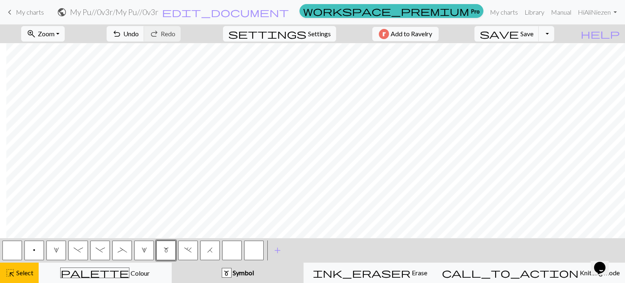
click at [167, 249] on span "m" at bounding box center [166, 250] width 5 height 7
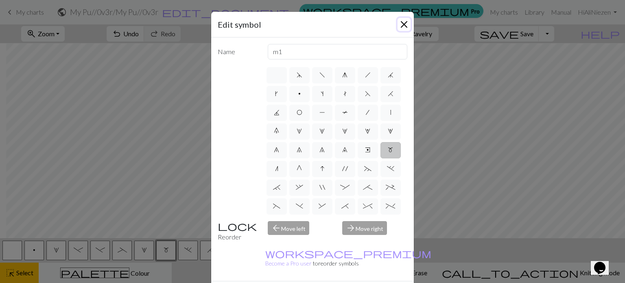
click at [407, 25] on button "Close" at bounding box center [403, 24] width 13 height 13
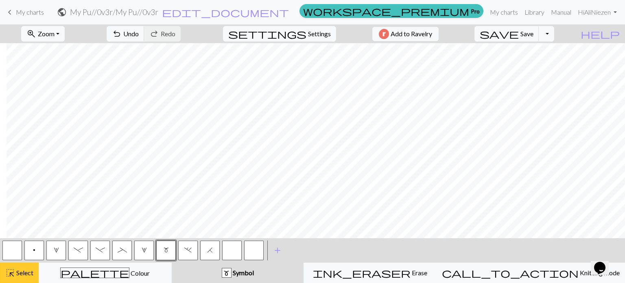
click at [13, 271] on span "highlight_alt" at bounding box center [10, 272] width 10 height 11
click at [30, 254] on button "p" at bounding box center [34, 250] width 20 height 20
click at [27, 271] on span "Select" at bounding box center [24, 272] width 18 height 8
click at [102, 249] on span "-" at bounding box center [100, 250] width 9 height 7
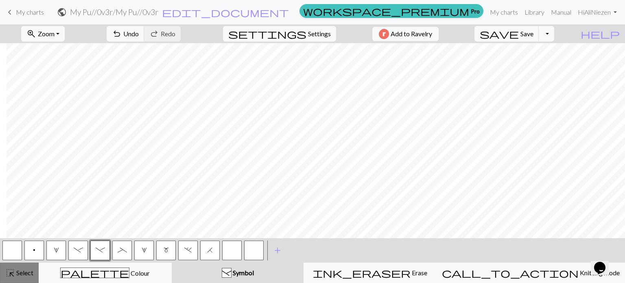
click at [15, 273] on span "Select" at bounding box center [24, 272] width 18 height 8
click at [125, 253] on button "_" at bounding box center [122, 250] width 20 height 20
click at [1, 277] on button "highlight_alt Select Select" at bounding box center [19, 272] width 39 height 20
click at [3, 278] on button "highlight_alt Select Select" at bounding box center [19, 272] width 39 height 20
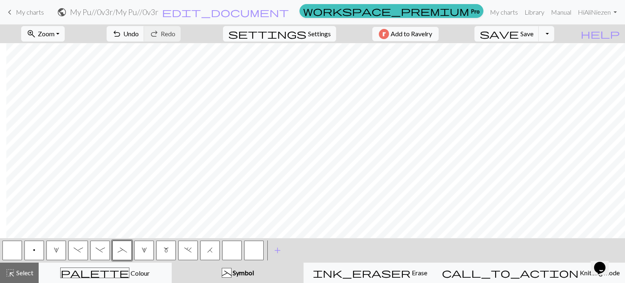
click at [34, 249] on span "p" at bounding box center [34, 250] width 2 height 7
click at [19, 275] on span "Select" at bounding box center [24, 272] width 18 height 8
click at [12, 273] on span "highlight_alt" at bounding box center [10, 272] width 10 height 11
click at [167, 253] on span "m" at bounding box center [166, 250] width 5 height 7
click at [21, 275] on span "Select" at bounding box center [24, 272] width 18 height 8
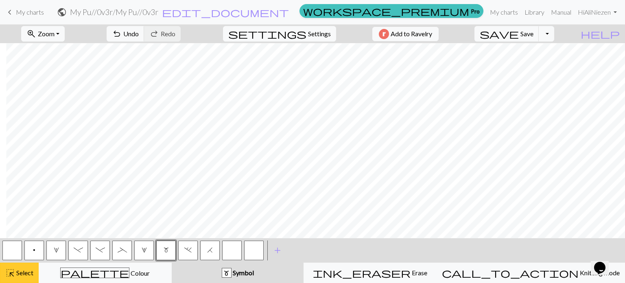
click at [21, 275] on span "Select" at bounding box center [24, 272] width 18 height 8
click at [11, 252] on button "button" at bounding box center [12, 250] width 20 height 20
click at [15, 274] on span "highlight_alt" at bounding box center [10, 272] width 10 height 11
click at [103, 249] on span "-" at bounding box center [100, 250] width 9 height 7
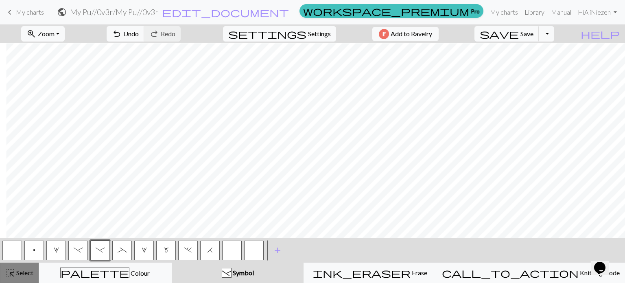
click at [24, 279] on button "highlight_alt Select Select" at bounding box center [19, 272] width 39 height 20
click at [134, 255] on button "2" at bounding box center [144, 250] width 20 height 20
click at [112, 250] on button "_" at bounding box center [122, 250] width 20 height 20
click at [18, 276] on span "Select" at bounding box center [24, 272] width 18 height 8
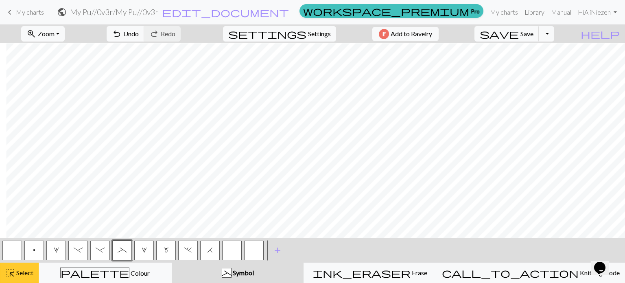
click at [18, 276] on span "Select" at bounding box center [24, 272] width 18 height 8
click at [39, 251] on button "p" at bounding box center [34, 250] width 20 height 20
click at [31, 275] on span "Select" at bounding box center [24, 272] width 18 height 8
click at [12, 252] on button "button" at bounding box center [12, 250] width 20 height 20
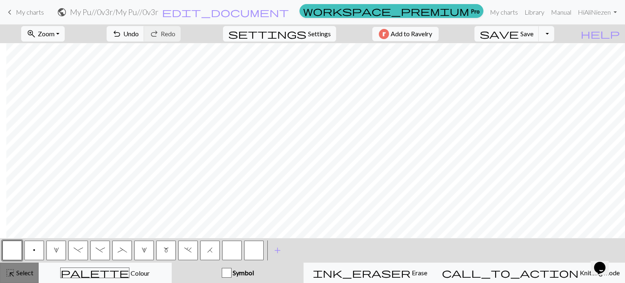
click at [26, 273] on span "Select" at bounding box center [24, 272] width 18 height 8
click at [21, 275] on span "Select" at bounding box center [24, 272] width 18 height 8
click at [164, 250] on span "m" at bounding box center [166, 250] width 5 height 7
click at [29, 272] on span "Select" at bounding box center [24, 272] width 18 height 8
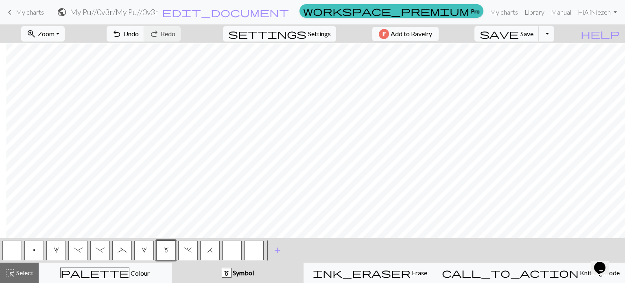
click at [36, 253] on button "p" at bounding box center [34, 250] width 20 height 20
click at [15, 278] on button "highlight_alt Select Select" at bounding box center [19, 272] width 39 height 20
click at [164, 252] on button "m" at bounding box center [166, 250] width 20 height 20
click at [21, 282] on button "highlight_alt Select Select" at bounding box center [19, 272] width 39 height 20
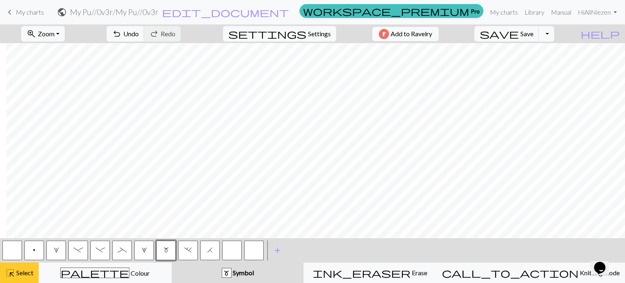
click at [21, 282] on button "highlight_alt Select Select" at bounding box center [19, 272] width 39 height 20
click at [13, 251] on button "button" at bounding box center [12, 250] width 20 height 20
click at [19, 276] on span "Select" at bounding box center [24, 272] width 18 height 8
click at [20, 276] on span "Select" at bounding box center [24, 272] width 18 height 8
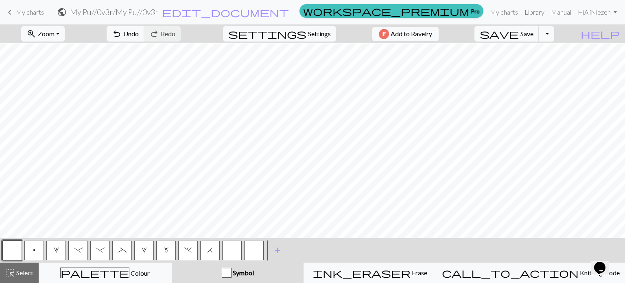
click at [29, 248] on button "p" at bounding box center [34, 250] width 20 height 20
click at [21, 275] on span "Select" at bounding box center [24, 272] width 18 height 8
click at [32, 250] on button "p" at bounding box center [34, 250] width 20 height 20
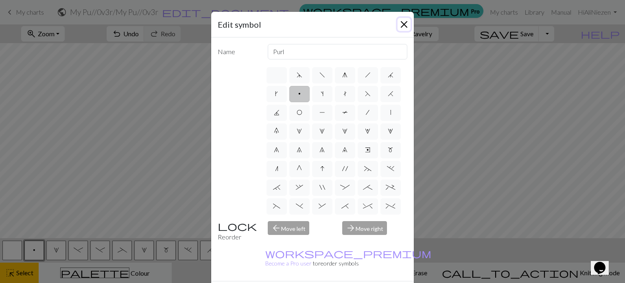
drag, startPoint x: 399, startPoint y: 18, endPoint x: 386, endPoint y: 34, distance: 20.5
click at [399, 19] on button "Close" at bounding box center [403, 24] width 13 height 13
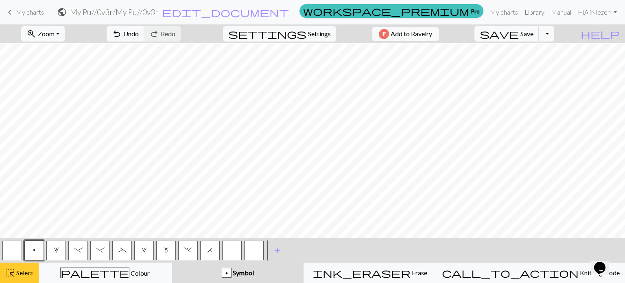
click at [7, 278] on button "highlight_alt Select Select" at bounding box center [19, 272] width 39 height 20
drag, startPoint x: 280, startPoint y: 239, endPoint x: 317, endPoint y: 239, distance: 37.0
click at [317, 239] on div "< p 1 - - _ 2 m . H > add Add a symbol" at bounding box center [312, 250] width 625 height 24
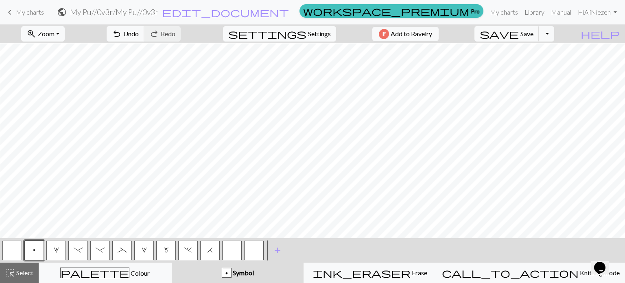
click at [13, 242] on button "button" at bounding box center [12, 250] width 20 height 20
drag, startPoint x: 35, startPoint y: 253, endPoint x: 39, endPoint y: 251, distance: 4.2
click at [36, 253] on button "p" at bounding box center [34, 250] width 20 height 20
click at [11, 251] on button "button" at bounding box center [12, 250] width 20 height 20
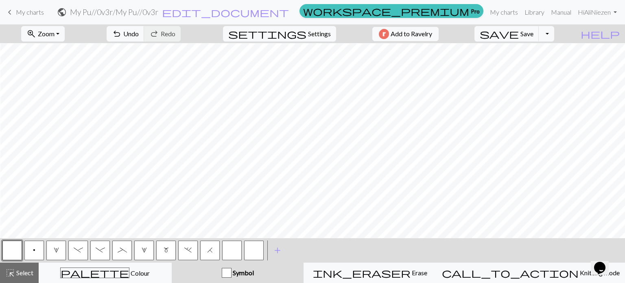
click at [36, 252] on button "p" at bounding box center [34, 250] width 20 height 20
click at [23, 275] on span "Select" at bounding box center [24, 272] width 18 height 8
drag, startPoint x: 8, startPoint y: 277, endPoint x: 72, endPoint y: 250, distance: 69.3
click at [9, 277] on span "highlight_alt" at bounding box center [10, 272] width 10 height 11
click at [166, 251] on span "m" at bounding box center [166, 250] width 5 height 7
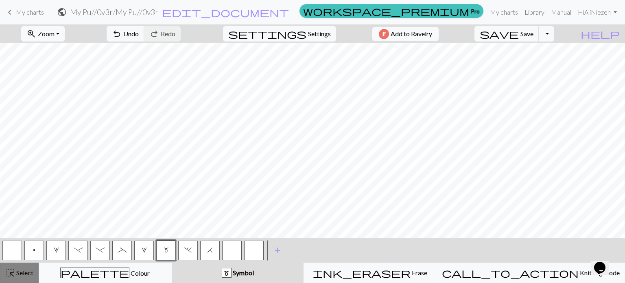
click at [31, 276] on span "Select" at bounding box center [24, 272] width 18 height 8
click at [13, 268] on span "highlight_alt" at bounding box center [10, 272] width 10 height 11
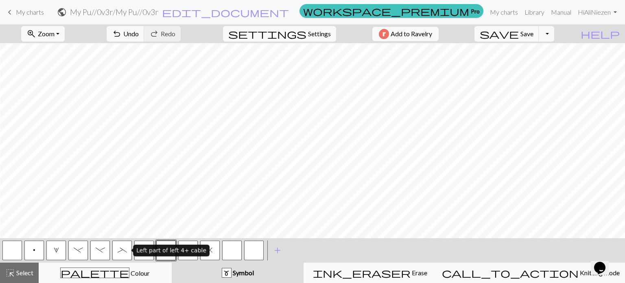
click at [120, 252] on span "_" at bounding box center [122, 250] width 9 height 7
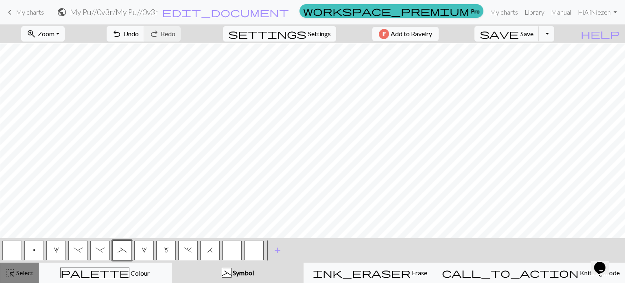
click at [24, 268] on div "highlight_alt Select Select" at bounding box center [19, 273] width 28 height 10
click at [94, 252] on button "-" at bounding box center [100, 250] width 20 height 20
click at [13, 273] on span "highlight_alt" at bounding box center [10, 272] width 10 height 11
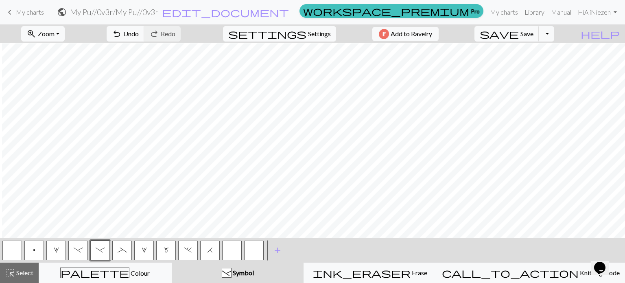
scroll to position [563, 822]
click at [119, 250] on span "_" at bounding box center [122, 250] width 9 height 7
click at [26, 271] on span "Select" at bounding box center [24, 272] width 18 height 8
drag, startPoint x: 17, startPoint y: 271, endPoint x: 209, endPoint y: 234, distance: 195.5
click at [18, 271] on span "Select" at bounding box center [24, 272] width 18 height 8
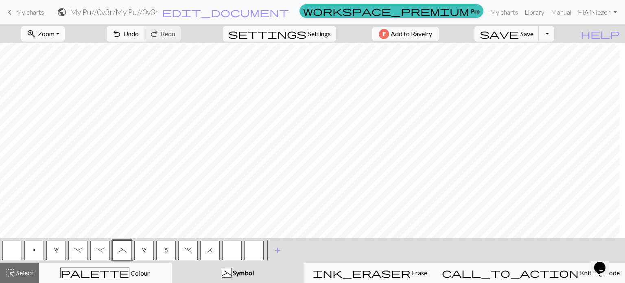
scroll to position [563, 786]
click at [213, 253] on button "H" at bounding box center [210, 250] width 20 height 20
click at [15, 275] on span "Select" at bounding box center [24, 272] width 18 height 8
drag, startPoint x: 15, startPoint y: 275, endPoint x: 90, endPoint y: 239, distance: 84.1
click at [16, 274] on div "highlight_alt Select Select" at bounding box center [19, 273] width 28 height 10
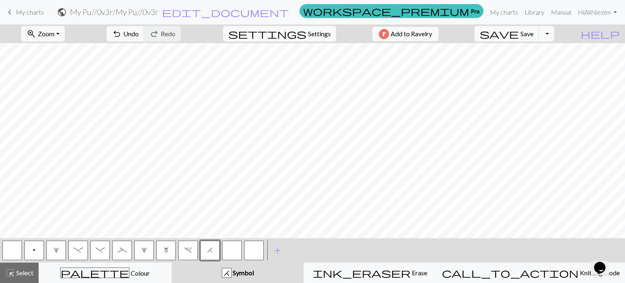
click at [188, 253] on button "." at bounding box center [188, 250] width 20 height 20
click at [15, 272] on span "highlight_alt" at bounding box center [10, 272] width 10 height 11
click at [14, 273] on span "highlight_alt" at bounding box center [10, 272] width 10 height 11
click at [60, 253] on button "1" at bounding box center [56, 250] width 20 height 20
click at [234, 249] on button "button" at bounding box center [232, 250] width 20 height 20
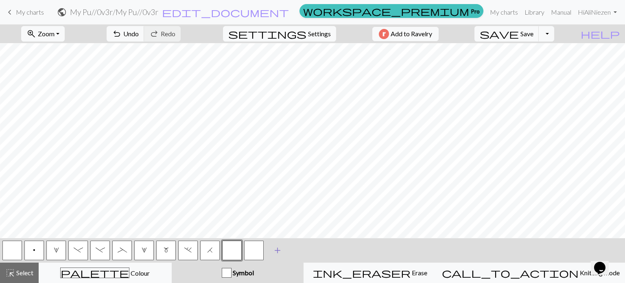
click at [280, 249] on span "add" at bounding box center [278, 249] width 10 height 11
click at [251, 255] on button "button" at bounding box center [254, 250] width 20 height 20
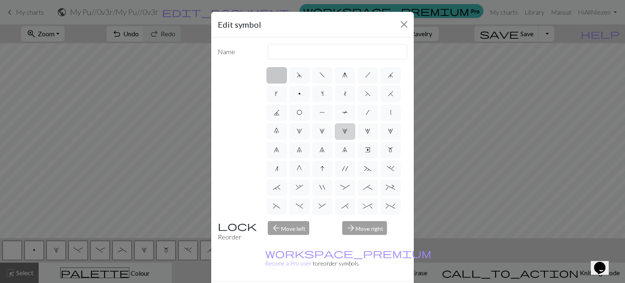
click at [342, 134] on span "3" at bounding box center [344, 131] width 5 height 7
click at [342, 131] on input "3" at bounding box center [344, 128] width 5 height 5
radio input "true"
type input "increase 3"
click at [312, 140] on label "2" at bounding box center [322, 131] width 20 height 16
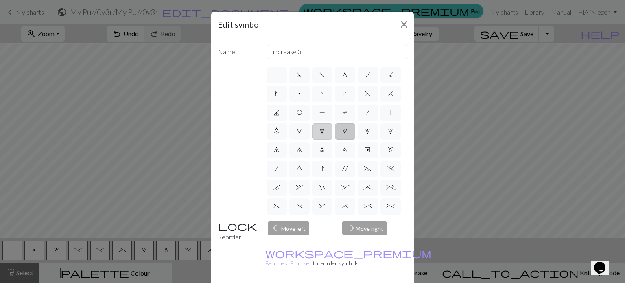
click at [319, 131] on input "2" at bounding box center [321, 128] width 5 height 5
radio input "true"
type input "increase 2"
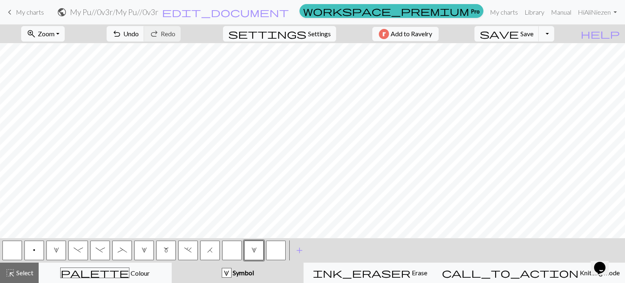
drag, startPoint x: 424, startPoint y: 239, endPoint x: 454, endPoint y: 239, distance: 30.1
click at [454, 239] on div "< p 1 - - _ 2 m . H 2 > add Add a symbol" at bounding box center [312, 250] width 625 height 24
click at [41, 249] on button "p" at bounding box center [34, 250] width 20 height 20
click at [7, 279] on button "highlight_alt Select Select" at bounding box center [19, 272] width 39 height 20
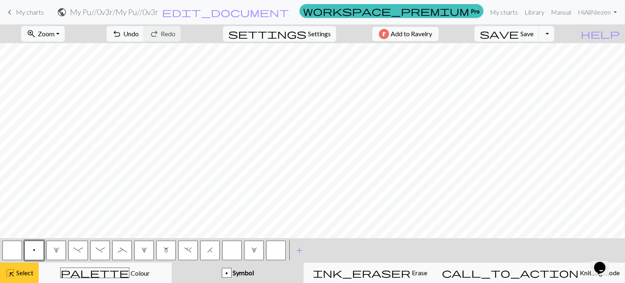
click at [7, 279] on button "highlight_alt Select Select" at bounding box center [19, 272] width 39 height 20
click at [168, 250] on span "m" at bounding box center [166, 250] width 5 height 7
click at [22, 281] on button "highlight_alt Select Select" at bounding box center [19, 272] width 39 height 20
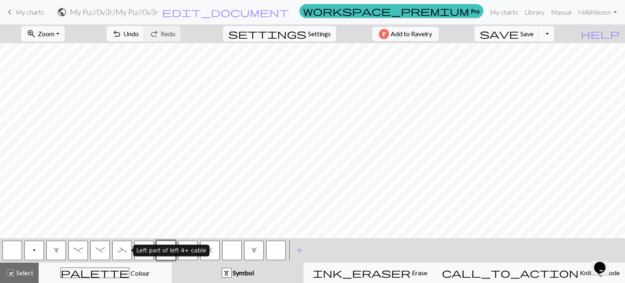
click at [129, 249] on button "_" at bounding box center [122, 250] width 20 height 20
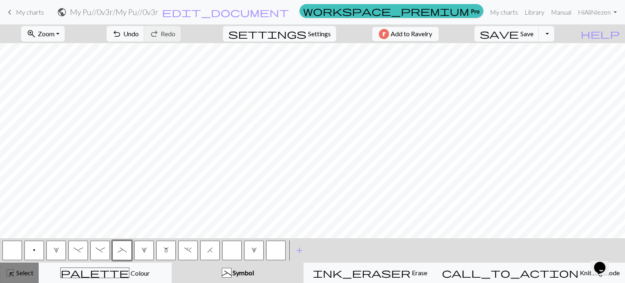
click at [15, 270] on span "Select" at bounding box center [24, 272] width 18 height 8
click at [14, 273] on span "highlight_alt" at bounding box center [10, 272] width 10 height 11
click at [35, 253] on span "p" at bounding box center [34, 250] width 2 height 7
click at [4, 275] on button "highlight_alt Select Select" at bounding box center [19, 272] width 39 height 20
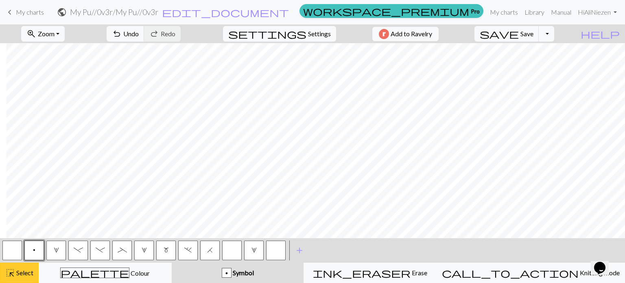
click at [11, 274] on span "highlight_alt" at bounding box center [10, 272] width 10 height 11
click at [172, 245] on button "m" at bounding box center [166, 250] width 20 height 20
drag, startPoint x: 20, startPoint y: 275, endPoint x: 79, endPoint y: 246, distance: 66.0
click at [20, 275] on span "Select" at bounding box center [24, 272] width 18 height 8
drag, startPoint x: 20, startPoint y: 270, endPoint x: 133, endPoint y: 232, distance: 118.9
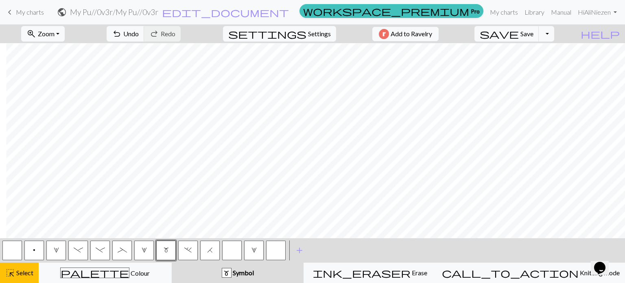
click at [23, 268] on span "Select" at bounding box center [24, 272] width 18 height 8
click at [7, 252] on button "button" at bounding box center [12, 250] width 20 height 20
click at [16, 274] on span "Select" at bounding box center [24, 272] width 18 height 8
drag, startPoint x: 39, startPoint y: 247, endPoint x: 4, endPoint y: 281, distance: 48.6
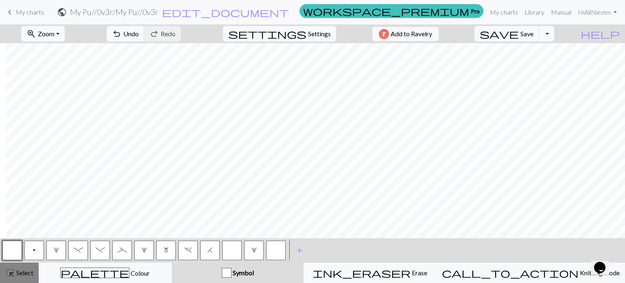
click at [37, 247] on button "p" at bounding box center [34, 250] width 20 height 20
drag, startPoint x: 30, startPoint y: 268, endPoint x: 38, endPoint y: 270, distance: 8.3
click at [32, 268] on div "highlight_alt Select Select" at bounding box center [19, 273] width 28 height 10
click at [20, 273] on span "Select" at bounding box center [24, 272] width 18 height 8
click at [186, 255] on button "." at bounding box center [188, 250] width 20 height 20
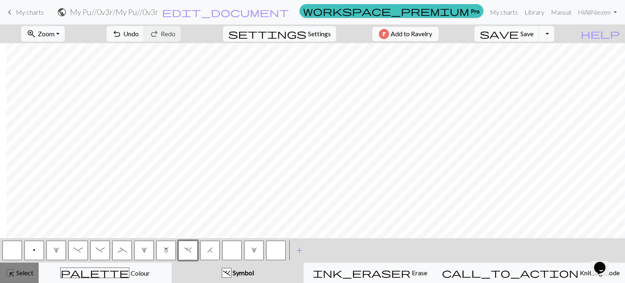
click at [33, 276] on span "Select" at bounding box center [24, 272] width 18 height 8
click at [213, 252] on button "H" at bounding box center [210, 250] width 20 height 20
click at [13, 275] on span "highlight_alt" at bounding box center [10, 272] width 10 height 11
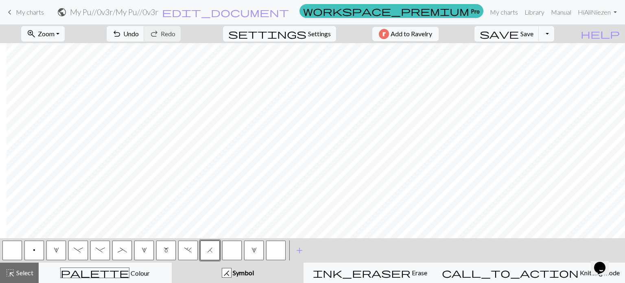
click at [146, 249] on span "2" at bounding box center [144, 250] width 5 height 7
click at [25, 275] on span "Select" at bounding box center [24, 272] width 18 height 8
click at [125, 253] on button "_" at bounding box center [122, 250] width 20 height 20
click at [15, 277] on div "highlight_alt Select Select" at bounding box center [19, 273] width 28 height 10
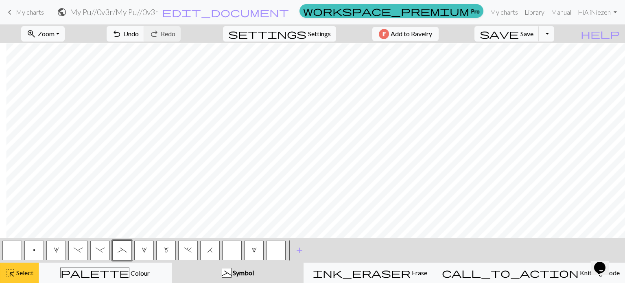
click at [8, 275] on span "highlight_alt" at bounding box center [10, 272] width 10 height 11
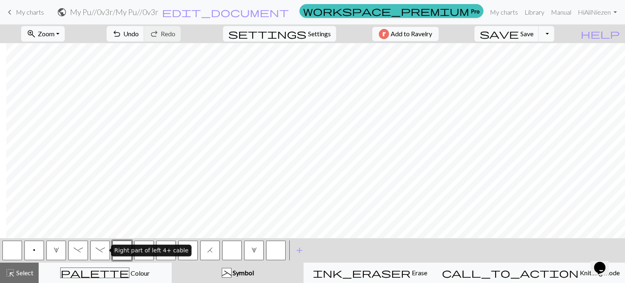
click at [109, 251] on body "This website uses cookies to ensure you get the best experience on our website.…" at bounding box center [312, 141] width 625 height 283
click at [101, 255] on button "-" at bounding box center [100, 250] width 20 height 20
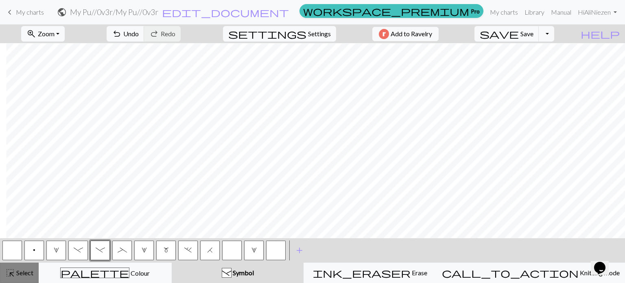
click at [18, 271] on span "Select" at bounding box center [24, 272] width 18 height 8
click at [147, 249] on button "2" at bounding box center [144, 250] width 20 height 20
click at [2, 275] on button "highlight_alt Select Select" at bounding box center [19, 272] width 39 height 20
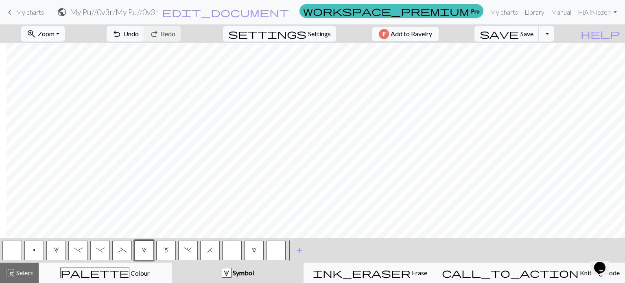
drag, startPoint x: 401, startPoint y: 238, endPoint x: 366, endPoint y: 241, distance: 35.5
click at [366, 241] on div "< p 1 - - _ 2 m . H 2 > add Add a symbol" at bounding box center [312, 250] width 625 height 24
click at [180, 250] on button "." at bounding box center [188, 250] width 20 height 20
click at [23, 273] on span "Select" at bounding box center [24, 272] width 18 height 8
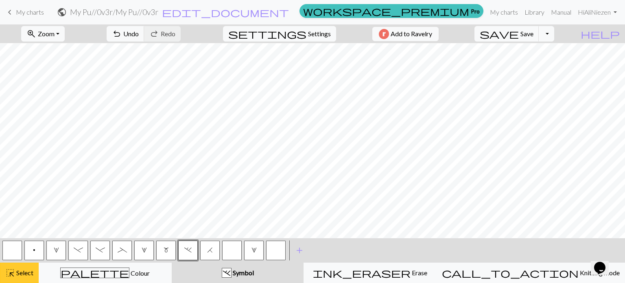
click at [23, 273] on span "Select" at bounding box center [24, 272] width 18 height 8
click at [210, 255] on button "H" at bounding box center [210, 250] width 20 height 20
click at [24, 273] on span "Select" at bounding box center [24, 272] width 18 height 8
click at [118, 251] on button "_" at bounding box center [122, 250] width 20 height 20
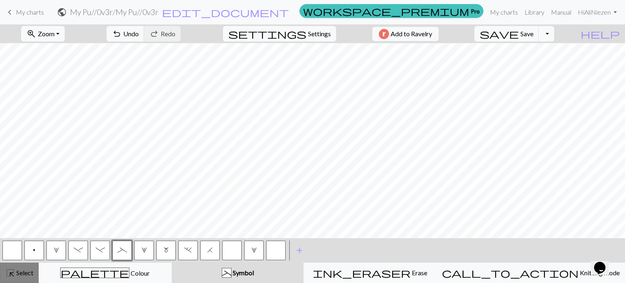
click at [26, 273] on span "Select" at bounding box center [24, 272] width 18 height 8
drag, startPoint x: 26, startPoint y: 274, endPoint x: 29, endPoint y: 268, distance: 6.4
click at [27, 274] on span "Select" at bounding box center [24, 272] width 18 height 8
click at [212, 253] on button "H" at bounding box center [210, 250] width 20 height 20
click at [17, 275] on span "Select" at bounding box center [24, 272] width 18 height 8
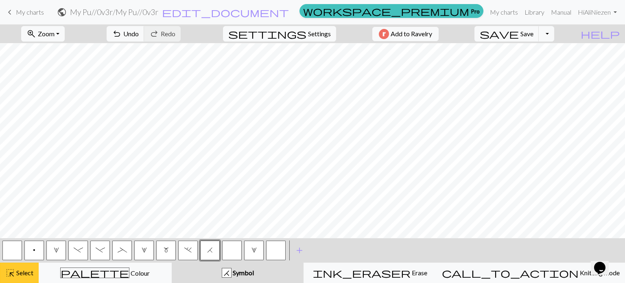
click at [17, 275] on span "Select" at bounding box center [24, 272] width 18 height 8
click at [142, 246] on button "2" at bounding box center [144, 250] width 20 height 20
click at [11, 274] on span "highlight_alt" at bounding box center [10, 272] width 10 height 11
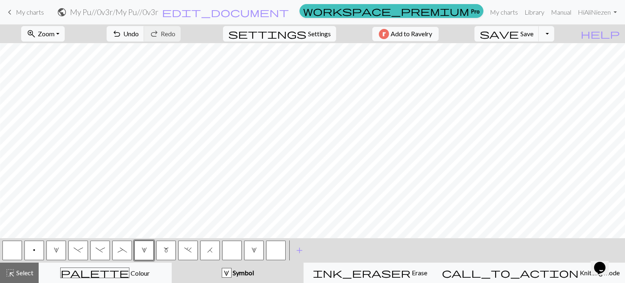
click at [37, 252] on button "p" at bounding box center [34, 250] width 20 height 20
click at [26, 271] on span "Select" at bounding box center [24, 272] width 18 height 8
click at [32, 255] on button "p" at bounding box center [34, 250] width 20 height 20
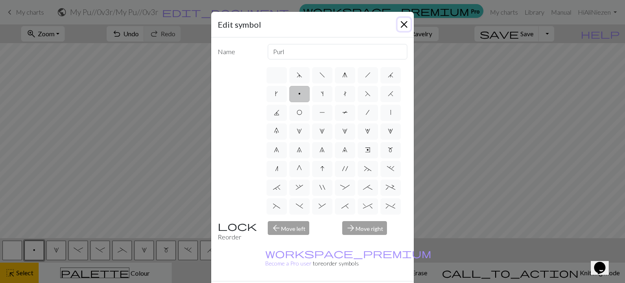
click at [397, 25] on button "Close" at bounding box center [403, 24] width 13 height 13
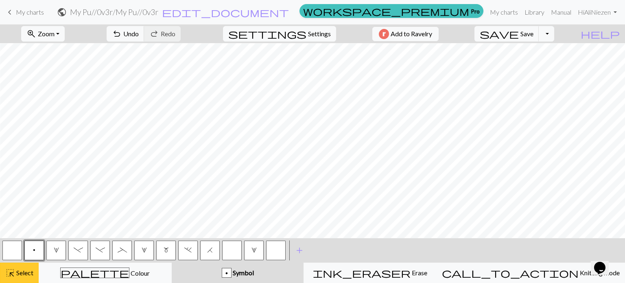
click at [18, 271] on span "Select" at bounding box center [24, 272] width 18 height 8
click at [166, 249] on span "m" at bounding box center [166, 250] width 5 height 7
click at [18, 275] on span "Select" at bounding box center [24, 272] width 18 height 8
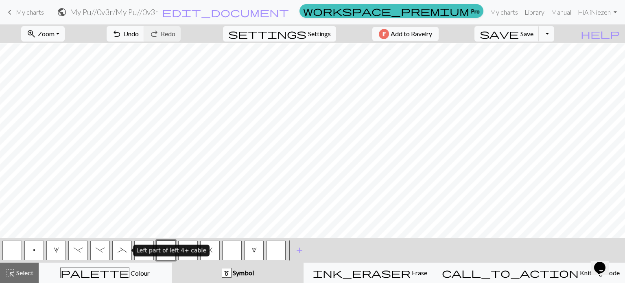
click at [120, 253] on button "_" at bounding box center [122, 250] width 20 height 20
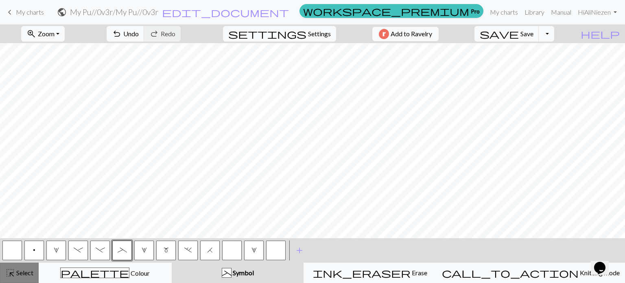
click at [33, 275] on span "Select" at bounding box center [24, 272] width 18 height 8
click at [101, 253] on span "-" at bounding box center [100, 250] width 9 height 7
click at [11, 279] on button "highlight_alt Select Select" at bounding box center [19, 272] width 39 height 20
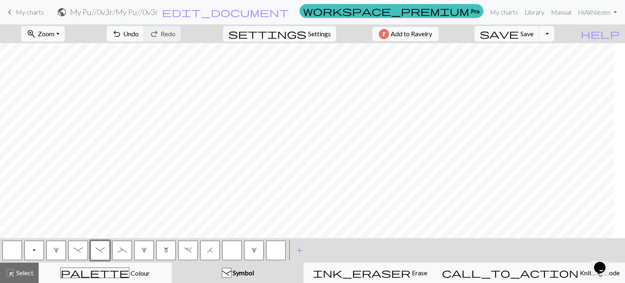
scroll to position [563, 55]
click at [186, 249] on span "." at bounding box center [187, 250] width 7 height 7
click at [17, 273] on span "Select" at bounding box center [24, 272] width 18 height 8
click at [208, 253] on button "H" at bounding box center [210, 250] width 20 height 20
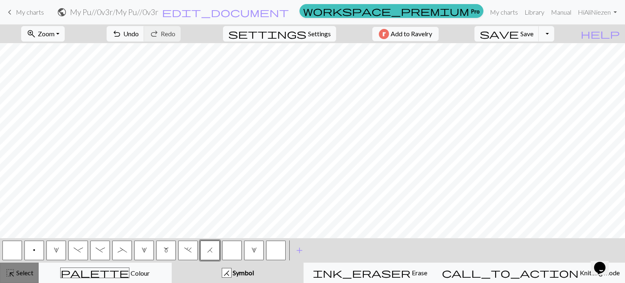
click at [12, 271] on span "highlight_alt" at bounding box center [10, 272] width 10 height 11
click at [13, 271] on span "highlight_alt" at bounding box center [10, 272] width 10 height 11
click at [122, 250] on span "_" at bounding box center [122, 250] width 9 height 7
click at [14, 276] on span "highlight_alt" at bounding box center [10, 272] width 10 height 11
click at [15, 273] on div "highlight_alt Select Select" at bounding box center [19, 273] width 28 height 10
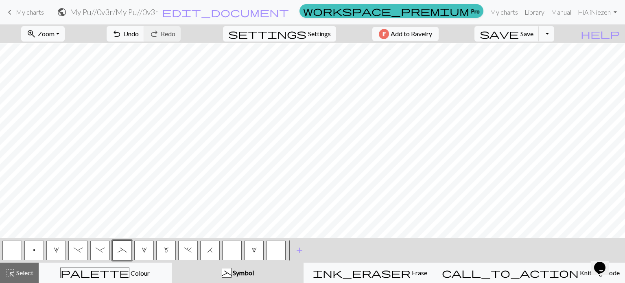
click at [144, 253] on span "2" at bounding box center [144, 250] width 5 height 7
click at [16, 275] on span "Select" at bounding box center [24, 272] width 18 height 8
click at [20, 273] on span "Select" at bounding box center [24, 272] width 18 height 8
click at [40, 252] on button "p" at bounding box center [34, 250] width 20 height 20
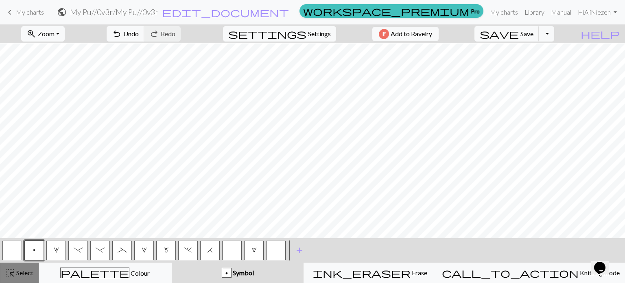
click at [16, 279] on button "highlight_alt Select Select" at bounding box center [19, 272] width 39 height 20
click at [13, 247] on button "button" at bounding box center [12, 250] width 20 height 20
click at [30, 249] on button "p" at bounding box center [34, 250] width 20 height 20
click at [139, 34] on span "Undo" at bounding box center [130, 34] width 15 height 8
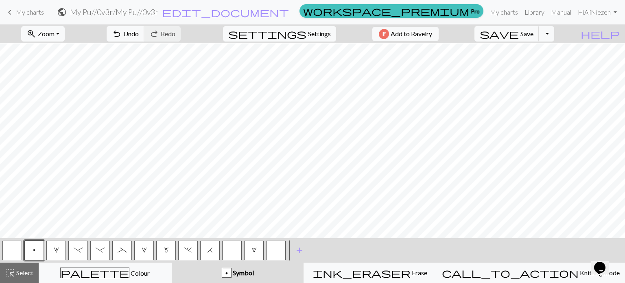
click at [168, 253] on button "m" at bounding box center [166, 250] width 20 height 20
click at [14, 279] on button "highlight_alt Select Select" at bounding box center [19, 272] width 39 height 20
click at [15, 253] on button "button" at bounding box center [12, 250] width 20 height 20
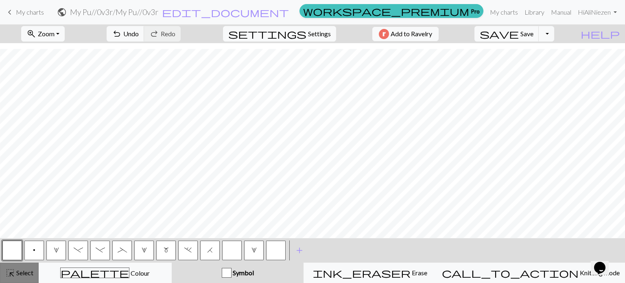
click at [7, 277] on span "highlight_alt" at bounding box center [10, 272] width 10 height 11
click at [41, 247] on button "p" at bounding box center [34, 250] width 20 height 20
click at [23, 272] on span "Select" at bounding box center [24, 272] width 18 height 8
click at [27, 273] on span "Select" at bounding box center [24, 272] width 18 height 8
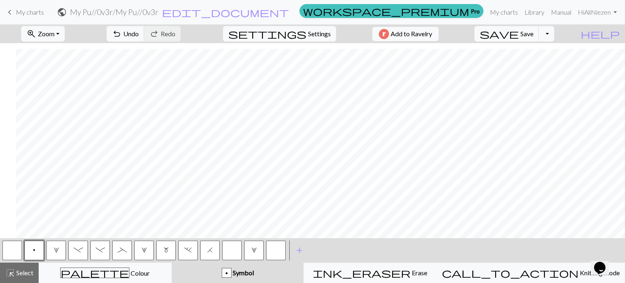
scroll to position [588, 1035]
click at [13, 251] on button "button" at bounding box center [12, 250] width 20 height 20
click at [16, 275] on span "Select" at bounding box center [24, 272] width 18 height 8
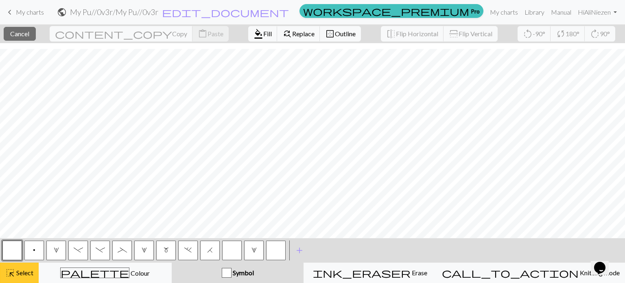
click at [20, 273] on span "Select" at bounding box center [24, 272] width 18 height 8
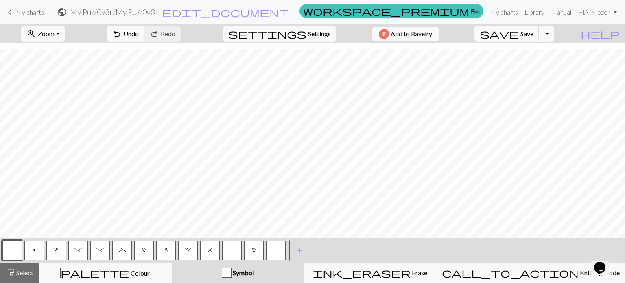
click at [15, 249] on button "button" at bounding box center [12, 250] width 20 height 20
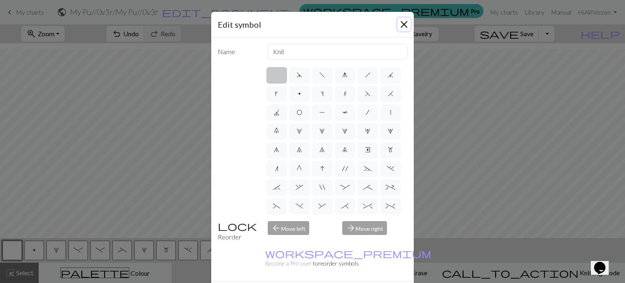
click at [397, 29] on button "Close" at bounding box center [403, 24] width 13 height 13
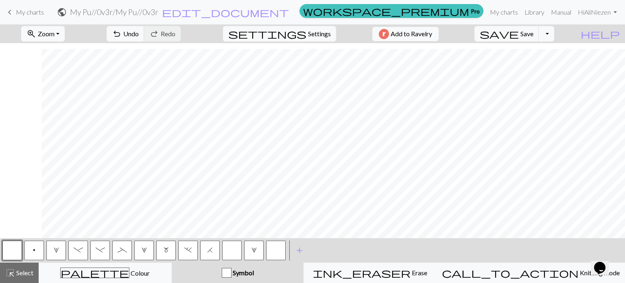
scroll to position [588, 1094]
click at [166, 249] on span "m" at bounding box center [166, 250] width 5 height 7
click at [15, 274] on div "highlight_alt Select Select" at bounding box center [19, 273] width 28 height 10
click at [15, 274] on span "Select" at bounding box center [24, 272] width 18 height 8
click at [34, 252] on span "p" at bounding box center [34, 250] width 2 height 7
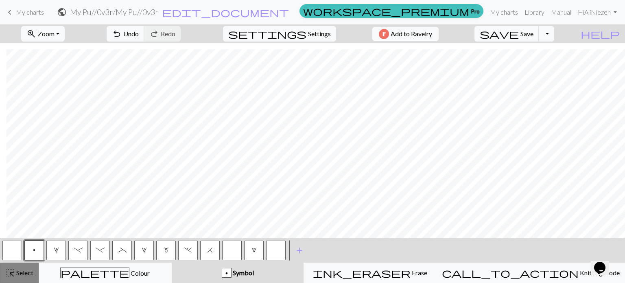
click at [27, 271] on span "Select" at bounding box center [24, 272] width 18 height 8
click at [164, 250] on span "m" at bounding box center [166, 250] width 5 height 7
click at [22, 273] on span "Select" at bounding box center [24, 272] width 18 height 8
click at [20, 275] on span "Select" at bounding box center [24, 272] width 18 height 8
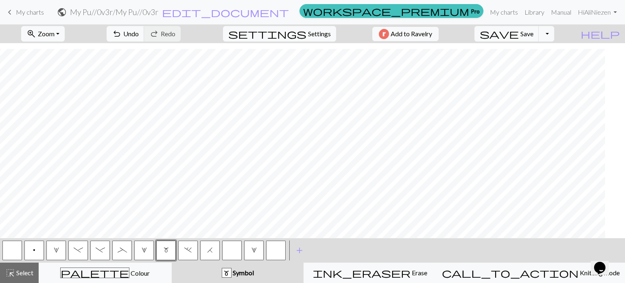
scroll to position [588, 0]
click at [34, 252] on span "p" at bounding box center [34, 250] width 2 height 7
click at [22, 275] on span "Select" at bounding box center [24, 272] width 18 height 8
click at [103, 250] on span "-" at bounding box center [100, 250] width 9 height 7
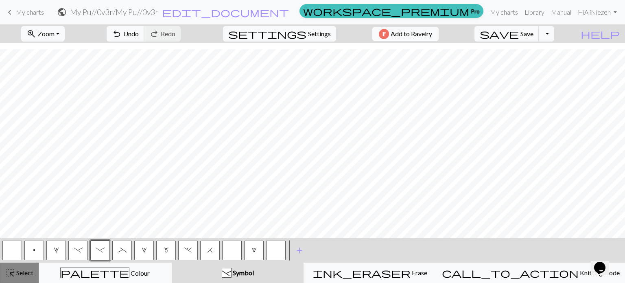
click at [25, 271] on span "Select" at bounding box center [24, 272] width 18 height 8
click at [117, 255] on button "_" at bounding box center [122, 250] width 20 height 20
click at [6, 275] on span "highlight_alt" at bounding box center [10, 272] width 10 height 11
click at [16, 273] on span "Select" at bounding box center [24, 272] width 18 height 8
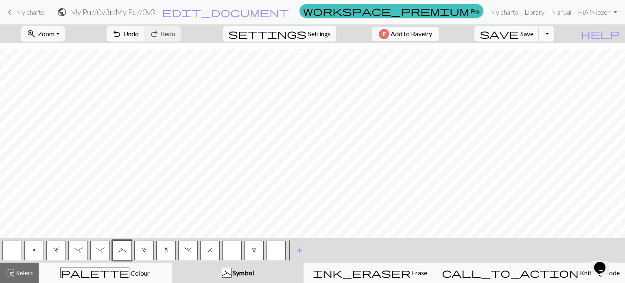
click at [308, 29] on span "Settings" at bounding box center [319, 34] width 23 height 10
select select "aran"
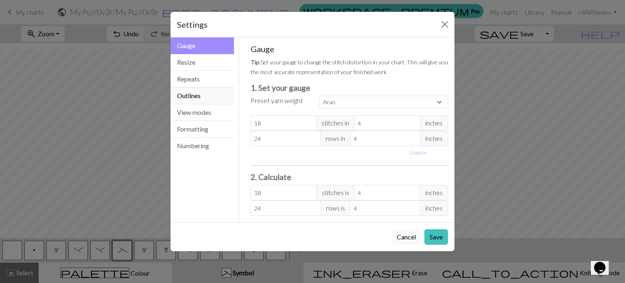
click at [208, 94] on button "Outlines" at bounding box center [201, 95] width 63 height 17
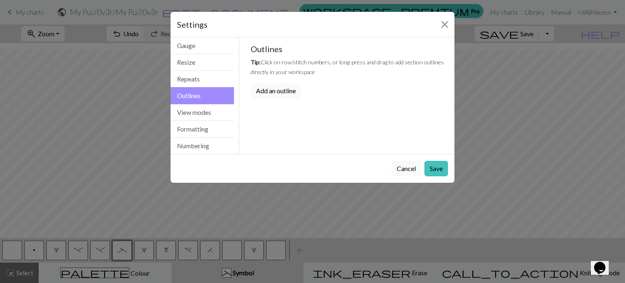
click at [273, 96] on button "Add an outline" at bounding box center [276, 90] width 50 height 15
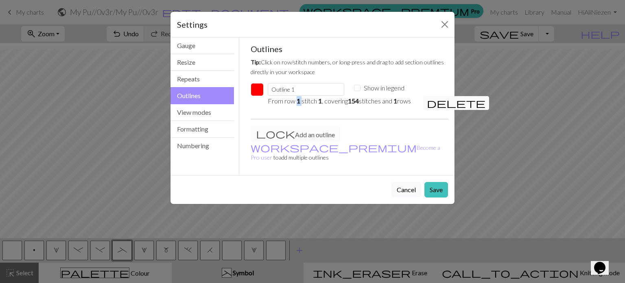
click at [301, 104] on p "From row 1 stitch 1 , covering 154 stitches and 1 rows" at bounding box center [341, 101] width 146 height 10
click at [433, 188] on button "Save" at bounding box center [436, 189] width 24 height 15
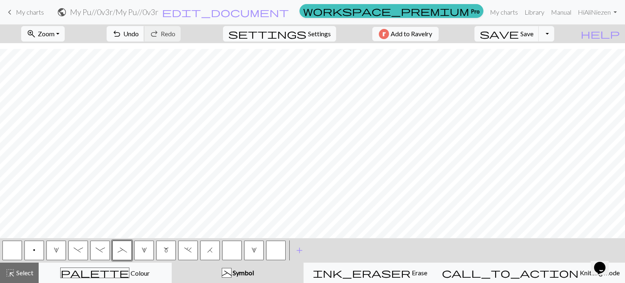
click at [122, 33] on span "undo" at bounding box center [117, 33] width 10 height 11
click at [15, 280] on button "highlight_alt Select Select" at bounding box center [19, 272] width 39 height 20
click at [427, 248] on div "< p 1 - - _ 2 m . H 2 > add Add a symbol" at bounding box center [312, 250] width 625 height 24
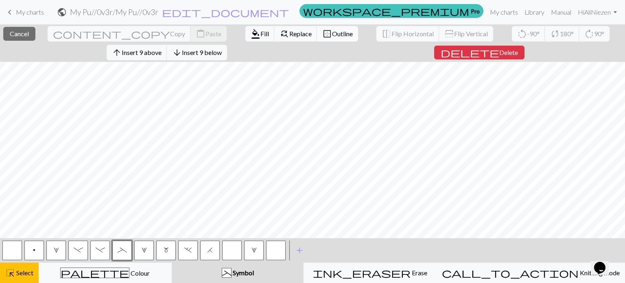
click at [332, 31] on span "Outline" at bounding box center [342, 34] width 21 height 8
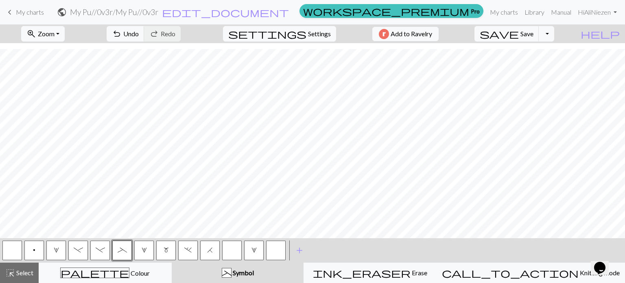
click at [26, 253] on button "p" at bounding box center [34, 250] width 20 height 20
click at [16, 275] on span "Select" at bounding box center [24, 272] width 18 height 8
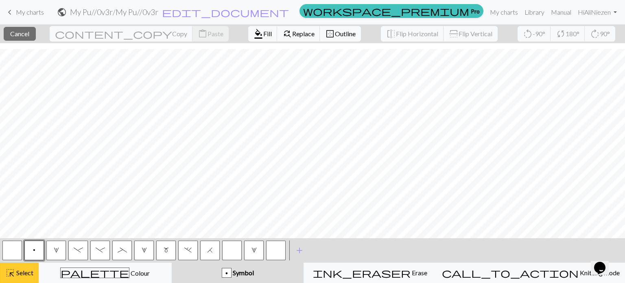
click at [20, 276] on span "Select" at bounding box center [24, 272] width 18 height 8
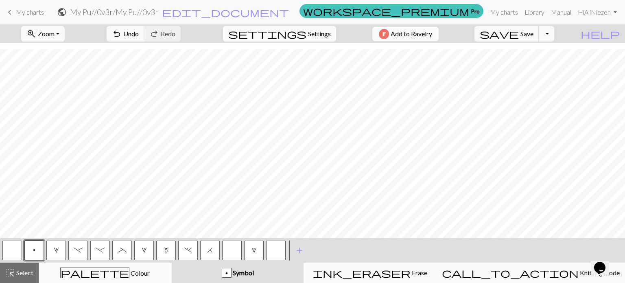
click at [315, 35] on span "Settings" at bounding box center [319, 34] width 23 height 10
select select "aran"
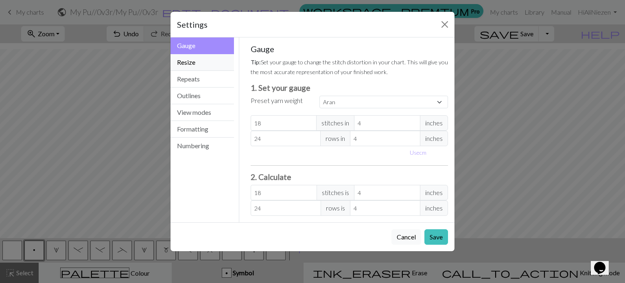
click at [197, 67] on button "Resize" at bounding box center [201, 62] width 63 height 17
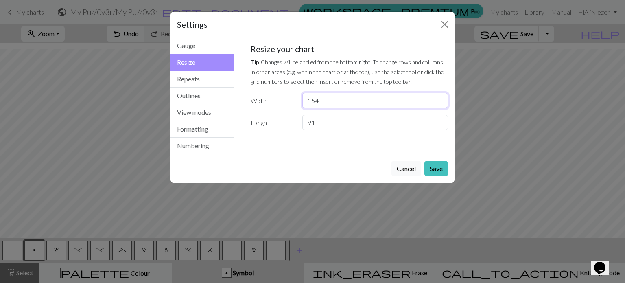
click at [320, 100] on input "154" at bounding box center [375, 100] width 146 height 15
type input "153"
click at [434, 170] on button "Save" at bounding box center [436, 168] width 24 height 15
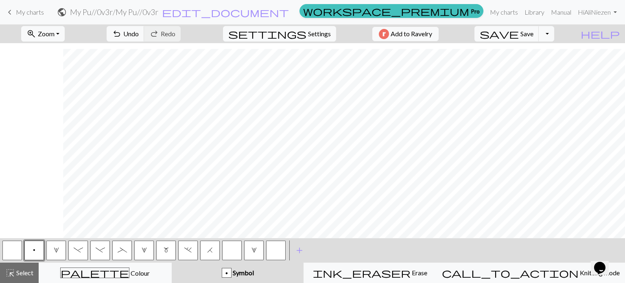
scroll to position [588, 1083]
drag, startPoint x: 199, startPoint y: 238, endPoint x: 114, endPoint y: 41, distance: 214.3
click at [618, 248] on html "This website uses cookies to ensure you get the best experience on our website.…" at bounding box center [312, 141] width 625 height 283
click at [139, 33] on span "Undo" at bounding box center [130, 34] width 15 height 8
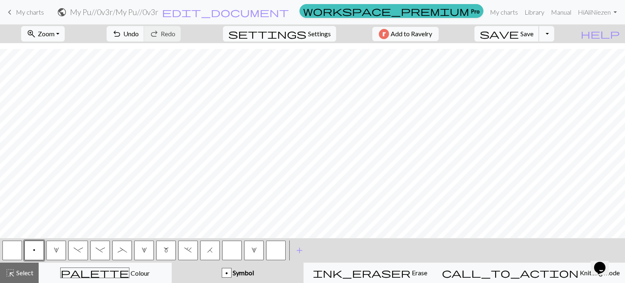
click at [519, 32] on span "save" at bounding box center [499, 33] width 39 height 11
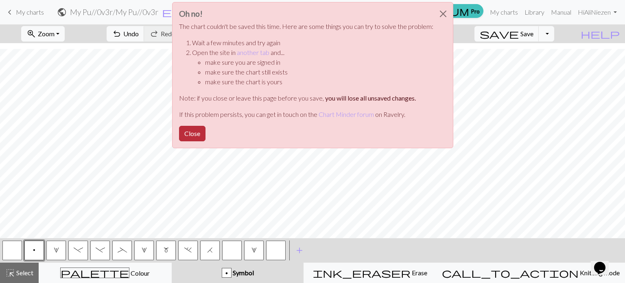
click at [188, 131] on button "Close" at bounding box center [192, 133] width 26 height 15
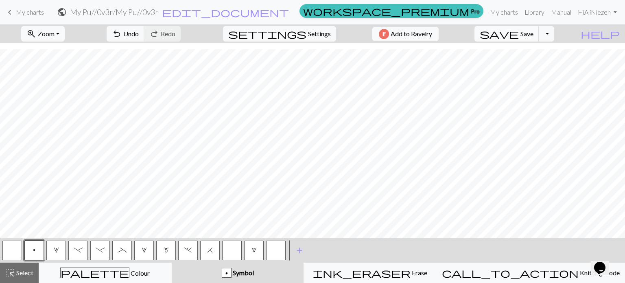
click at [533, 35] on span "Save" at bounding box center [526, 34] width 13 height 8
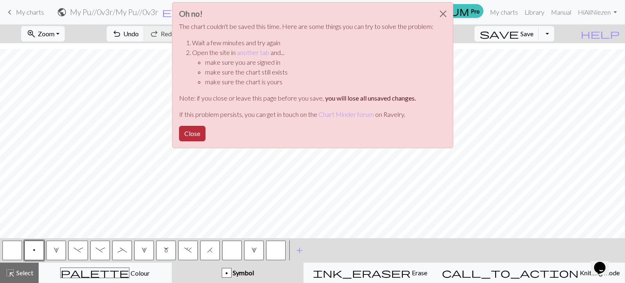
click at [194, 131] on button "Close" at bounding box center [192, 133] width 26 height 15
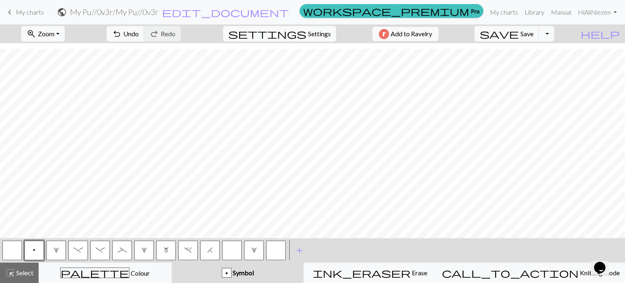
click at [420, 24] on div "zoom_in Zoom Zoom Fit all Fit width Fit height 50% 100% 150% 200% undo Undo Und…" at bounding box center [287, 33] width 575 height 19
click at [420, 34] on span "Add to Ravelry" at bounding box center [411, 34] width 41 height 10
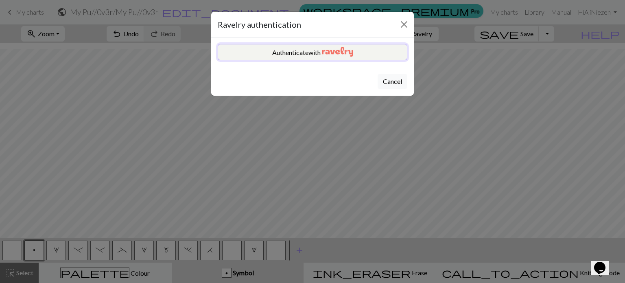
click at [309, 50] on button "Authenticate with" at bounding box center [313, 52] width 190 height 16
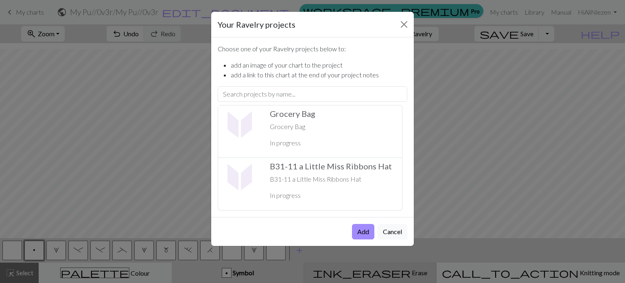
drag, startPoint x: 393, startPoint y: 229, endPoint x: 415, endPoint y: 277, distance: 53.2
click at [393, 229] on button "Cancel" at bounding box center [393, 231] width 30 height 15
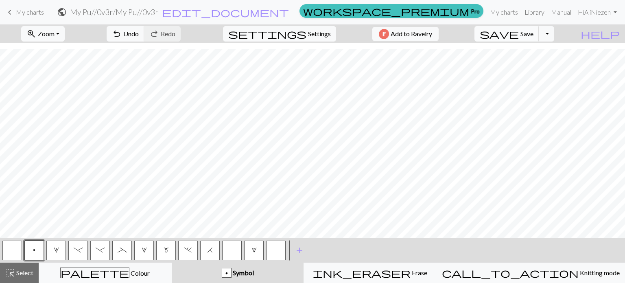
click at [533, 32] on span "Save" at bounding box center [526, 34] width 13 height 8
click at [554, 34] on button "Toggle Dropdown" at bounding box center [546, 33] width 15 height 15
click at [531, 51] on button "file_copy Save a copy" at bounding box center [487, 51] width 134 height 13
click at [554, 38] on button "Toggle Dropdown" at bounding box center [546, 33] width 15 height 15
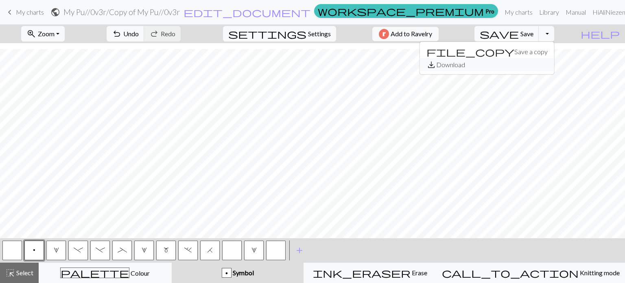
click at [542, 65] on button "save_alt Download" at bounding box center [487, 64] width 134 height 13
click at [426, 34] on span "Add to Ravelry" at bounding box center [411, 34] width 41 height 10
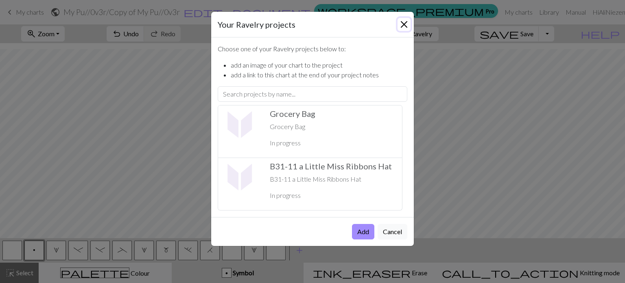
click at [405, 24] on button "Close" at bounding box center [403, 24] width 13 height 13
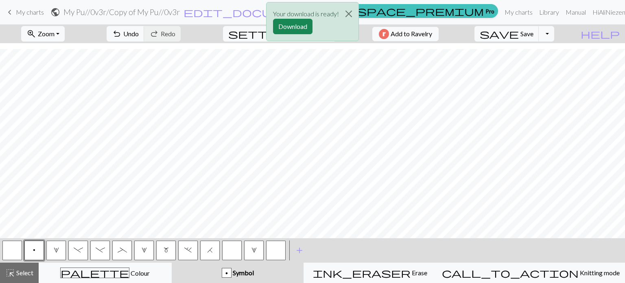
click at [428, 35] on div "Your download is ready! Download" at bounding box center [312, 24] width 625 height 48
click at [422, 32] on div "Your download is ready! Download" at bounding box center [312, 24] width 625 height 48
click at [300, 30] on button "Download" at bounding box center [292, 26] width 39 height 15
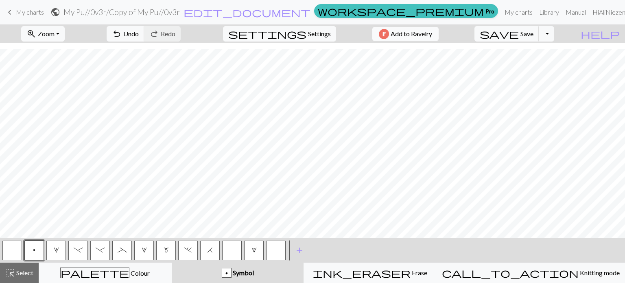
click at [426, 33] on span "Add to Ravelry" at bounding box center [411, 34] width 41 height 10
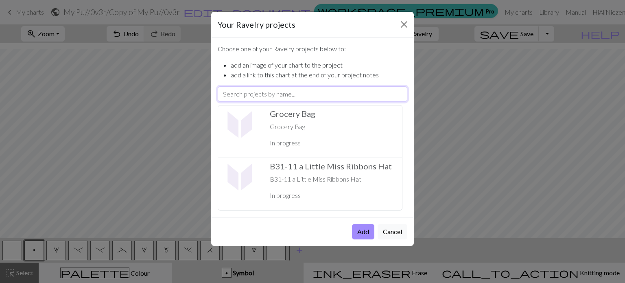
click at [265, 93] on input "text" at bounding box center [313, 93] width 190 height 15
type input "My pullover"
click at [407, 24] on button "Close" at bounding box center [403, 24] width 13 height 13
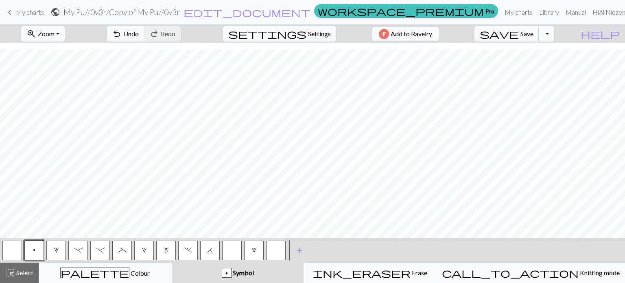
click at [432, 37] on span "Add to Ravelry" at bounding box center [411, 34] width 41 height 10
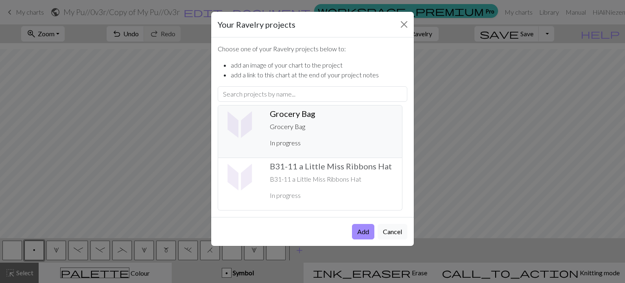
click at [321, 109] on h5 "Grocery Bag ️" at bounding box center [333, 114] width 126 height 10
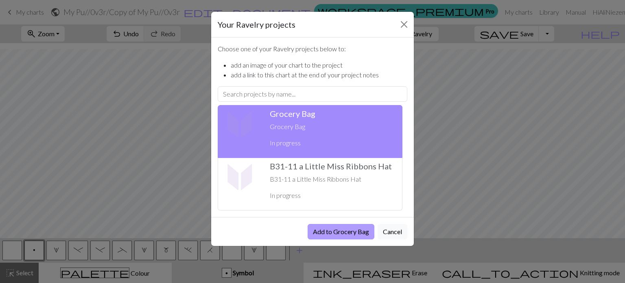
click at [338, 229] on button "Add to Grocery Bag" at bounding box center [341, 231] width 67 height 15
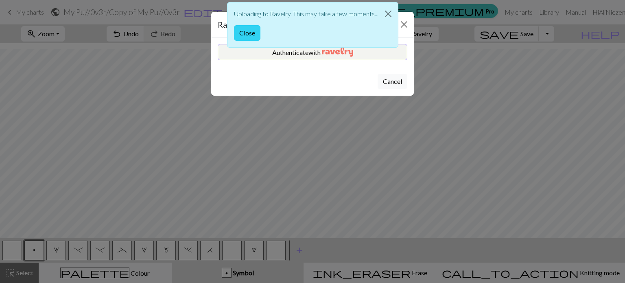
click at [243, 30] on button "Close" at bounding box center [247, 32] width 26 height 15
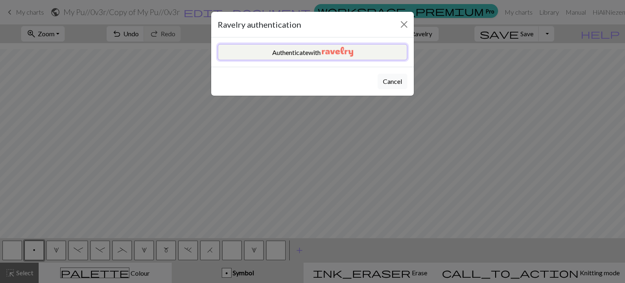
click at [318, 54] on button "Authenticate with" at bounding box center [313, 52] width 190 height 16
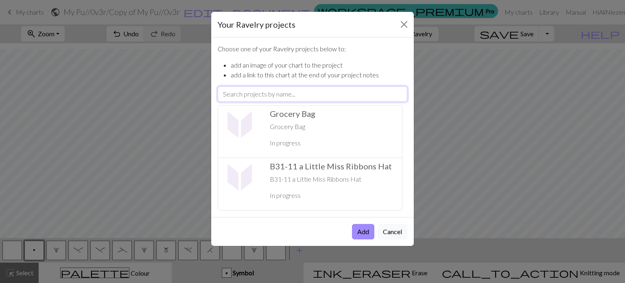
click at [254, 94] on input "text" at bounding box center [313, 93] width 190 height 15
type input "my pullover"
drag, startPoint x: 257, startPoint y: 95, endPoint x: 207, endPoint y: 98, distance: 50.6
click at [207, 98] on div "Your Ravelry projects Choose one of your Ravelry projects below to: add an imag…" at bounding box center [312, 141] width 625 height 283
click at [286, 115] on link "Grocery Bag" at bounding box center [312, 111] width 189 height 13
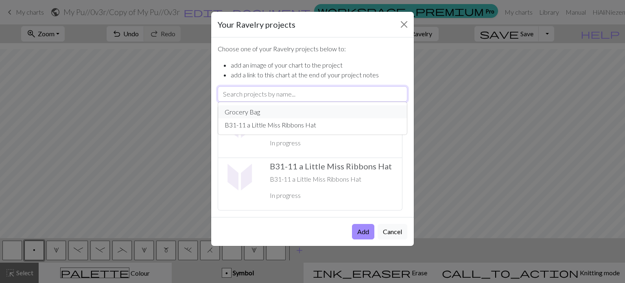
type input "Grocery Bag"
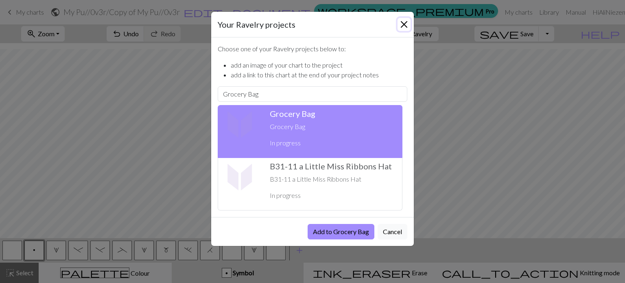
click at [402, 23] on button "Close" at bounding box center [403, 24] width 13 height 13
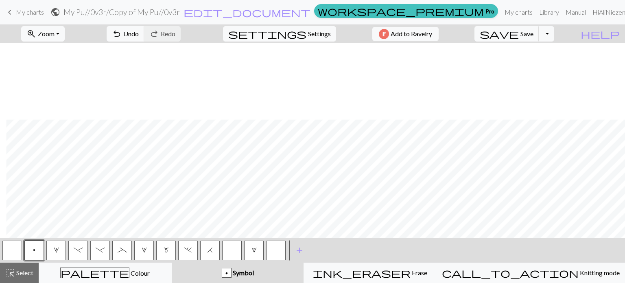
scroll to position [588, 1094]
click at [98, 249] on span "-" at bounding box center [100, 250] width 9 height 7
click at [17, 271] on span "Select" at bounding box center [24, 272] width 18 height 8
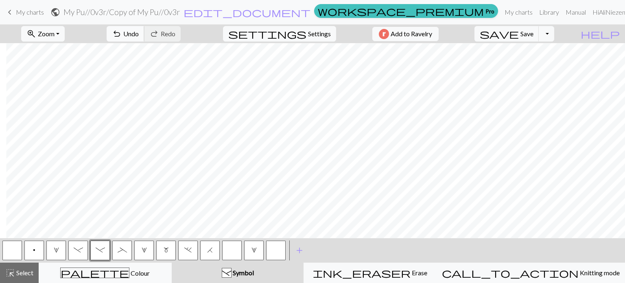
click at [122, 37] on span "undo" at bounding box center [117, 33] width 10 height 11
click at [11, 254] on button "button" at bounding box center [12, 250] width 20 height 20
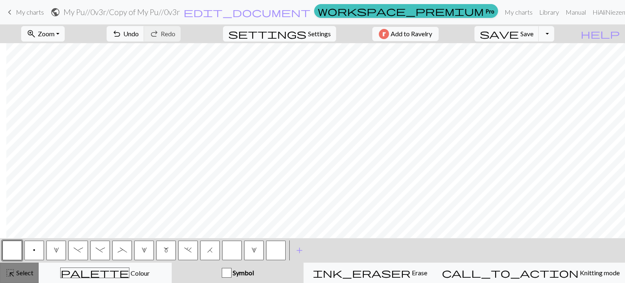
click at [10, 272] on span "highlight_alt" at bounding box center [10, 272] width 10 height 11
click at [10, 271] on span "highlight_alt" at bounding box center [10, 272] width 10 height 11
click at [98, 254] on button "-" at bounding box center [100, 250] width 20 height 20
click at [15, 271] on span "highlight_alt" at bounding box center [10, 272] width 10 height 11
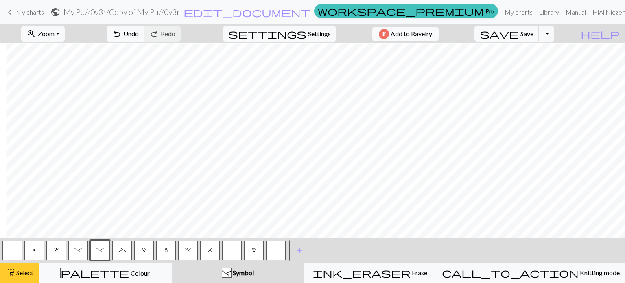
click at [15, 271] on span "highlight_alt" at bounding box center [10, 272] width 10 height 11
click at [190, 251] on span "." at bounding box center [187, 250] width 7 height 7
click at [13, 273] on span "highlight_alt" at bounding box center [10, 272] width 10 height 11
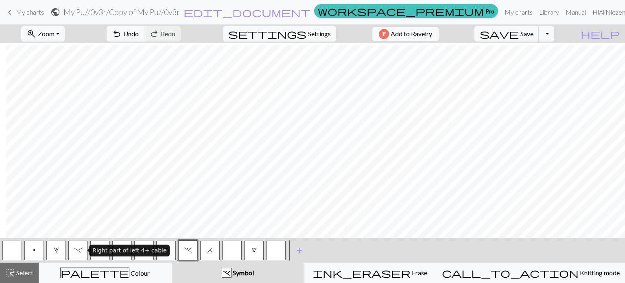
click at [81, 250] on span "-" at bounding box center [78, 250] width 9 height 7
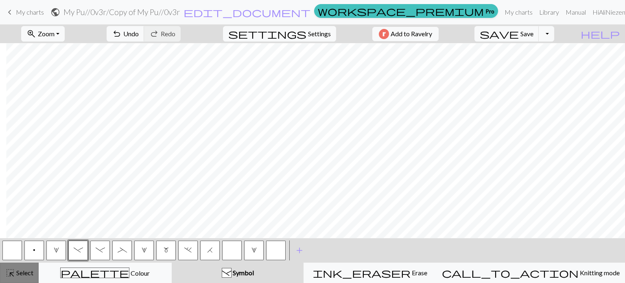
click at [21, 271] on span "Select" at bounding box center [24, 272] width 18 height 8
click at [190, 251] on span "." at bounding box center [187, 250] width 7 height 7
click at [17, 279] on button "highlight_alt Select Select" at bounding box center [19, 272] width 39 height 20
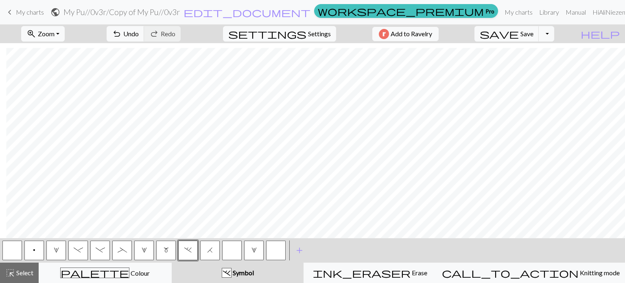
scroll to position [238, 1094]
click at [83, 252] on span "-" at bounding box center [78, 250] width 9 height 7
click at [16, 275] on span "Select" at bounding box center [24, 272] width 18 height 8
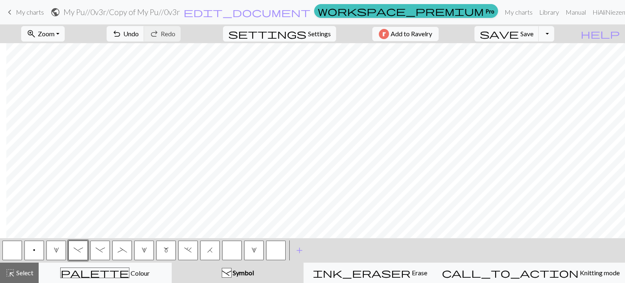
click at [194, 252] on button "." at bounding box center [188, 250] width 20 height 20
click at [13, 281] on button "highlight_alt Select Select" at bounding box center [19, 272] width 39 height 20
click at [36, 249] on button "p" at bounding box center [34, 250] width 20 height 20
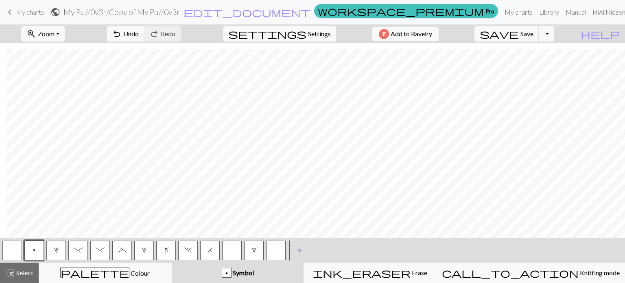
click at [14, 252] on button "button" at bounding box center [12, 250] width 20 height 20
click at [9, 275] on span "highlight_alt" at bounding box center [10, 272] width 10 height 11
click at [14, 277] on span "highlight_alt" at bounding box center [10, 272] width 10 height 11
click at [36, 250] on button "p" at bounding box center [34, 250] width 20 height 20
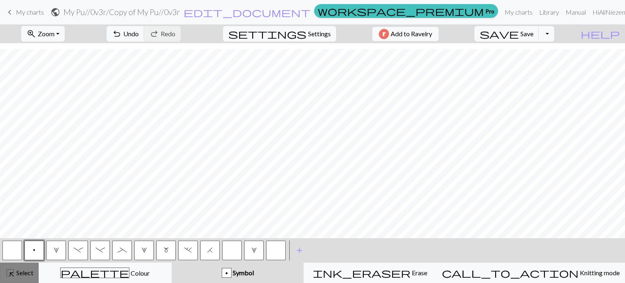
click at [18, 277] on div "highlight_alt Select Select" at bounding box center [19, 273] width 28 height 10
drag, startPoint x: 19, startPoint y: 275, endPoint x: 56, endPoint y: 233, distance: 55.9
click at [19, 274] on span "Select" at bounding box center [24, 272] width 18 height 8
click at [9, 249] on button "button" at bounding box center [12, 250] width 20 height 20
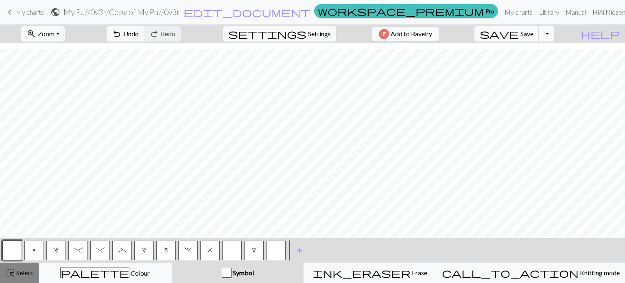
click at [12, 271] on span "highlight_alt" at bounding box center [10, 272] width 10 height 11
click at [122, 252] on span "_" at bounding box center [122, 250] width 9 height 7
click at [13, 278] on span "highlight_alt" at bounding box center [10, 272] width 10 height 11
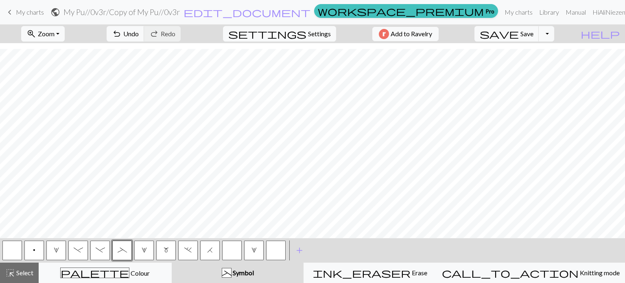
click at [99, 249] on span "-" at bounding box center [100, 250] width 9 height 7
click at [24, 273] on span "Select" at bounding box center [24, 272] width 18 height 8
click at [38, 250] on button "p" at bounding box center [34, 250] width 20 height 20
click at [16, 278] on button "highlight_alt Select Select" at bounding box center [19, 272] width 39 height 20
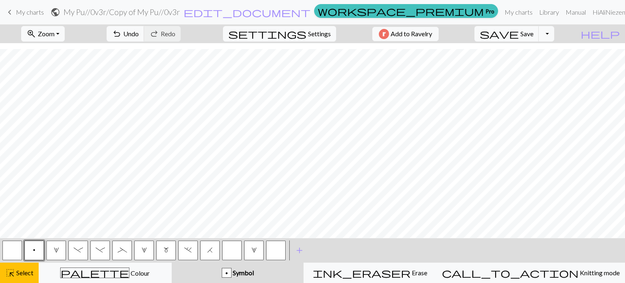
click at [35, 250] on span "p" at bounding box center [34, 250] width 2 height 7
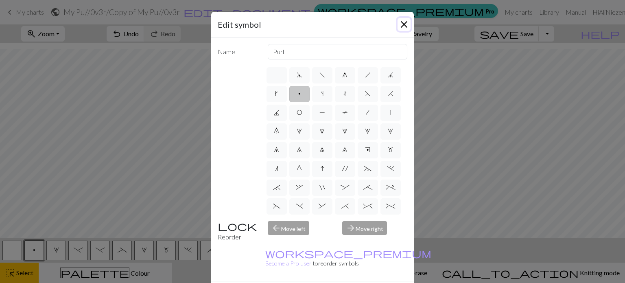
click at [400, 29] on button "Close" at bounding box center [403, 24] width 13 height 13
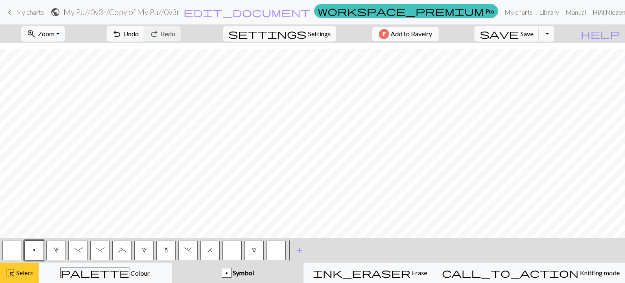
click at [24, 276] on span "Select" at bounding box center [24, 272] width 18 height 8
click at [98, 253] on button "-" at bounding box center [100, 250] width 20 height 20
click at [13, 275] on span "highlight_alt" at bounding box center [10, 272] width 10 height 11
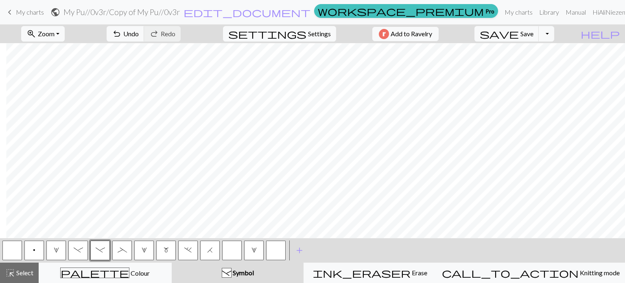
click at [123, 253] on button "_" at bounding box center [122, 250] width 20 height 20
click at [13, 271] on span "highlight_alt" at bounding box center [10, 272] width 10 height 11
click at [12, 271] on span "highlight_alt" at bounding box center [10, 272] width 10 height 11
click at [41, 254] on button "p" at bounding box center [34, 250] width 20 height 20
click at [26, 274] on span "Select" at bounding box center [24, 272] width 18 height 8
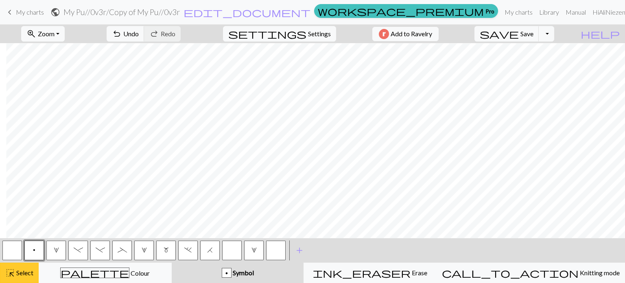
click at [26, 274] on span "Select" at bounding box center [24, 272] width 18 height 8
click at [164, 249] on span "m" at bounding box center [166, 250] width 5 height 7
click at [11, 274] on span "highlight_alt" at bounding box center [10, 272] width 10 height 11
click at [103, 247] on span "-" at bounding box center [100, 250] width 9 height 7
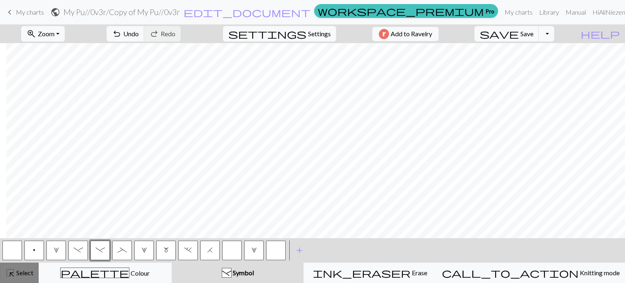
click at [15, 275] on span "highlight_alt" at bounding box center [10, 272] width 10 height 11
click at [120, 256] on button "_" at bounding box center [122, 250] width 20 height 20
click at [32, 278] on button "highlight_alt Select Select" at bounding box center [19, 272] width 39 height 20
click at [13, 273] on span "highlight_alt" at bounding box center [10, 272] width 10 height 11
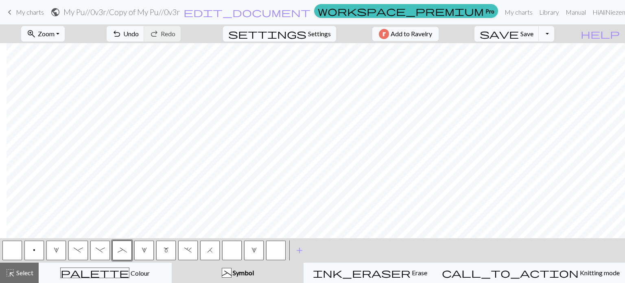
click at [27, 252] on button "p" at bounding box center [34, 250] width 20 height 20
click at [20, 262] on button "highlight_alt Select Select" at bounding box center [19, 272] width 39 height 20
click at [173, 247] on button "m" at bounding box center [166, 250] width 20 height 20
click at [11, 274] on span "highlight_alt" at bounding box center [10, 272] width 10 height 11
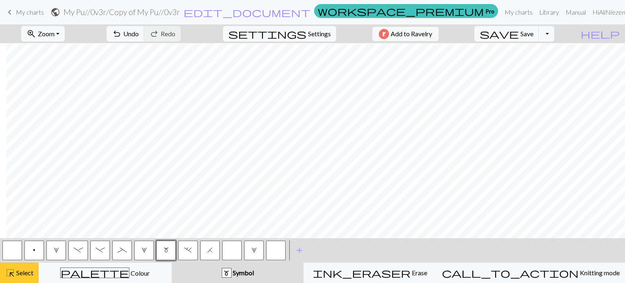
click at [11, 274] on span "highlight_alt" at bounding box center [10, 272] width 10 height 11
drag, startPoint x: 104, startPoint y: 251, endPoint x: 111, endPoint y: 236, distance: 17.1
click at [104, 251] on span "-" at bounding box center [100, 250] width 9 height 7
click at [7, 270] on span "highlight_alt" at bounding box center [10, 272] width 10 height 11
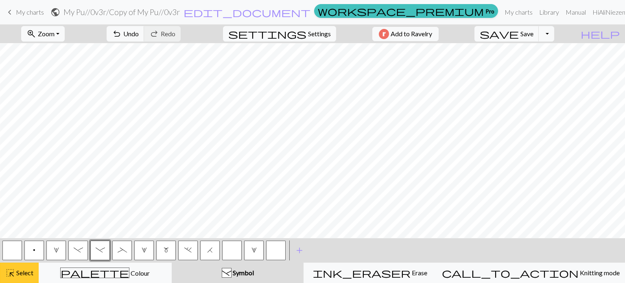
click at [7, 270] on span "highlight_alt" at bounding box center [10, 272] width 10 height 11
click at [118, 251] on span "_" at bounding box center [122, 250] width 9 height 7
click at [20, 278] on button "highlight_alt Select Select" at bounding box center [19, 272] width 39 height 20
click at [18, 273] on span "Select" at bounding box center [24, 272] width 18 height 8
click at [41, 249] on button "p" at bounding box center [34, 250] width 20 height 20
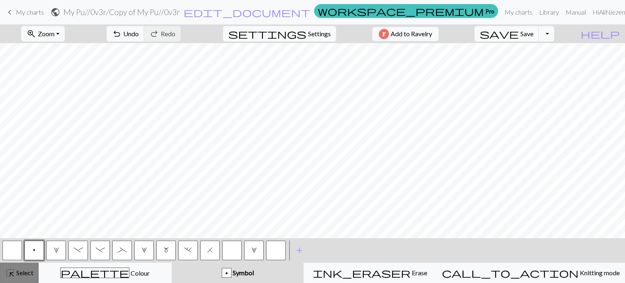
click at [2, 275] on button "highlight_alt Select Select" at bounding box center [19, 272] width 39 height 20
click at [164, 250] on span "m" at bounding box center [166, 250] width 5 height 7
click at [17, 271] on span "Select" at bounding box center [24, 272] width 18 height 8
click at [10, 271] on span "highlight_alt" at bounding box center [10, 272] width 10 height 11
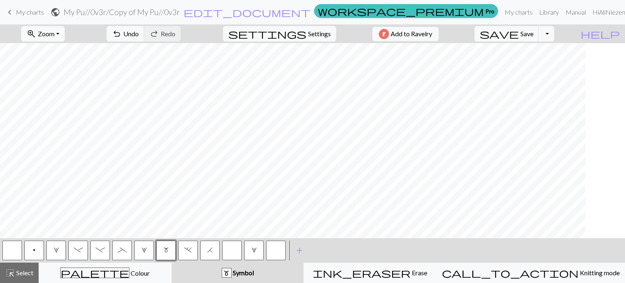
scroll to position [547, 799]
click at [119, 252] on span "_" at bounding box center [122, 250] width 9 height 7
click at [31, 272] on span "Select" at bounding box center [24, 272] width 18 height 8
click at [15, 275] on span "Select" at bounding box center [24, 272] width 18 height 8
click at [107, 251] on button "-" at bounding box center [100, 250] width 20 height 20
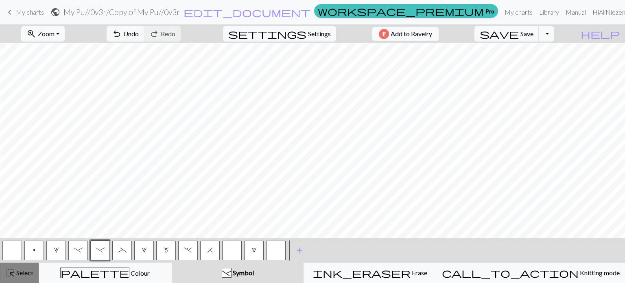
click at [13, 282] on button "highlight_alt Select Select" at bounding box center [19, 272] width 39 height 20
click at [39, 249] on button "p" at bounding box center [34, 250] width 20 height 20
click at [14, 278] on span "highlight_alt" at bounding box center [10, 272] width 10 height 11
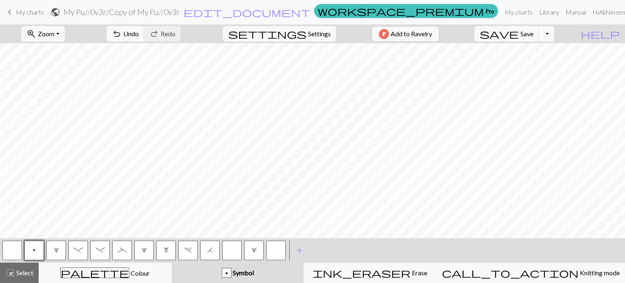
click at [174, 254] on button "m" at bounding box center [166, 250] width 20 height 20
click at [16, 281] on button "highlight_alt Select Select" at bounding box center [19, 272] width 39 height 20
click at [28, 273] on span "Select" at bounding box center [24, 272] width 18 height 8
click at [42, 252] on button "p" at bounding box center [34, 250] width 20 height 20
click at [10, 276] on span "highlight_alt" at bounding box center [10, 272] width 10 height 11
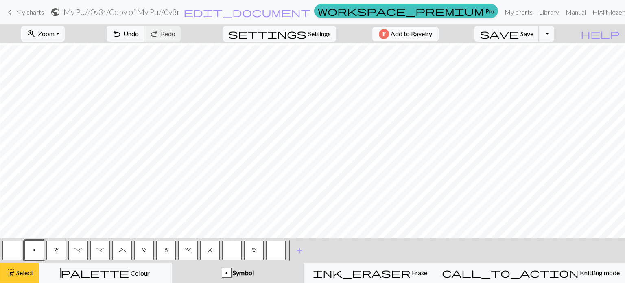
click at [10, 276] on span "highlight_alt" at bounding box center [10, 272] width 10 height 11
click at [122, 255] on button "_" at bounding box center [122, 250] width 20 height 20
click at [23, 275] on span "Select" at bounding box center [24, 272] width 18 height 8
click at [139, 35] on span "Undo" at bounding box center [130, 34] width 15 height 8
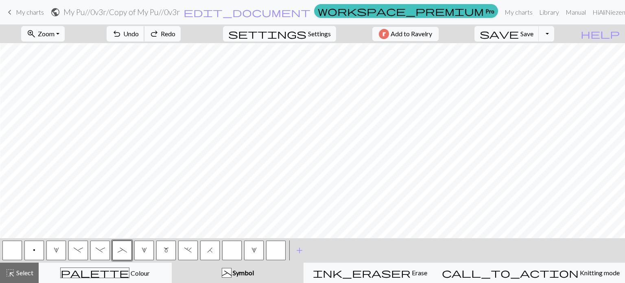
click at [139, 35] on span "Undo" at bounding box center [130, 34] width 15 height 8
click at [106, 253] on button "-" at bounding box center [100, 250] width 20 height 20
click at [8, 276] on span "highlight_alt" at bounding box center [10, 272] width 10 height 11
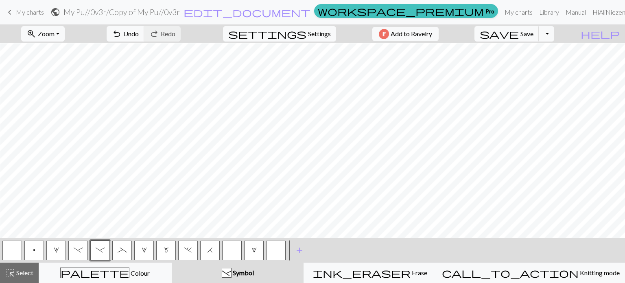
click at [40, 250] on button "p" at bounding box center [34, 250] width 20 height 20
click at [6, 277] on span "highlight_alt" at bounding box center [10, 272] width 10 height 11
click at [98, 253] on span "-" at bounding box center [100, 250] width 9 height 7
click at [24, 279] on button "highlight_alt Select Select" at bounding box center [19, 272] width 39 height 20
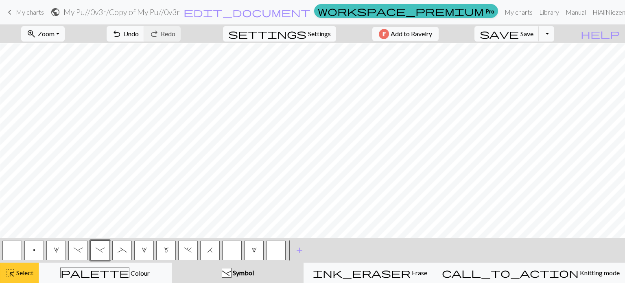
click at [19, 275] on span "Select" at bounding box center [24, 272] width 18 height 8
click at [128, 251] on button "_" at bounding box center [122, 250] width 20 height 20
click at [23, 274] on span "Select" at bounding box center [24, 272] width 18 height 8
drag, startPoint x: 16, startPoint y: 270, endPoint x: 26, endPoint y: 268, distance: 9.6
click at [17, 271] on span "Select" at bounding box center [24, 272] width 18 height 8
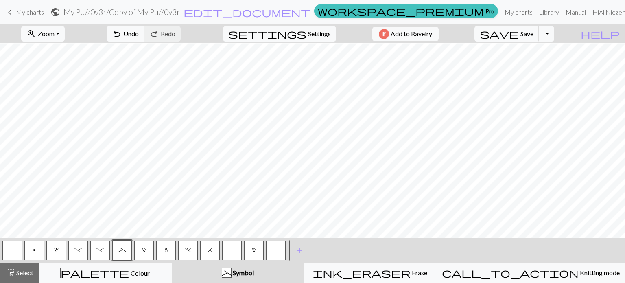
click at [100, 250] on span "-" at bounding box center [100, 250] width 9 height 7
click at [22, 275] on span "Select" at bounding box center [24, 272] width 18 height 8
click at [23, 275] on span "Select" at bounding box center [24, 272] width 18 height 8
click at [44, 251] on div "p" at bounding box center [34, 250] width 22 height 22
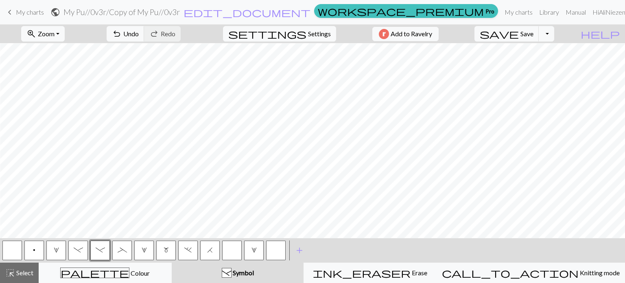
click at [40, 242] on button "p" at bounding box center [34, 250] width 20 height 20
click at [21, 278] on button "highlight_alt Select Select" at bounding box center [19, 272] width 39 height 20
click at [168, 250] on span "m" at bounding box center [166, 250] width 5 height 7
click at [33, 278] on button "highlight_alt Select Select" at bounding box center [19, 272] width 39 height 20
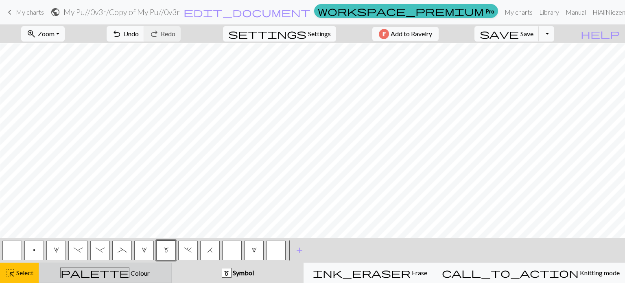
click at [29, 276] on span "Select" at bounding box center [24, 272] width 18 height 8
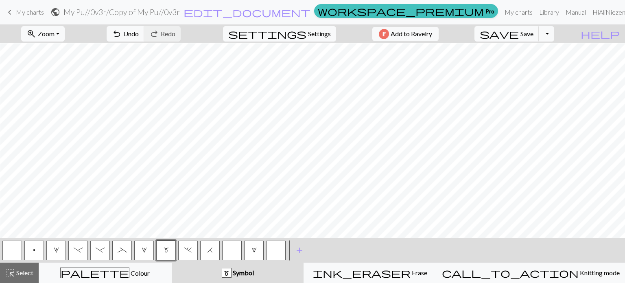
click at [124, 250] on span "_" at bounding box center [122, 250] width 9 height 7
click at [33, 272] on span "Select" at bounding box center [24, 272] width 18 height 8
click at [107, 249] on button "-" at bounding box center [100, 250] width 20 height 20
click at [34, 277] on button "highlight_alt Select Select" at bounding box center [19, 272] width 39 height 20
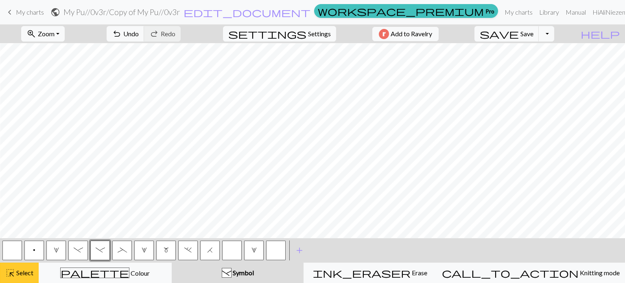
click at [35, 277] on button "highlight_alt Select Select" at bounding box center [19, 272] width 39 height 20
click at [32, 250] on button "p" at bounding box center [34, 250] width 20 height 20
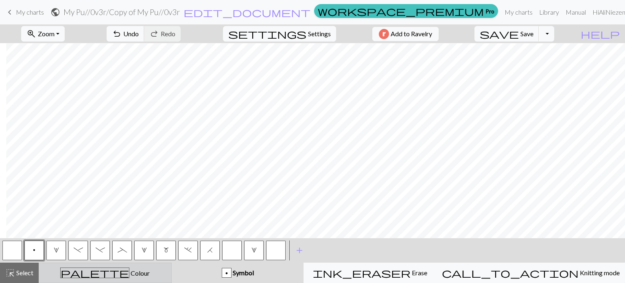
drag, startPoint x: 170, startPoint y: 249, endPoint x: 43, endPoint y: 271, distance: 129.3
click at [170, 249] on button "m" at bounding box center [166, 250] width 20 height 20
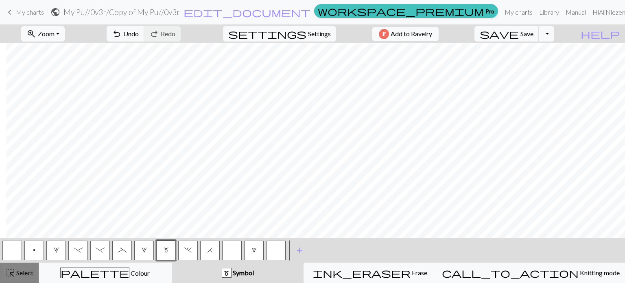
click at [17, 274] on span "Select" at bounding box center [24, 272] width 18 height 8
drag, startPoint x: 7, startPoint y: 269, endPoint x: 58, endPoint y: 253, distance: 54.2
click at [7, 270] on span "highlight_alt" at bounding box center [10, 272] width 10 height 11
click at [103, 252] on span "-" at bounding box center [100, 250] width 9 height 7
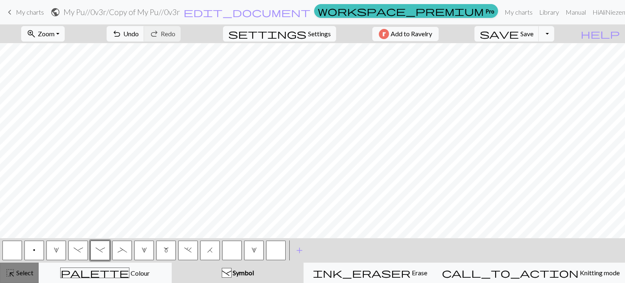
click at [21, 276] on span "Select" at bounding box center [24, 272] width 18 height 8
click at [18, 273] on span "Select" at bounding box center [24, 272] width 18 height 8
drag, startPoint x: 123, startPoint y: 255, endPoint x: 109, endPoint y: 256, distance: 14.7
click at [124, 255] on button "_" at bounding box center [122, 250] width 20 height 20
click at [10, 276] on span "highlight_alt" at bounding box center [10, 272] width 10 height 11
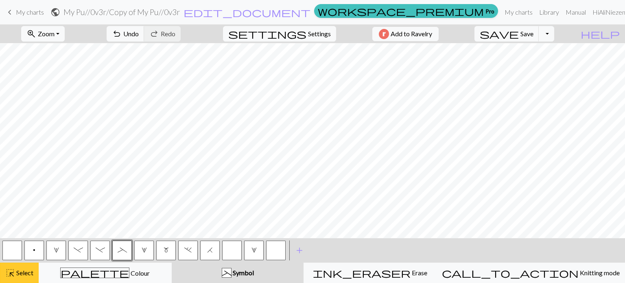
click at [10, 276] on span "highlight_alt" at bounding box center [10, 272] width 10 height 11
click at [8, 250] on button "button" at bounding box center [12, 250] width 20 height 20
drag, startPoint x: 7, startPoint y: 271, endPoint x: 117, endPoint y: 235, distance: 115.9
click at [7, 271] on span "highlight_alt" at bounding box center [10, 272] width 10 height 11
click at [12, 271] on span "highlight_alt" at bounding box center [10, 272] width 10 height 11
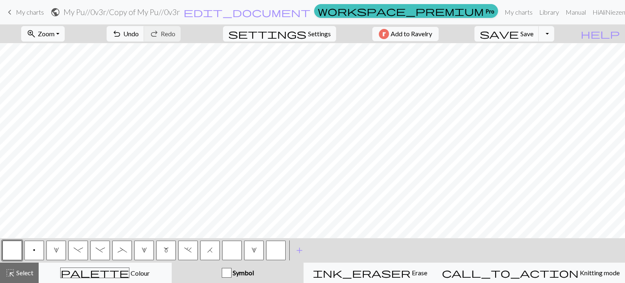
click at [40, 252] on button "p" at bounding box center [34, 250] width 20 height 20
click at [6, 274] on span "highlight_alt" at bounding box center [10, 272] width 10 height 11
click at [166, 249] on span "m" at bounding box center [166, 250] width 5 height 7
click at [24, 269] on span "Select" at bounding box center [24, 272] width 18 height 8
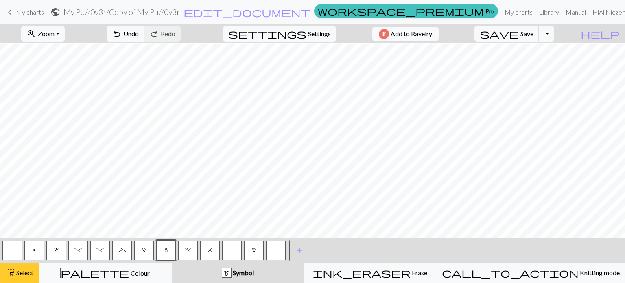
click at [24, 269] on span "Select" at bounding box center [24, 272] width 18 height 8
drag, startPoint x: 37, startPoint y: 246, endPoint x: 11, endPoint y: 279, distance: 42.8
click at [37, 246] on button "p" at bounding box center [34, 250] width 20 height 20
click at [16, 276] on span "Select" at bounding box center [24, 272] width 18 height 8
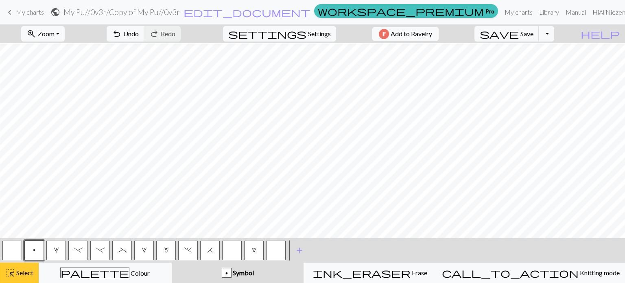
click at [11, 271] on span "highlight_alt" at bounding box center [10, 272] width 10 height 11
click at [127, 251] on button "_" at bounding box center [122, 250] width 20 height 20
click at [13, 273] on span "highlight_alt" at bounding box center [10, 272] width 10 height 11
click at [27, 280] on button "highlight_alt Select Select" at bounding box center [19, 272] width 39 height 20
click at [98, 250] on span "-" at bounding box center [100, 250] width 9 height 7
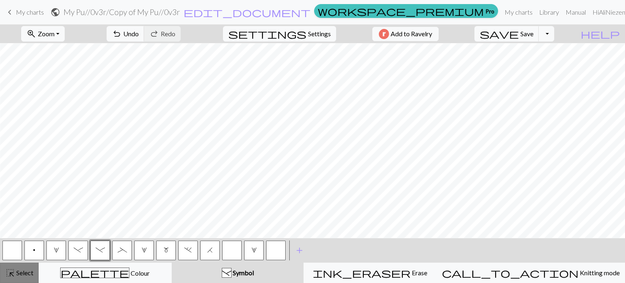
drag, startPoint x: 18, startPoint y: 274, endPoint x: 30, endPoint y: 267, distance: 13.1
click at [19, 274] on span "Select" at bounding box center [24, 272] width 18 height 8
click at [11, 278] on span "highlight_alt" at bounding box center [10, 272] width 10 height 11
click at [129, 246] on button "_" at bounding box center [122, 250] width 20 height 20
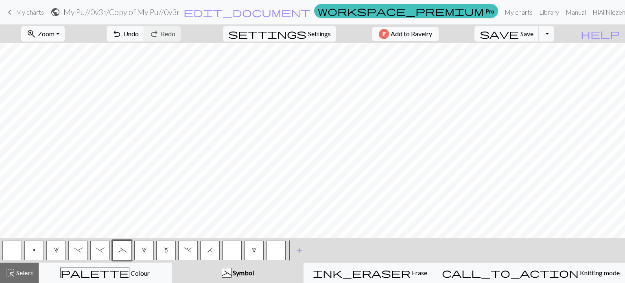
drag, startPoint x: 20, startPoint y: 277, endPoint x: 57, endPoint y: 249, distance: 46.5
click at [20, 277] on div "highlight_alt Select Select" at bounding box center [19, 273] width 28 height 10
click at [24, 271] on span "Select" at bounding box center [24, 272] width 18 height 8
click at [14, 252] on button "button" at bounding box center [12, 250] width 20 height 20
click at [20, 273] on span "Select" at bounding box center [24, 272] width 18 height 8
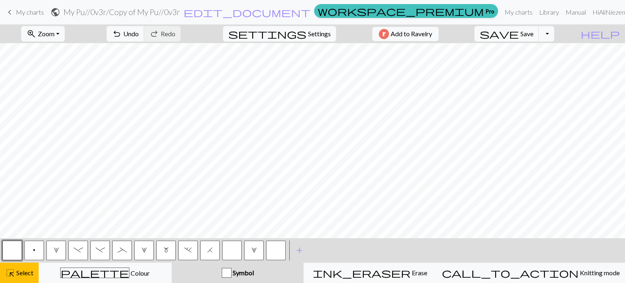
drag, startPoint x: 7, startPoint y: 271, endPoint x: 44, endPoint y: 244, distance: 45.6
click at [8, 271] on span "highlight_alt" at bounding box center [10, 272] width 10 height 11
click at [30, 252] on button "p" at bounding box center [34, 250] width 20 height 20
click at [15, 245] on button "button" at bounding box center [12, 250] width 20 height 20
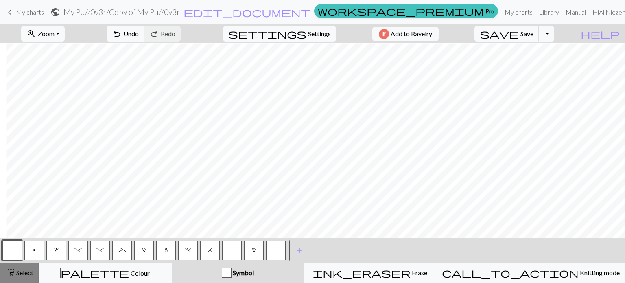
click at [24, 271] on span "Select" at bounding box center [24, 272] width 18 height 8
click at [40, 248] on button "p" at bounding box center [34, 250] width 20 height 20
click at [15, 282] on button "highlight_alt Select Select" at bounding box center [19, 272] width 39 height 20
click at [5, 281] on button "highlight_alt Select Select" at bounding box center [19, 272] width 39 height 20
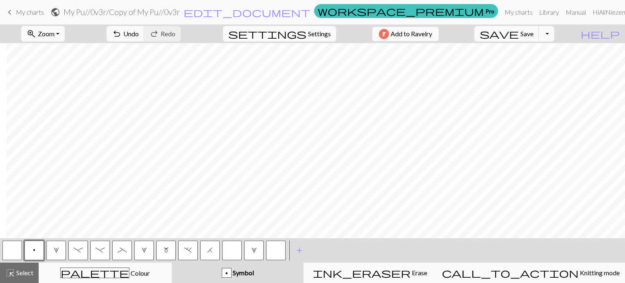
click at [10, 253] on button "button" at bounding box center [12, 250] width 20 height 20
click at [10, 271] on span "highlight_alt" at bounding box center [10, 272] width 10 height 11
